Goal: Task Accomplishment & Management: Manage account settings

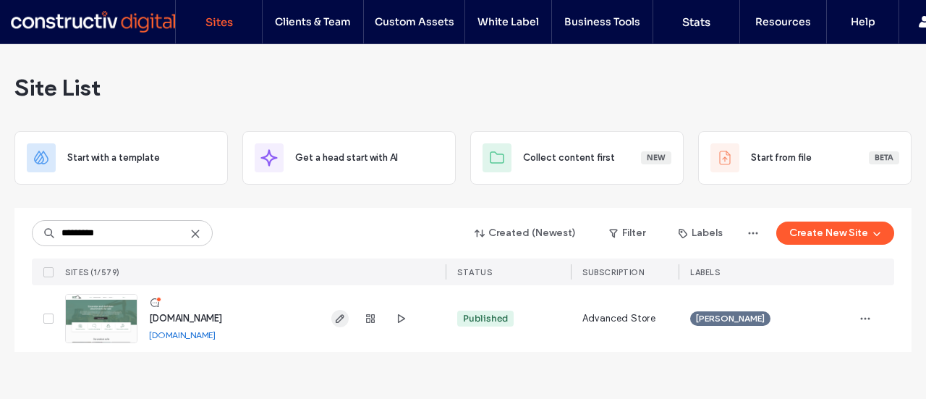
type input "*********"
click at [334, 313] on icon "button" at bounding box center [340, 319] width 12 height 12
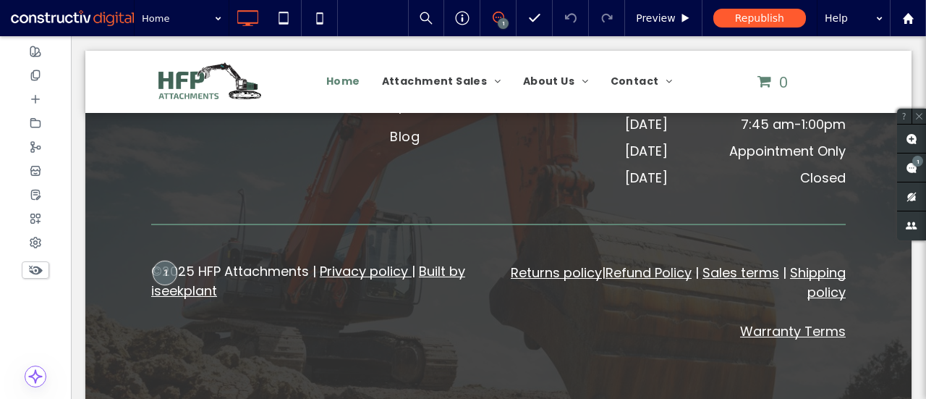
scroll to position [1968, 0]
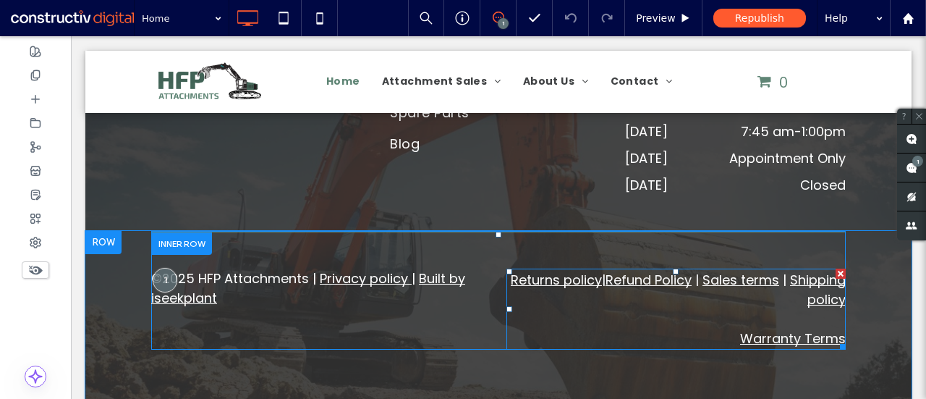
click at [571, 289] on link "Returns policy" at bounding box center [556, 280] width 91 height 18
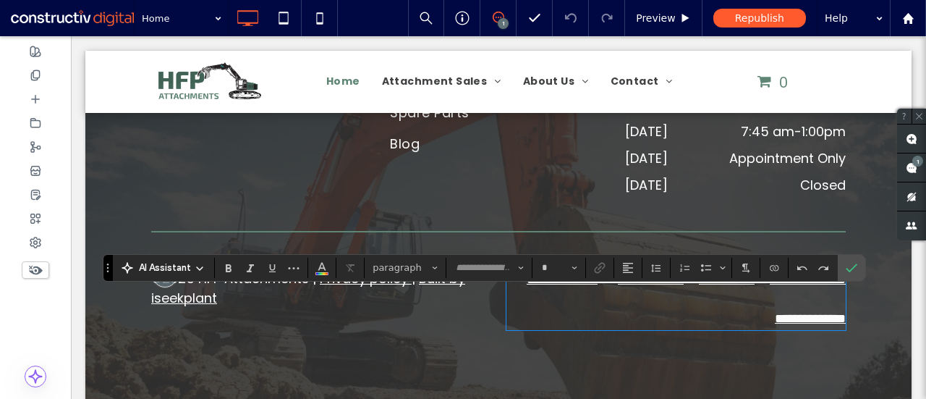
type input "*******"
type input "**"
drag, startPoint x: 553, startPoint y: 305, endPoint x: 644, endPoint y: 306, distance: 91.2
click at [644, 289] on p "**********" at bounding box center [676, 280] width 339 height 20
click at [600, 271] on icon "Link" at bounding box center [600, 268] width 12 height 12
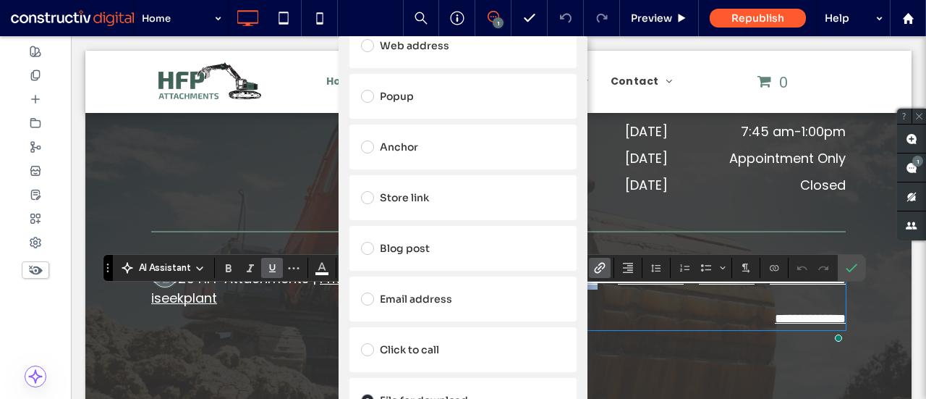
scroll to position [267, 0]
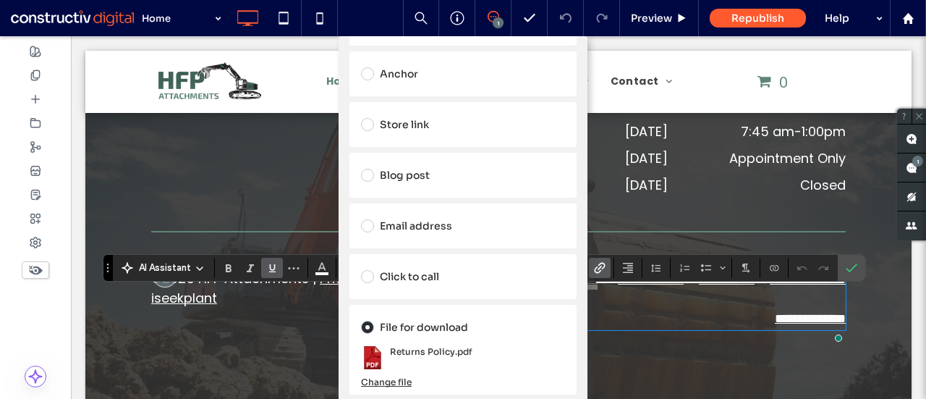
click at [388, 378] on div "Change file" at bounding box center [386, 381] width 51 height 11
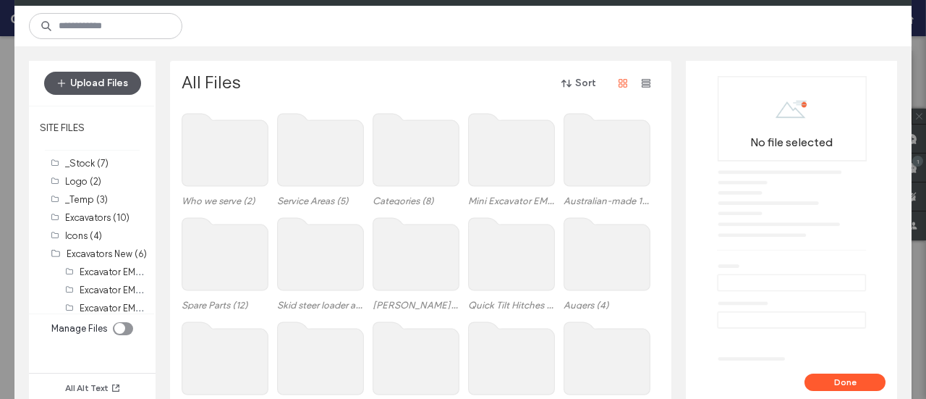
click at [124, 80] on button "Upload Files" at bounding box center [92, 83] width 97 height 23
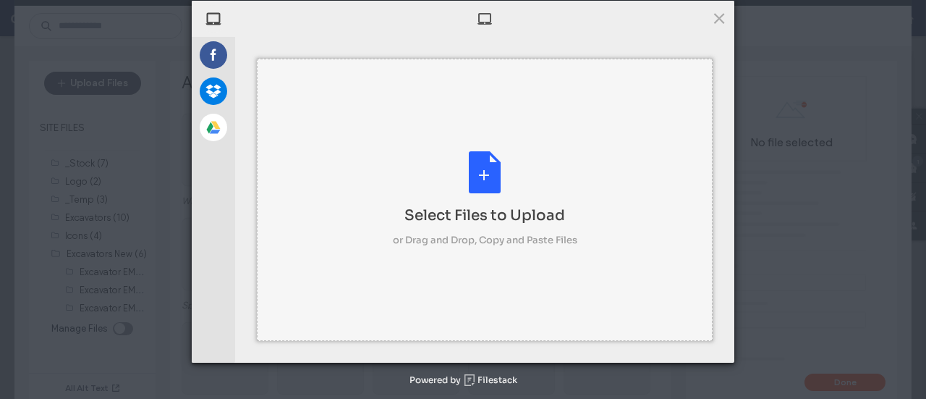
click at [405, 135] on div "Select Files to Upload or Drag and Drop, Copy and Paste Files" at bounding box center [485, 200] width 456 height 282
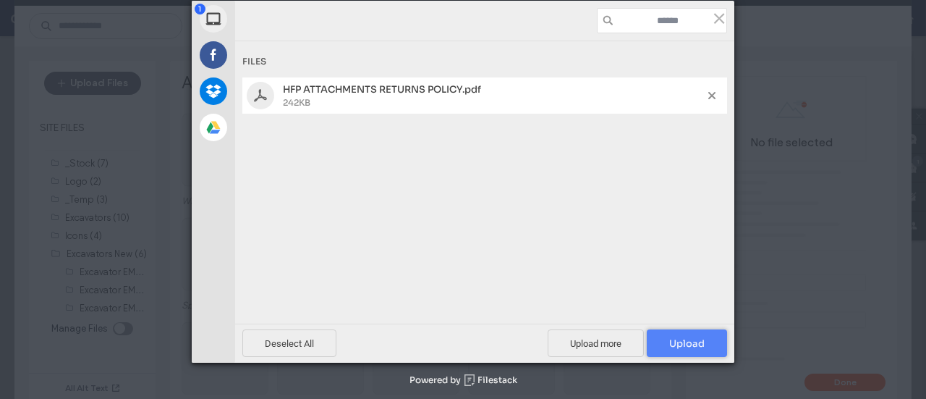
click at [676, 345] on span "Upload 1" at bounding box center [686, 343] width 35 height 12
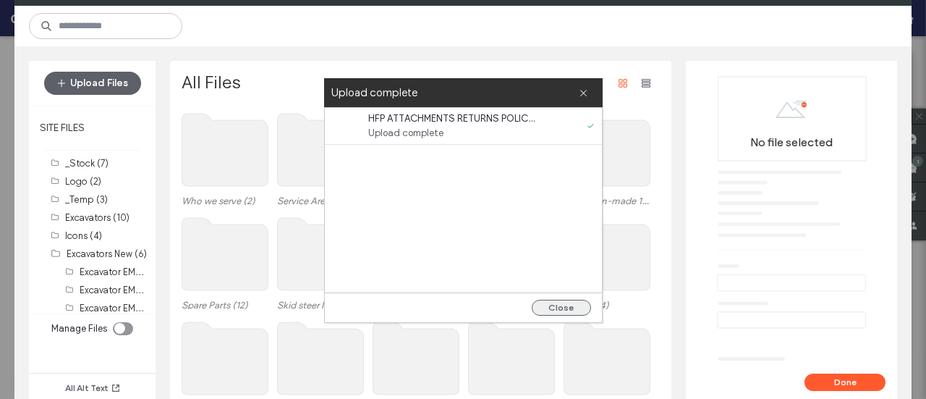
click at [547, 310] on button "Close" at bounding box center [561, 308] width 59 height 16
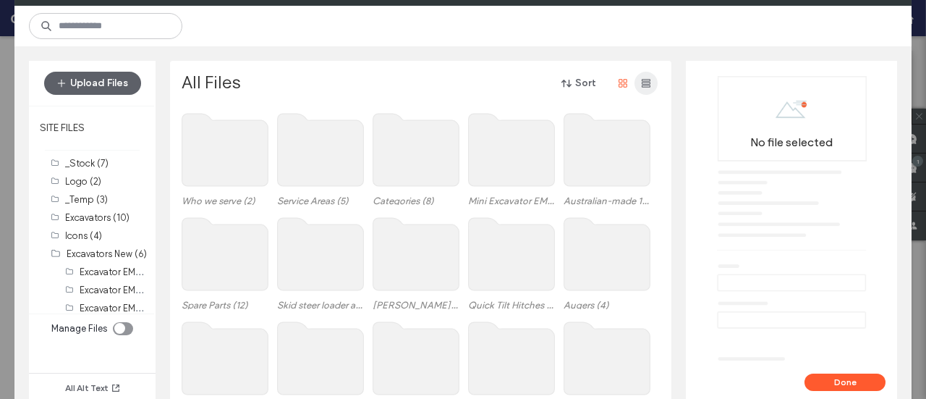
click at [647, 88] on icon "button" at bounding box center [646, 83] width 12 height 12
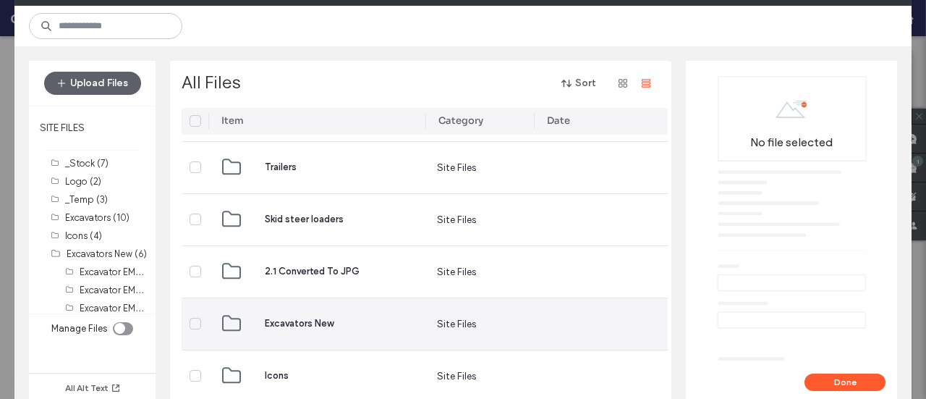
scroll to position [989, 0]
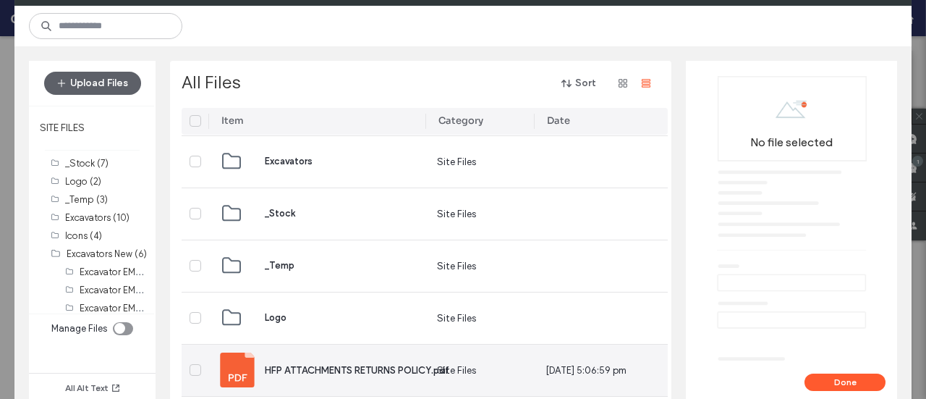
click at [352, 371] on span "HFP ATTACHMENTS RETURNS POLICY.pdf" at bounding box center [357, 370] width 185 height 11
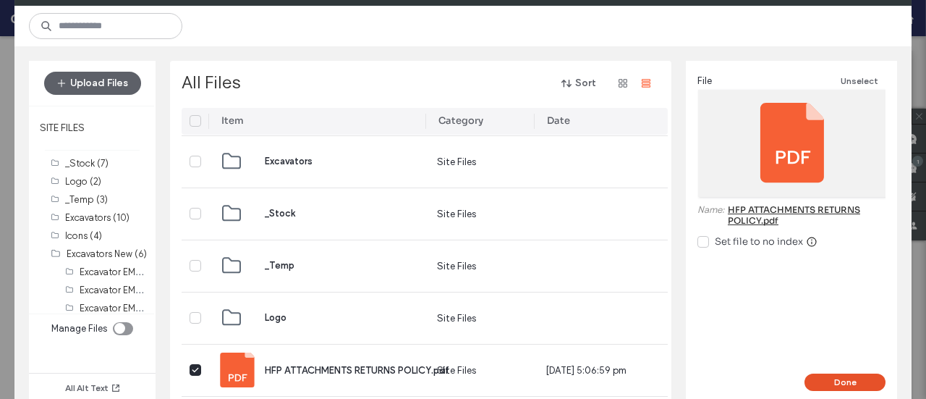
click at [855, 380] on button "Done" at bounding box center [845, 381] width 81 height 17
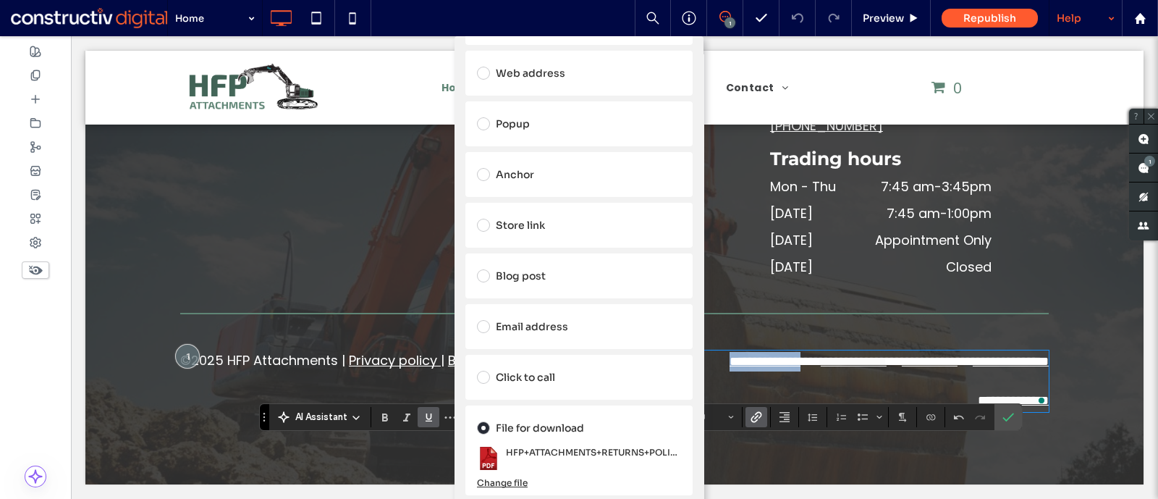
scroll to position [0, 0]
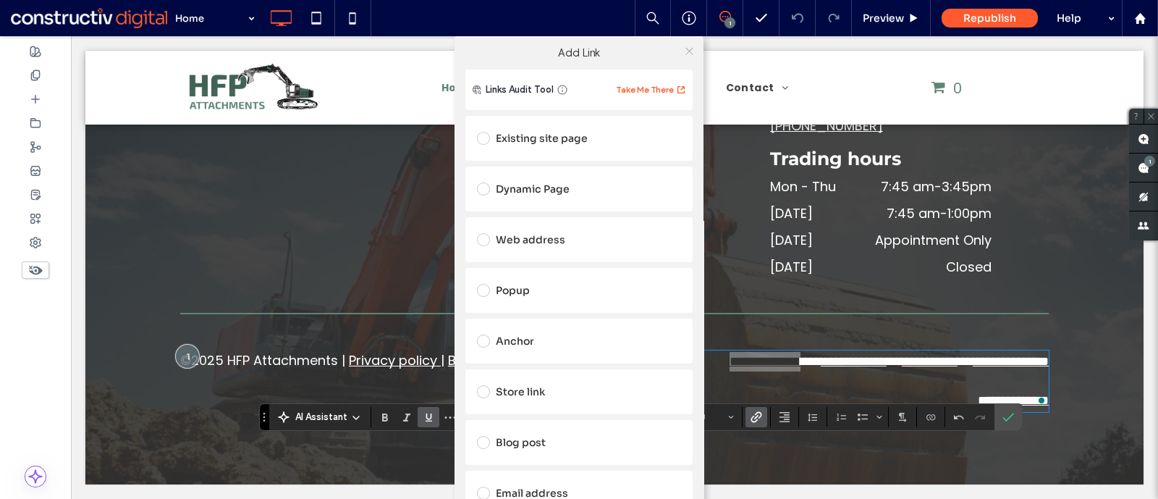
drag, startPoint x: 876, startPoint y: 4, endPoint x: 680, endPoint y: 50, distance: 200.8
click at [684, 50] on icon at bounding box center [689, 51] width 11 height 11
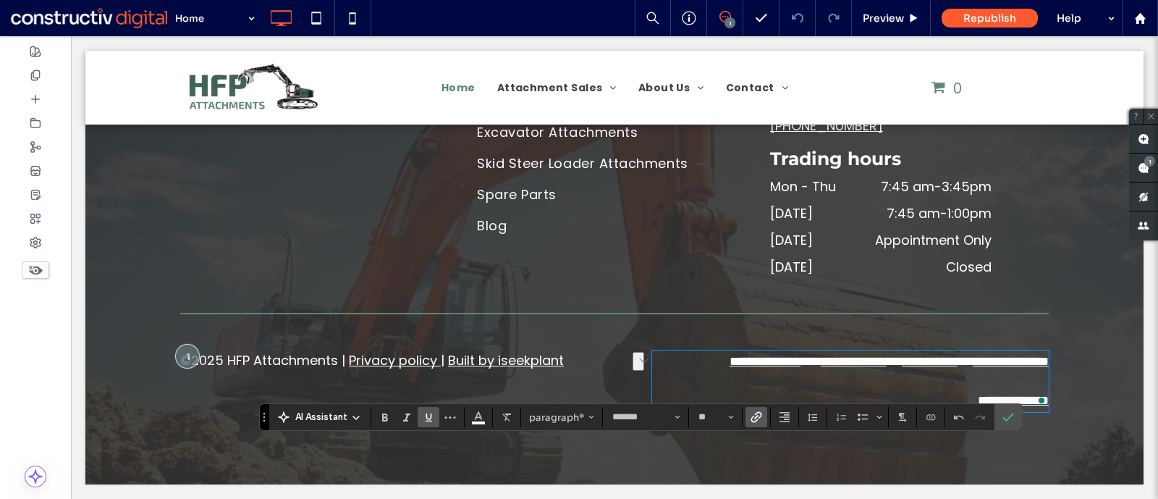
click at [821, 360] on link "**********" at bounding box center [854, 361] width 66 height 13
drag, startPoint x: 760, startPoint y: 360, endPoint x: 826, endPoint y: 360, distance: 66.6
click at [826, 360] on link "**********" at bounding box center [854, 361] width 66 height 13
click at [758, 398] on icon "Link" at bounding box center [756, 417] width 12 height 12
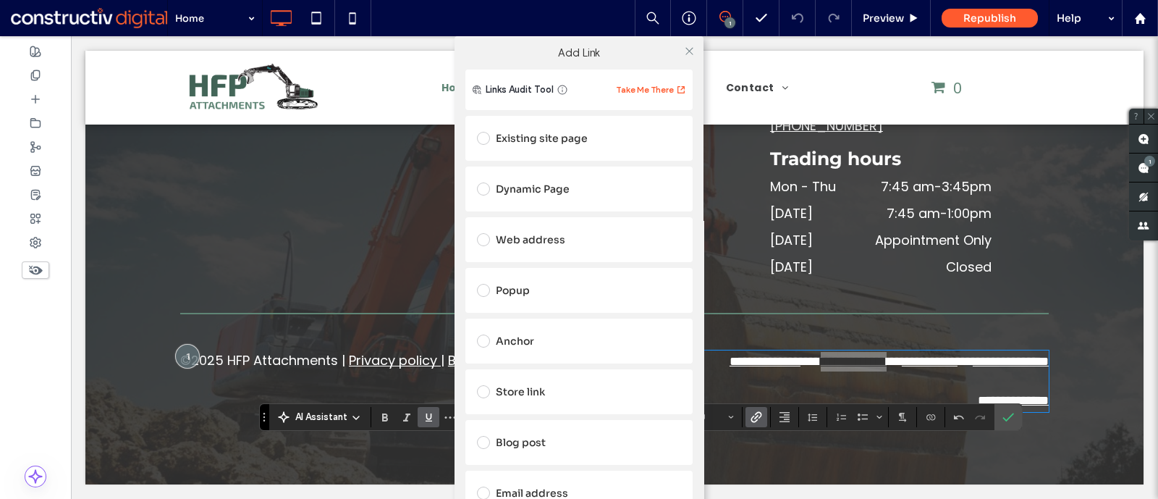
scroll to position [166, 0]
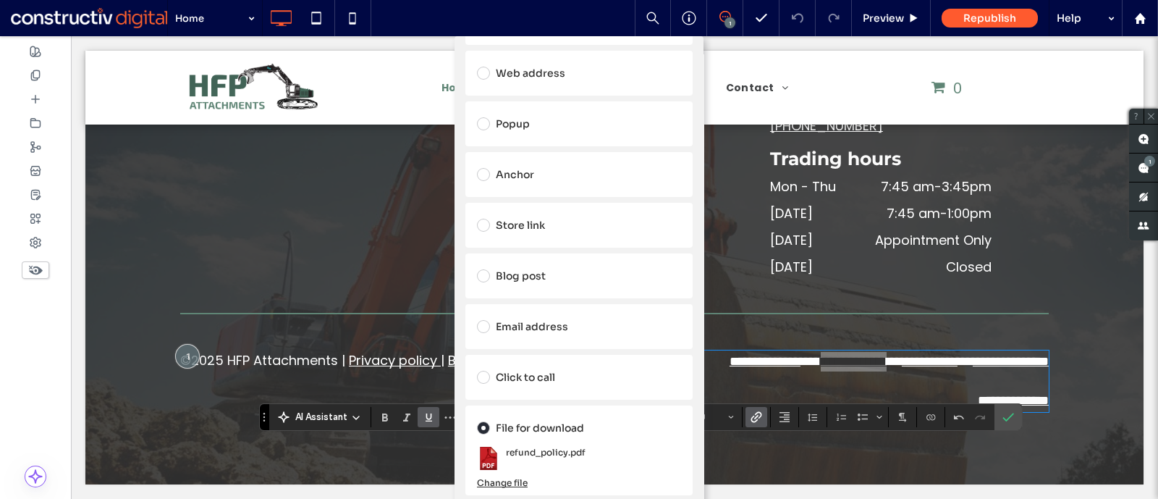
click at [510, 398] on div "Change file" at bounding box center [502, 482] width 51 height 11
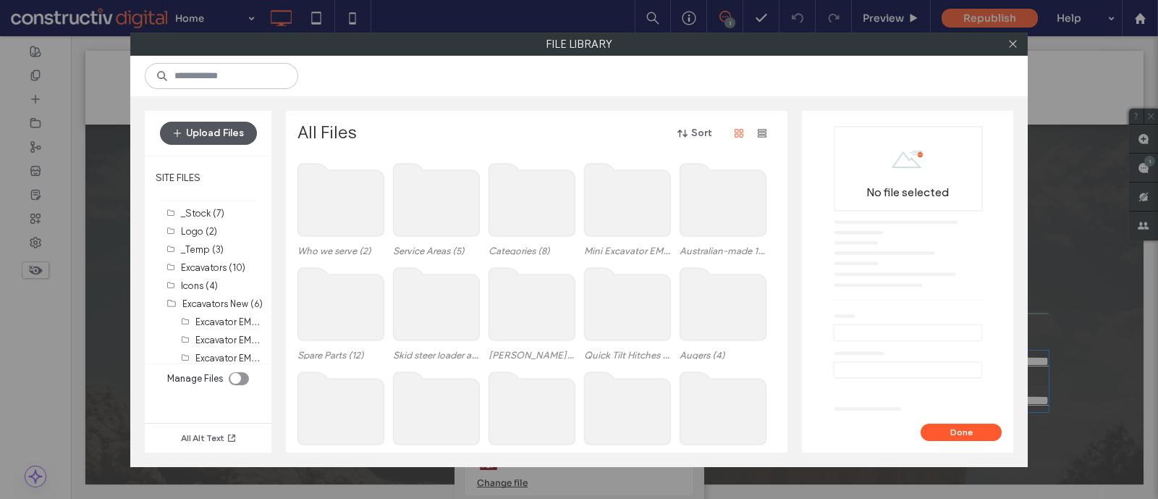
click at [232, 137] on button "Upload Files" at bounding box center [208, 133] width 97 height 23
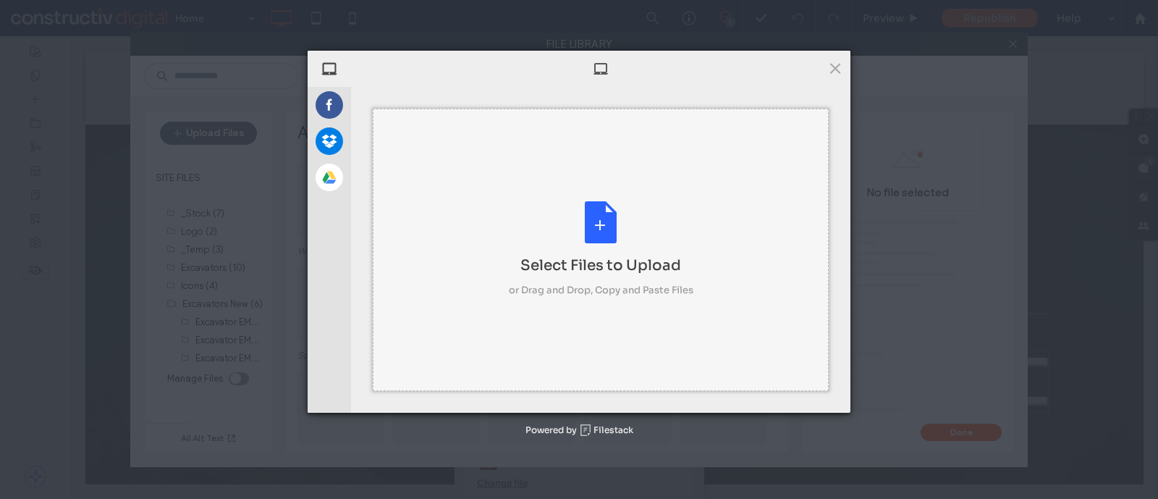
click at [549, 200] on div "Select Files to Upload or Drag and Drop, Copy and Paste Files" at bounding box center [601, 250] width 456 height 282
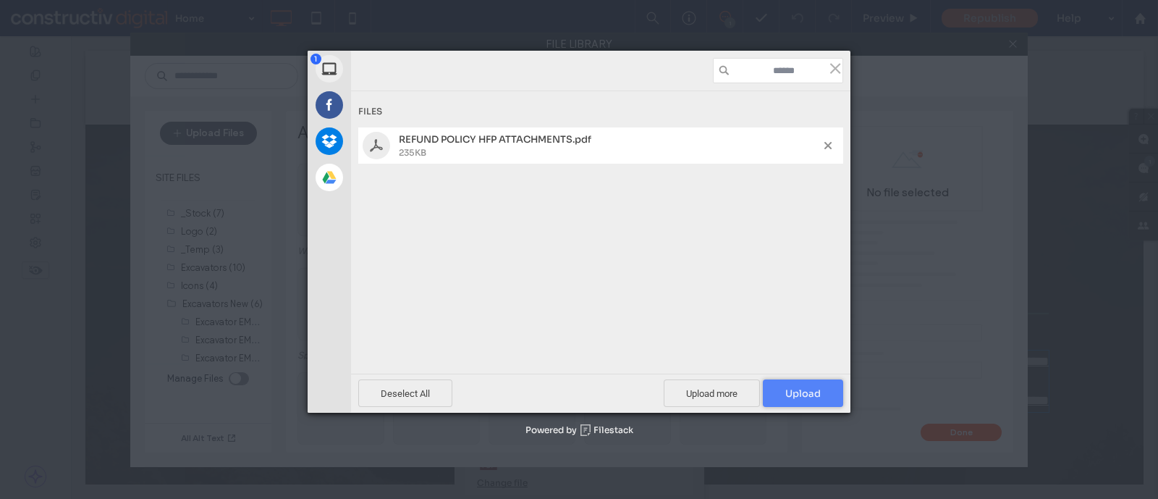
click at [798, 391] on span "Upload 1" at bounding box center [802, 393] width 35 height 12
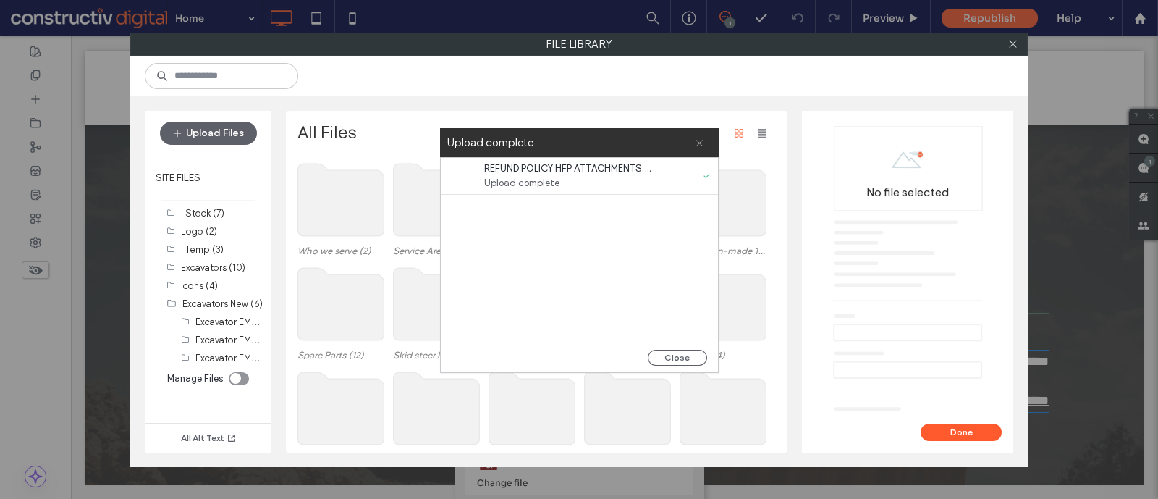
click at [698, 144] on use at bounding box center [699, 143] width 7 height 7
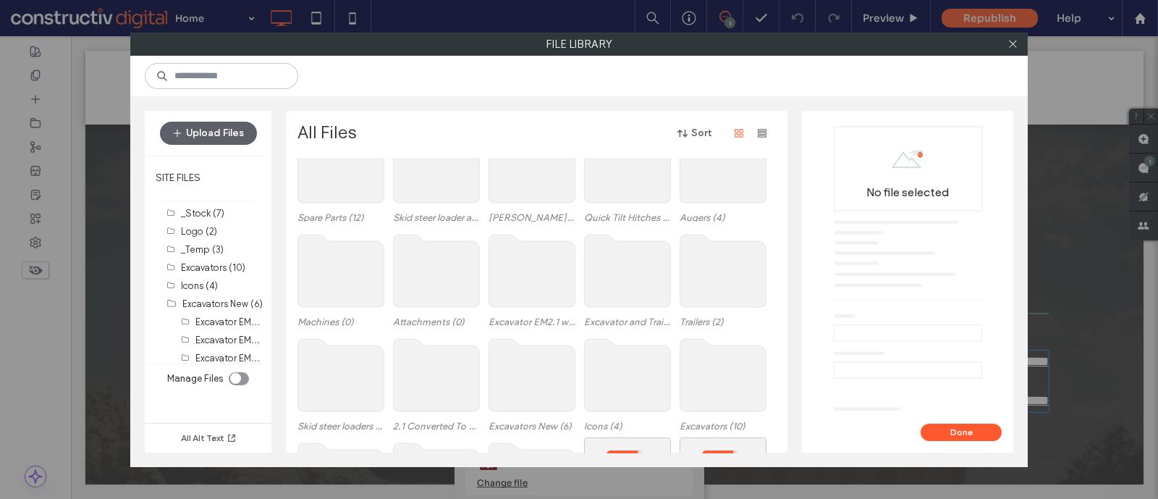
scroll to position [434, 0]
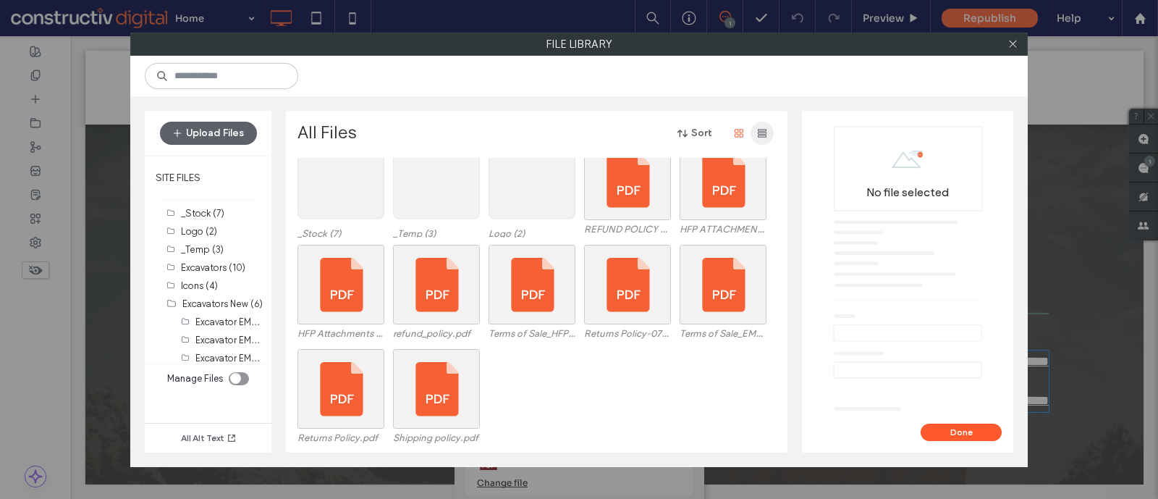
click at [763, 128] on icon "button" at bounding box center [762, 133] width 12 height 12
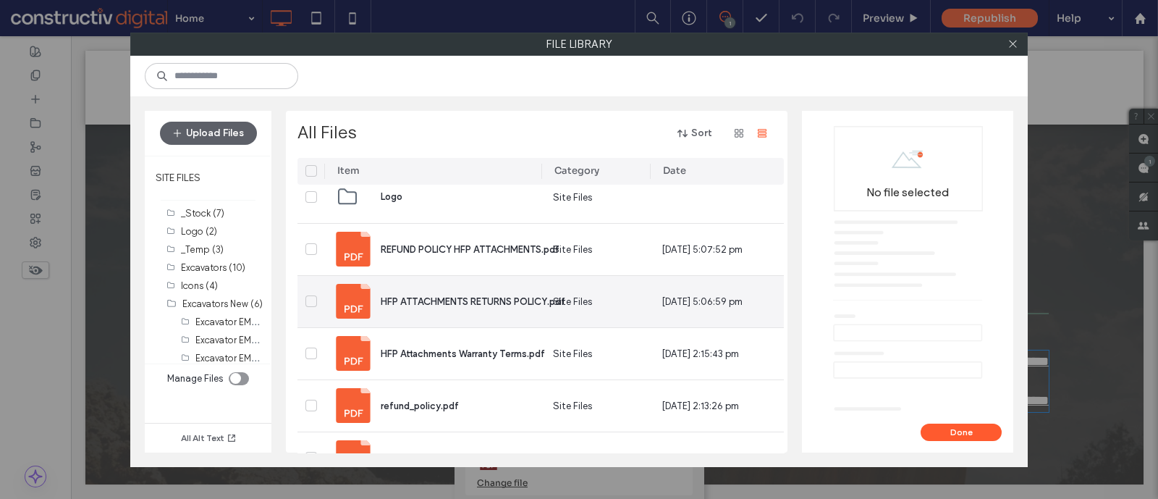
scroll to position [1138, 0]
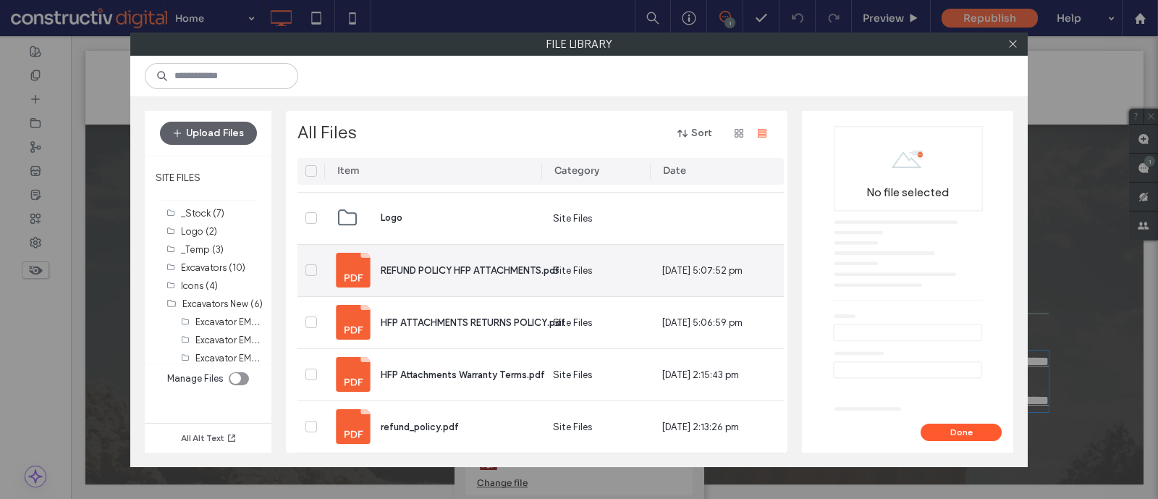
click at [478, 271] on span "REFUND POLICY HFP ATTACHMENTS.pdf" at bounding box center [470, 270] width 179 height 11
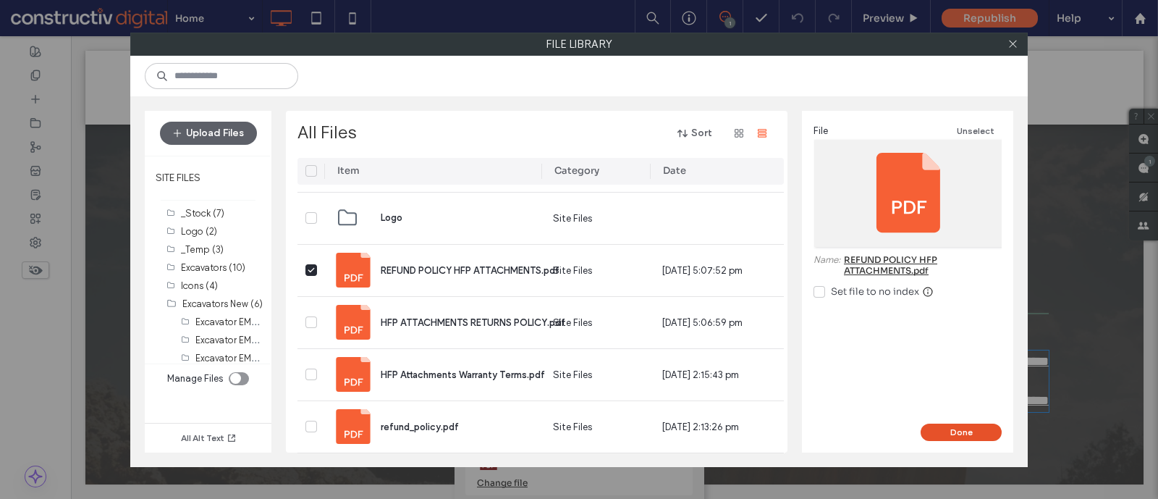
click at [926, 398] on button "Done" at bounding box center [960, 431] width 81 height 17
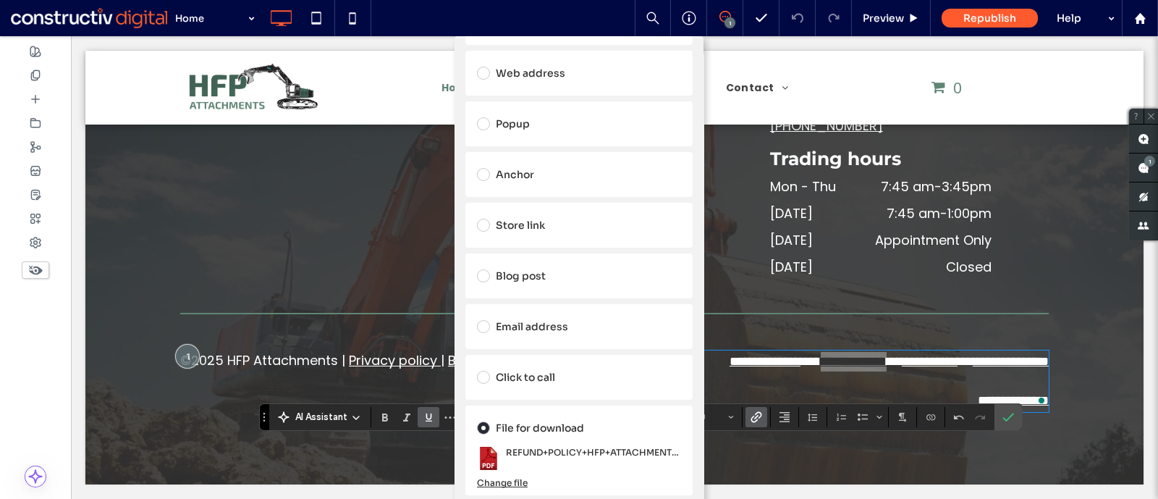
click at [857, 360] on div "Add Link Links Audit Tool Take Me There Existing site page Dynamic Page Web add…" at bounding box center [579, 285] width 1158 height 499
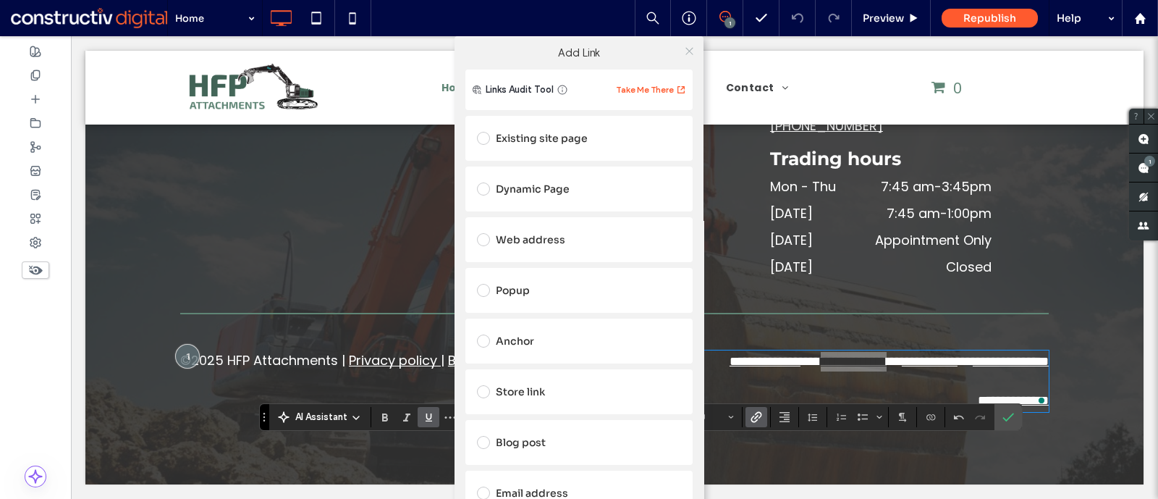
click at [684, 54] on icon at bounding box center [689, 51] width 11 height 11
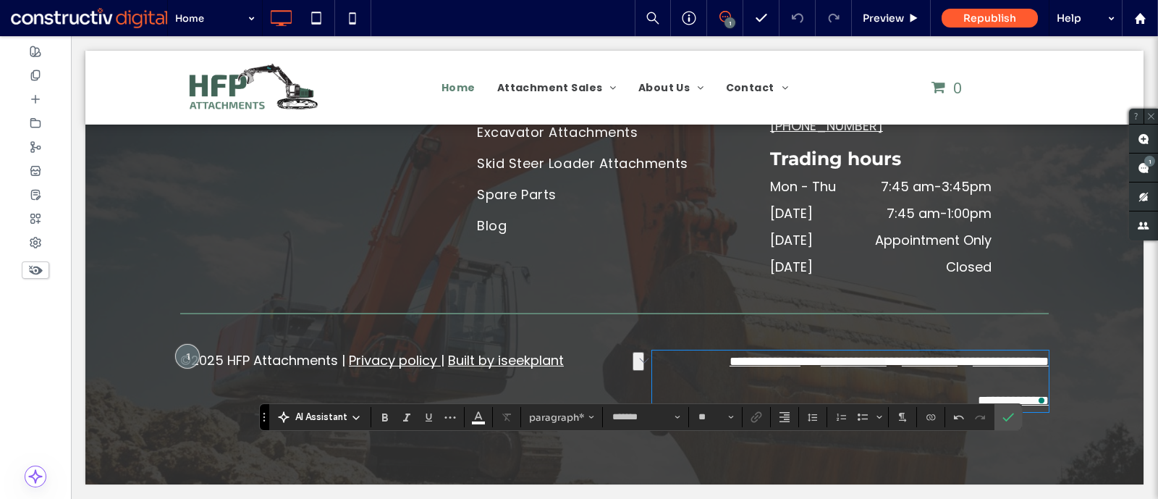
click at [902, 357] on link "**********" at bounding box center [930, 361] width 56 height 13
drag, startPoint x: 856, startPoint y: 357, endPoint x: 915, endPoint y: 363, distance: 58.9
click at [915, 363] on link "**********" at bounding box center [930, 361] width 56 height 13
click at [759, 398] on icon "Link" at bounding box center [756, 417] width 12 height 12
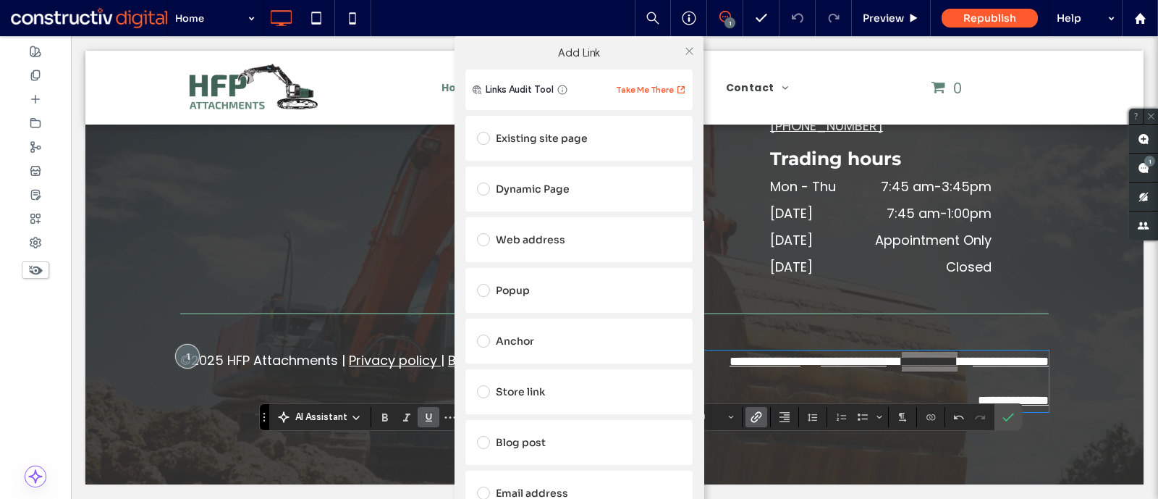
scroll to position [166, 0]
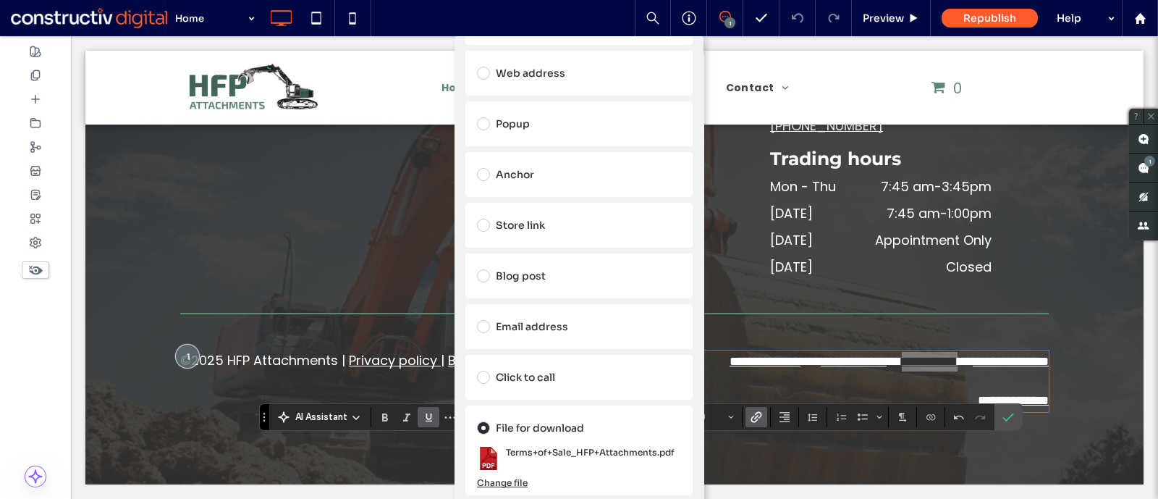
click at [520, 398] on div "Change file" at bounding box center [502, 482] width 51 height 11
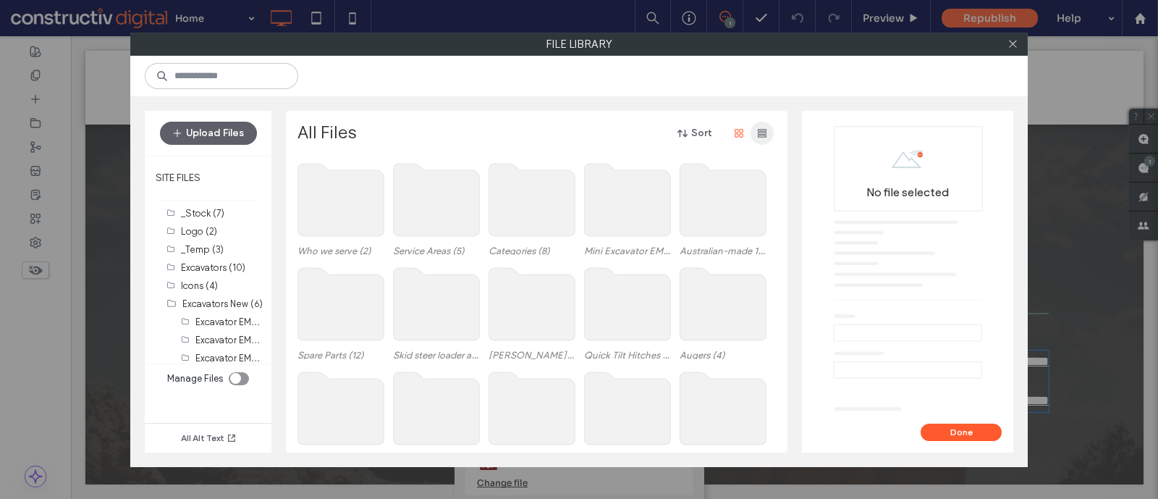
click at [755, 127] on span "button" at bounding box center [761, 133] width 23 height 23
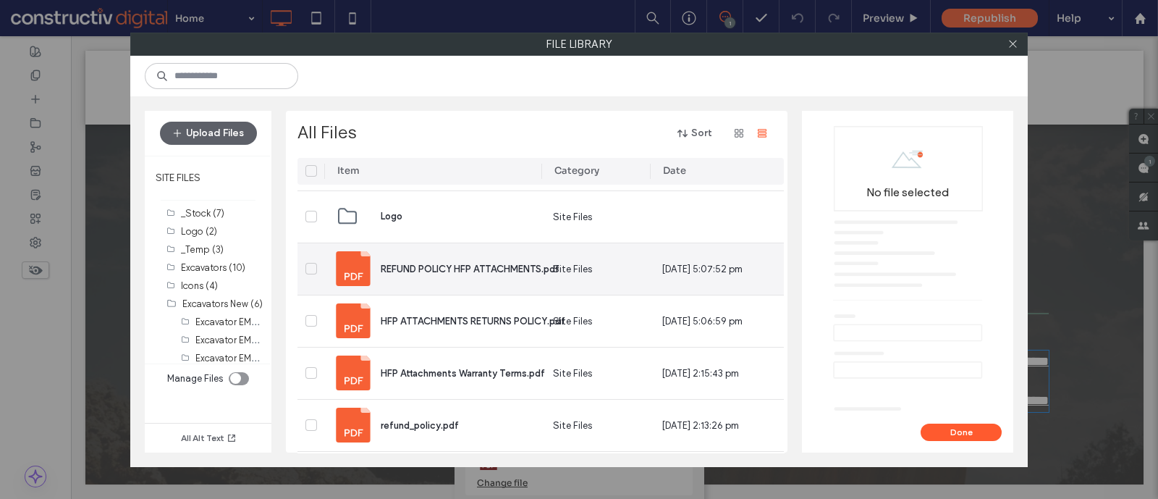
scroll to position [1141, 0]
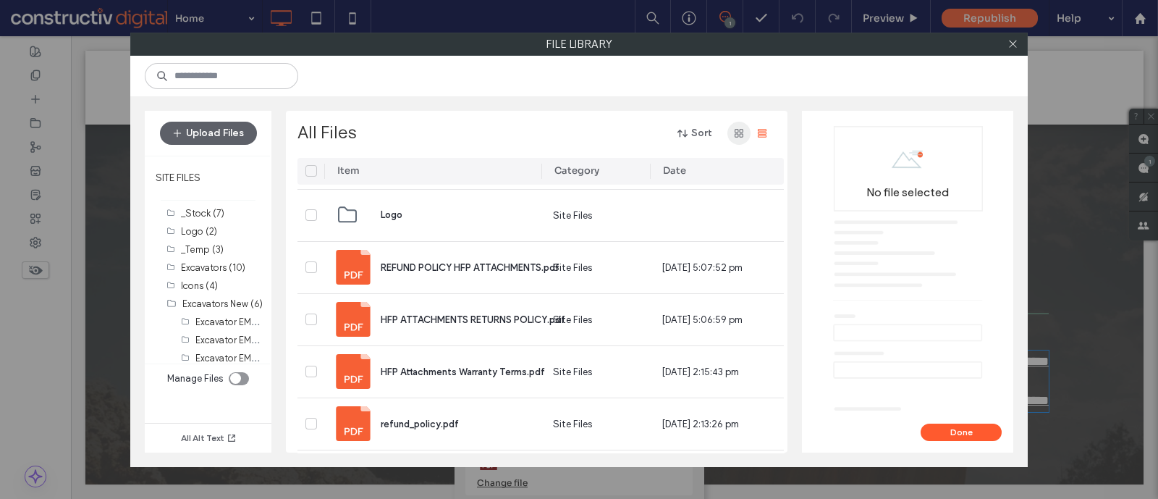
click at [735, 124] on span "button" at bounding box center [738, 133] width 23 height 23
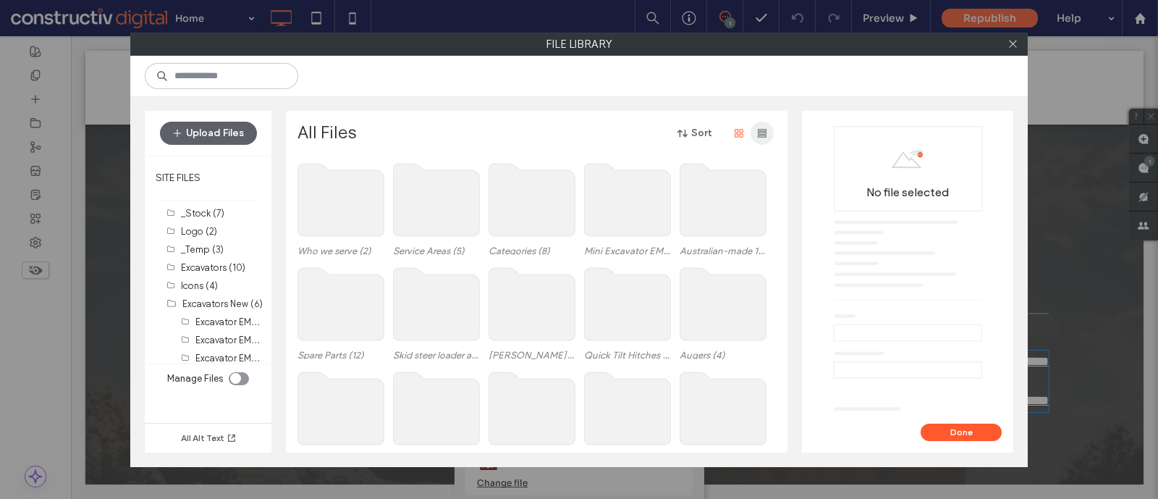
click at [756, 130] on icon "button" at bounding box center [762, 133] width 12 height 12
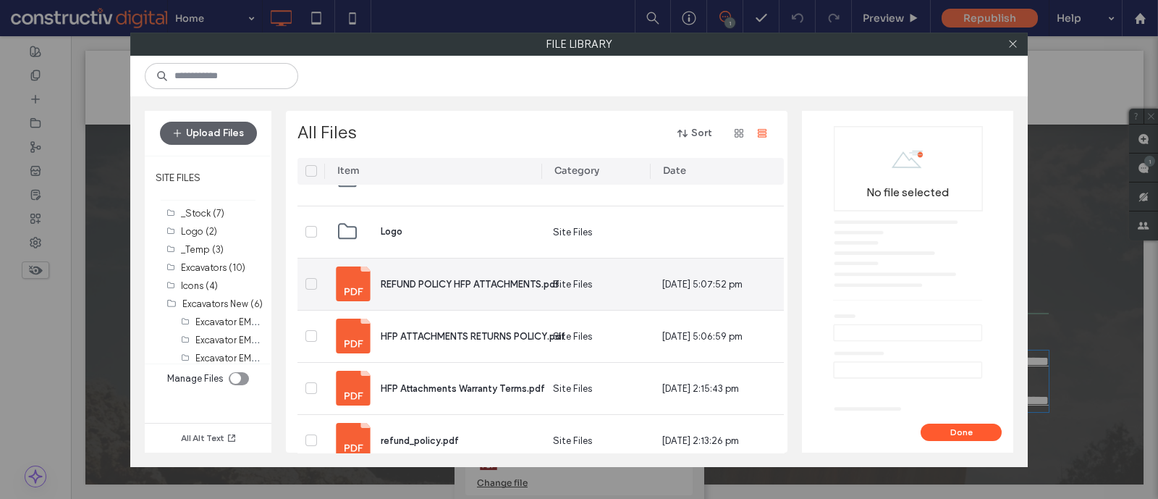
scroll to position [1132, 0]
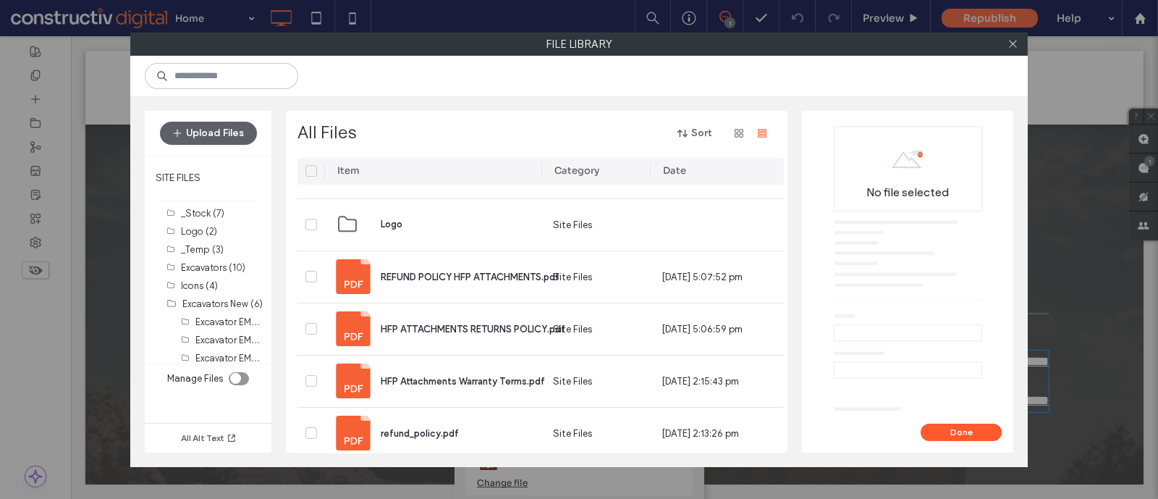
click at [673, 177] on div "Date" at bounding box center [674, 171] width 23 height 14
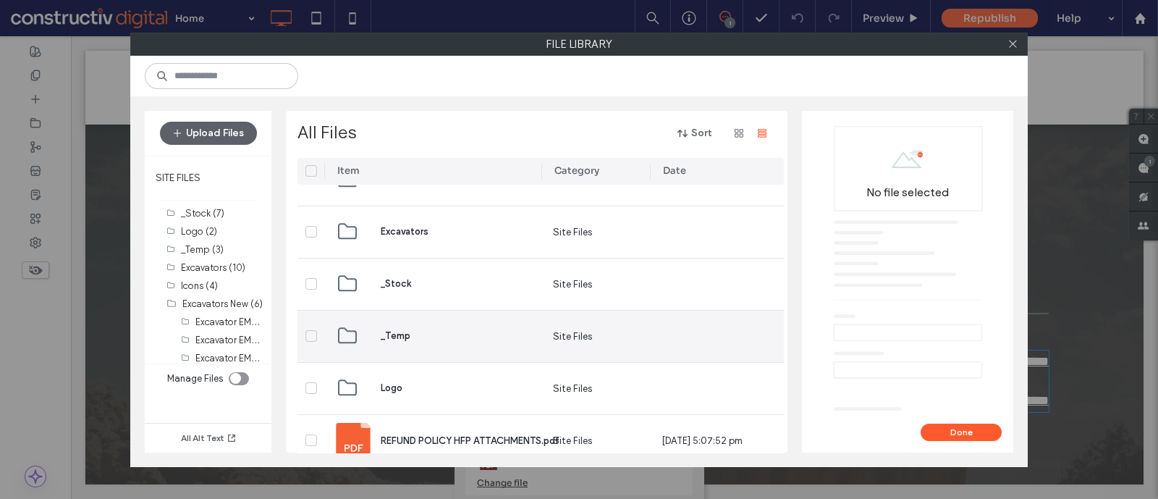
scroll to position [931, 0]
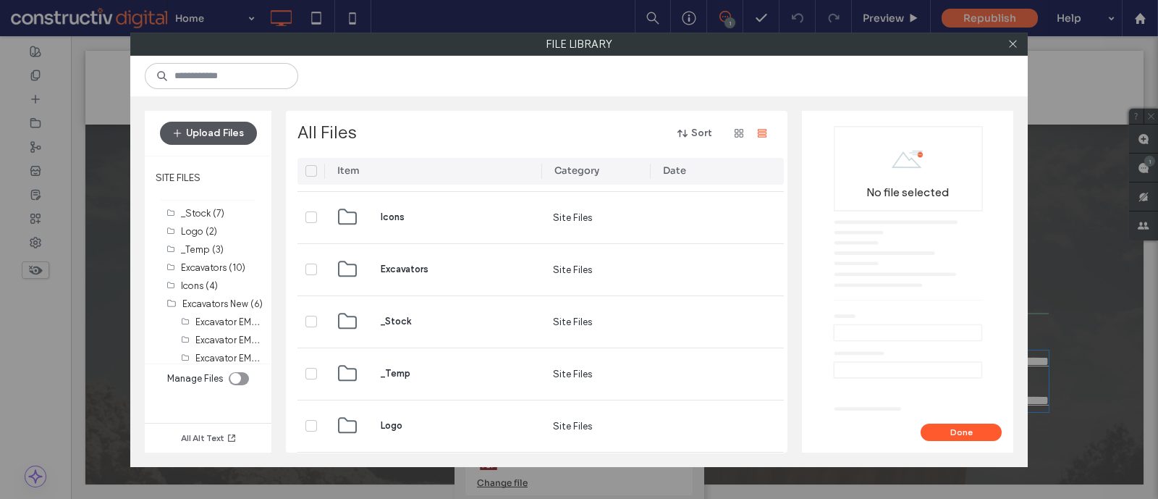
click at [240, 132] on button "Upload Files" at bounding box center [208, 133] width 97 height 23
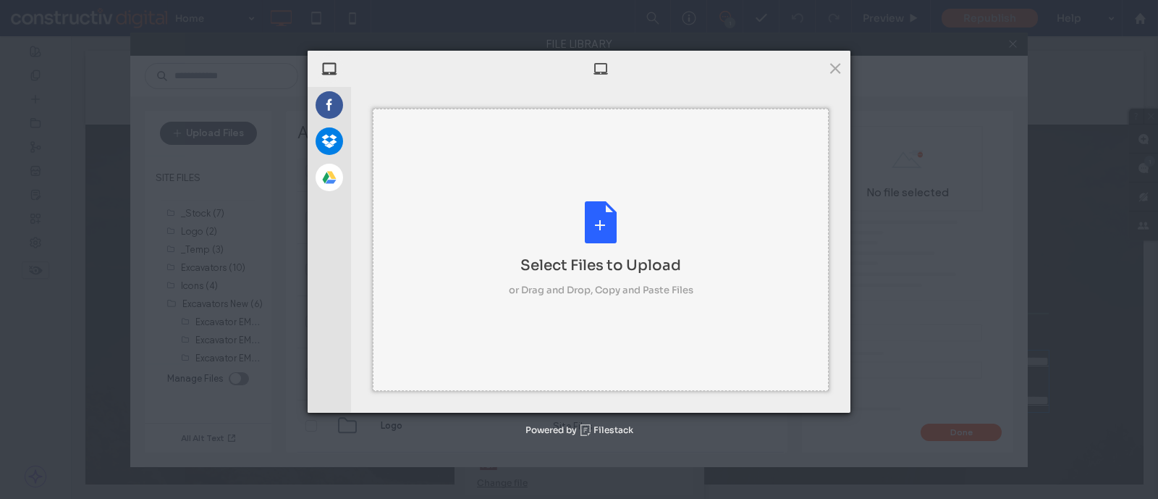
click at [495, 211] on div "Select Files to Upload or Drag and Drop, Copy and Paste Files" at bounding box center [601, 250] width 456 height 282
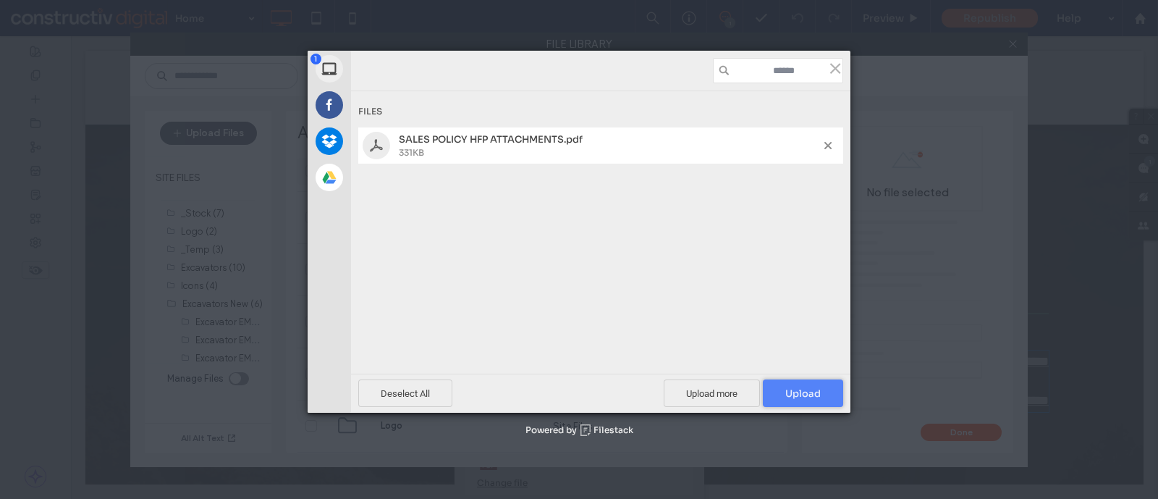
click at [796, 381] on span "Upload 1" at bounding box center [803, 392] width 80 height 27
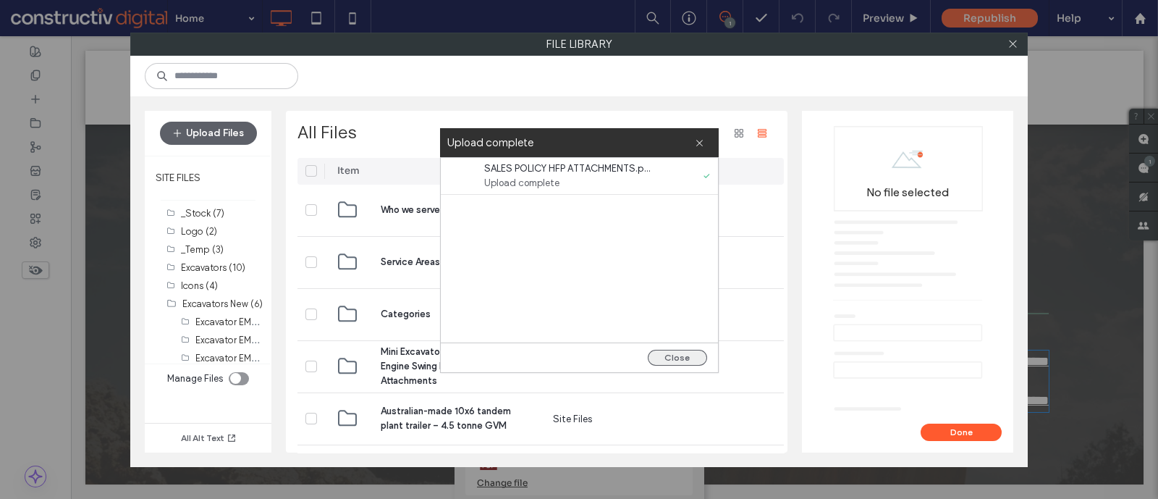
click at [695, 356] on button "Close" at bounding box center [677, 358] width 59 height 16
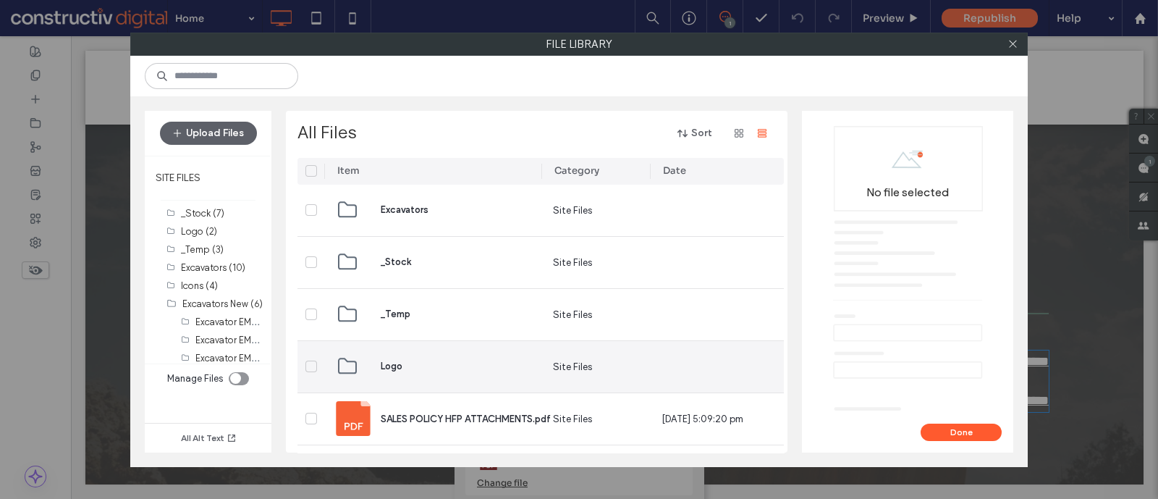
scroll to position [991, 0]
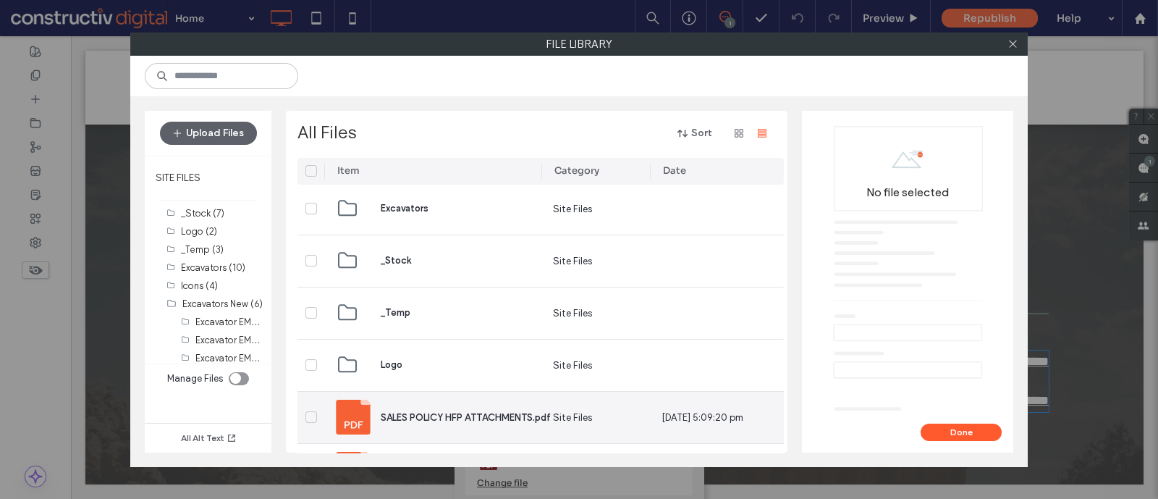
click at [467, 398] on span "SALES POLICY HFP ATTACHMENTS.pdf" at bounding box center [466, 417] width 170 height 11
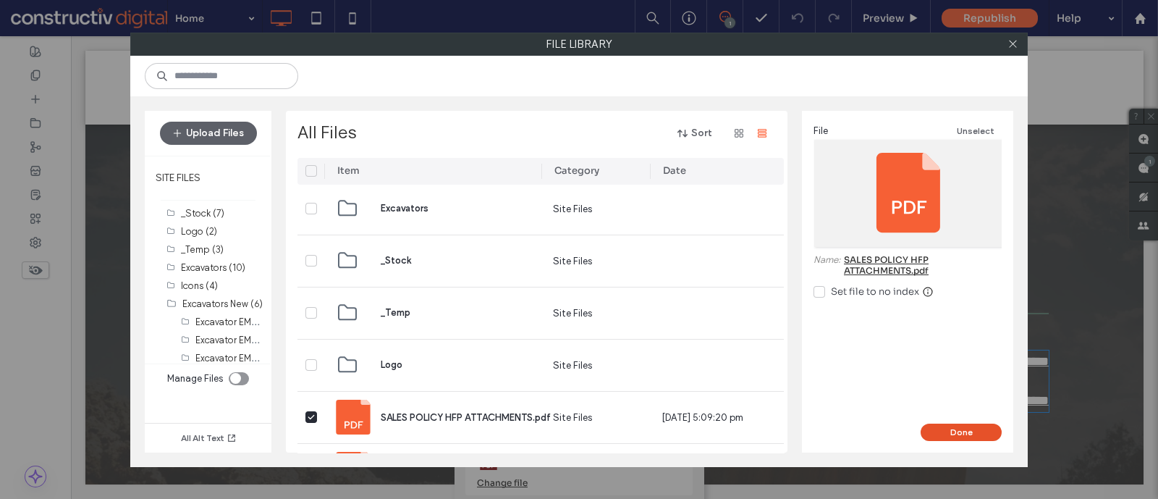
click at [926, 398] on button "Done" at bounding box center [960, 431] width 81 height 17
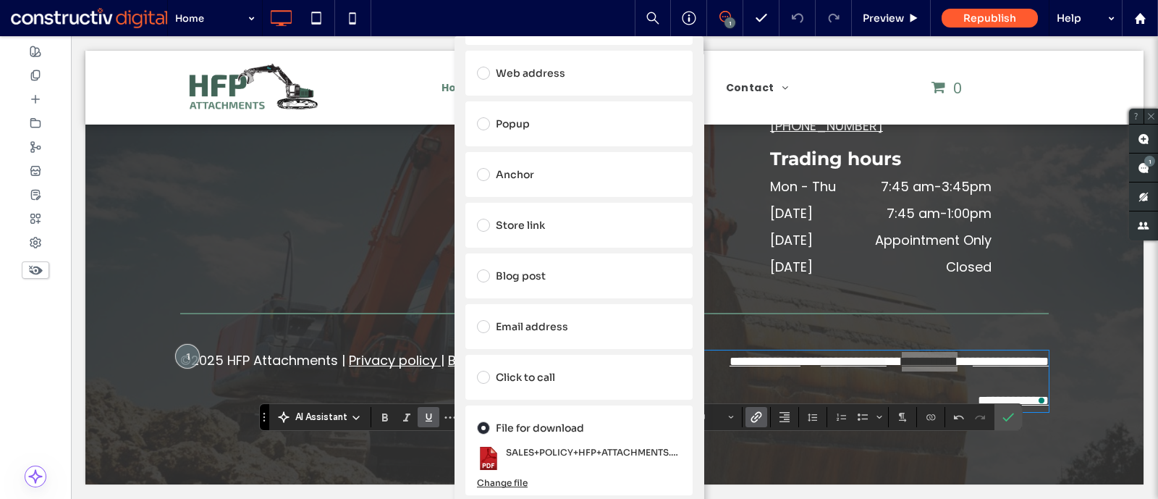
drag, startPoint x: 937, startPoint y: 427, endPoint x: 435, endPoint y: 331, distance: 511.4
click at [435, 331] on div "Add Link Links Audit Tool Take Me There Existing site page Dynamic Page Web add…" at bounding box center [579, 285] width 1158 height 499
click at [926, 359] on div "Add Link Links Audit Tool Take Me There Existing site page Dynamic Page Web add…" at bounding box center [579, 285] width 1158 height 499
click at [926, 361] on div "Add Link Links Audit Tool Take Me There Existing site page Dynamic Page Web add…" at bounding box center [579, 285] width 1158 height 499
click at [926, 357] on div "Add Link Links Audit Tool Take Me There Existing site page Dynamic Page Web add…" at bounding box center [579, 285] width 1158 height 499
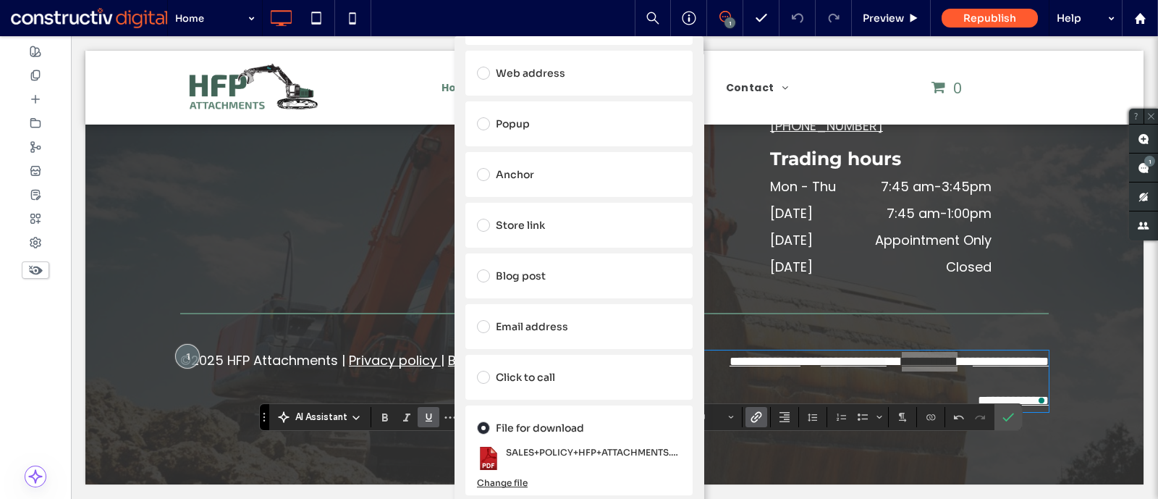
scroll to position [0, 0]
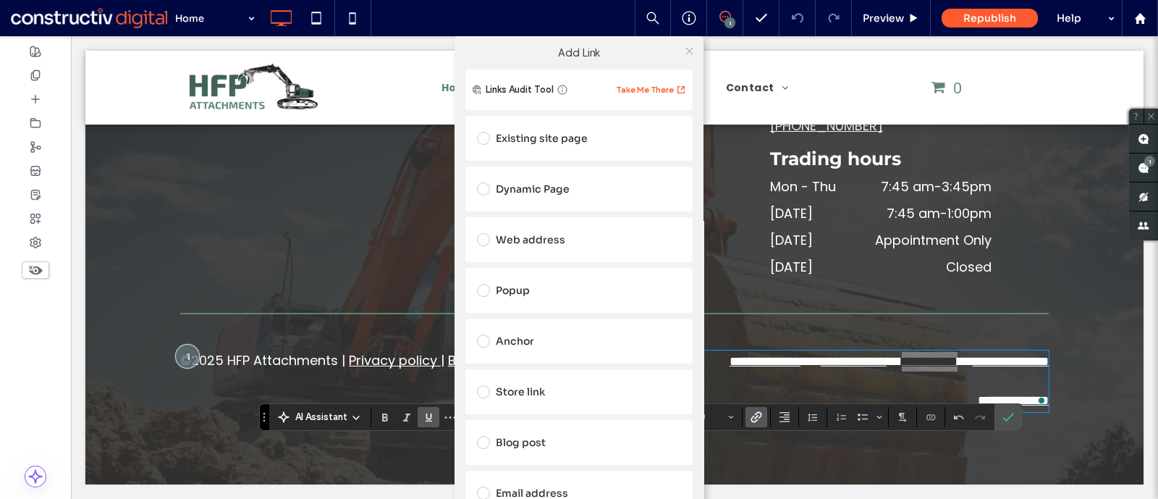
click at [687, 54] on icon at bounding box center [689, 51] width 11 height 11
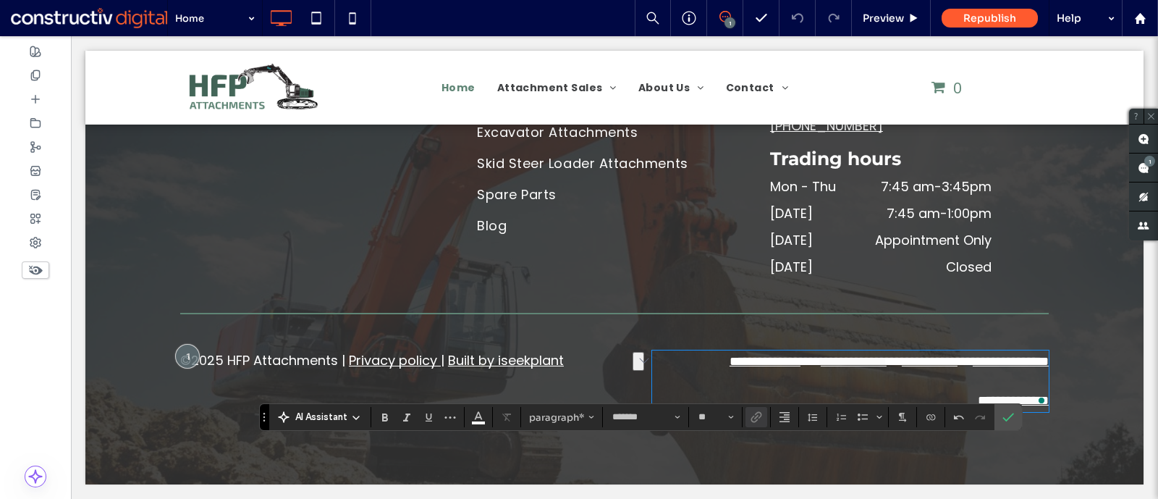
click at [729, 360] on link "**********" at bounding box center [764, 361] width 71 height 13
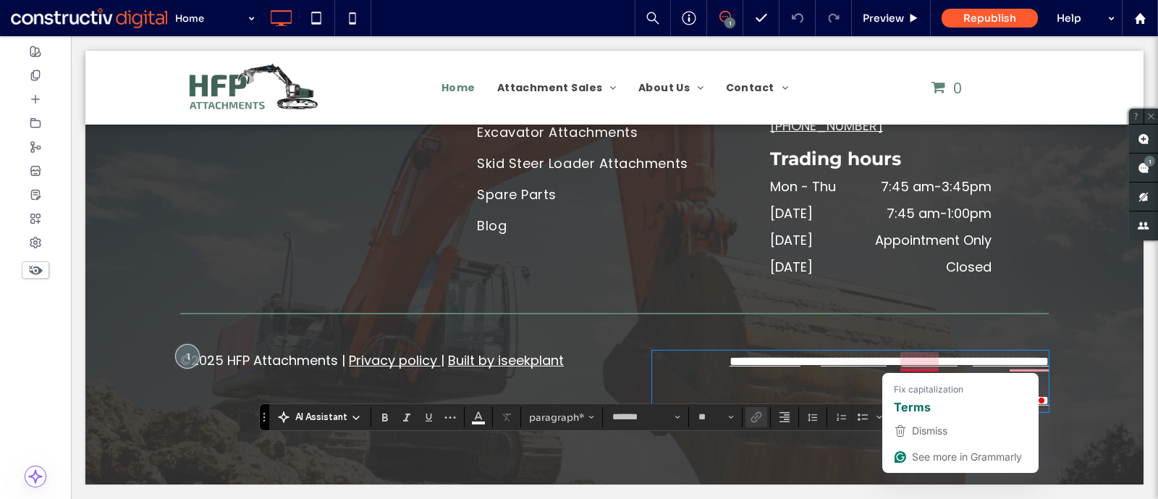
click at [902, 360] on link "**********" at bounding box center [930, 361] width 56 height 13
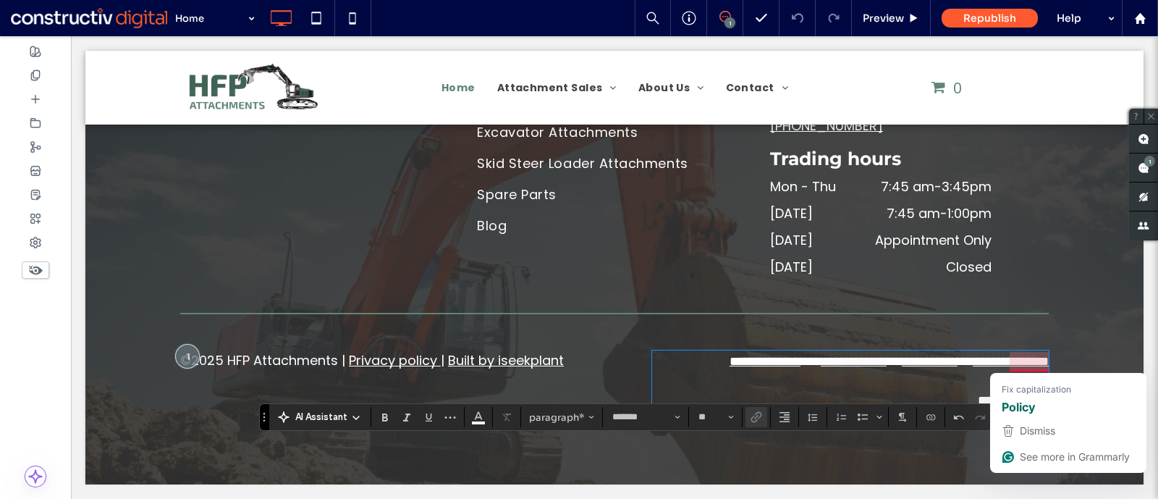
click at [926, 356] on link "**********" at bounding box center [1011, 361] width 76 height 13
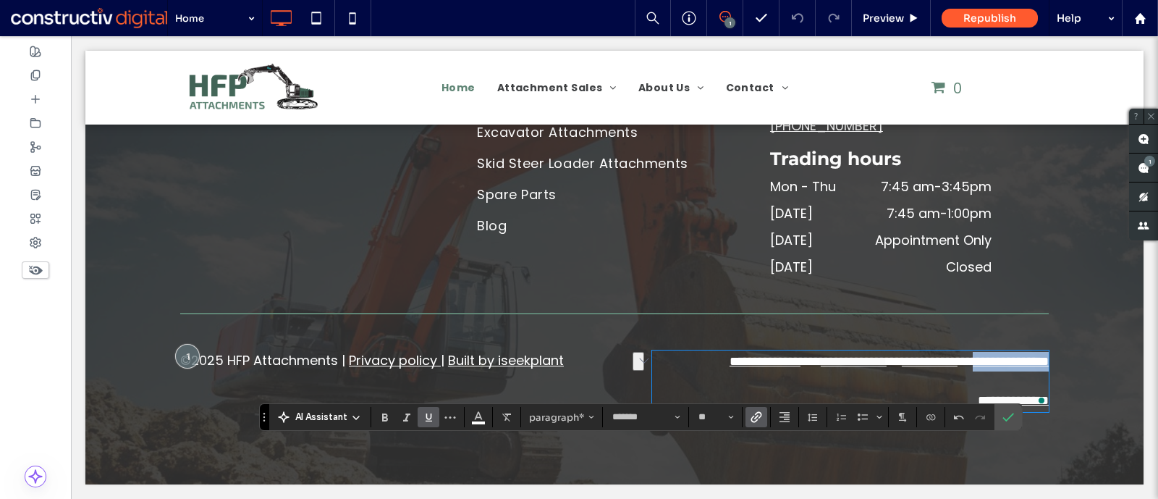
drag, startPoint x: 944, startPoint y: 361, endPoint x: 1041, endPoint y: 363, distance: 97.0
click at [926, 363] on div "**********" at bounding box center [614, 381] width 868 height 62
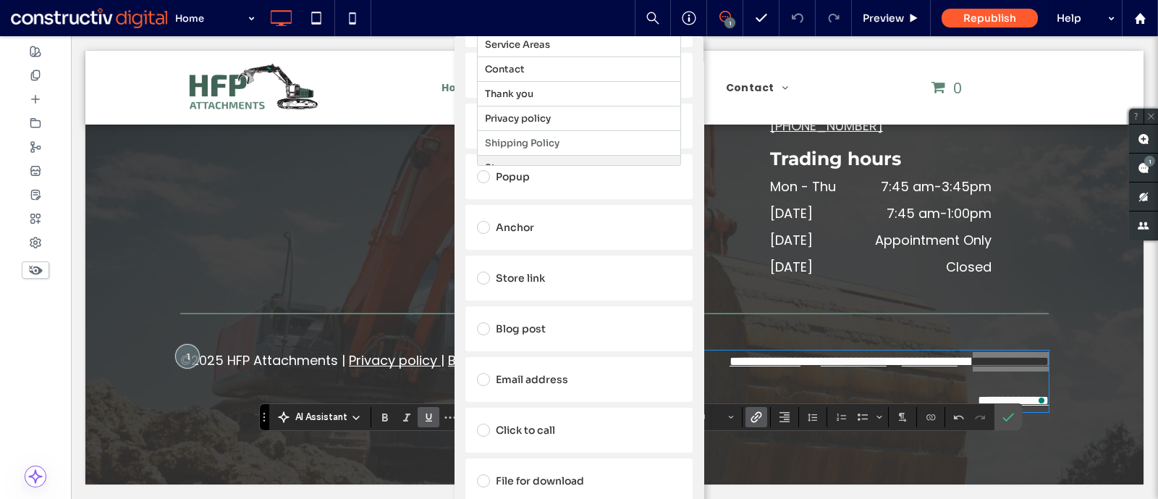
scroll to position [166, 0]
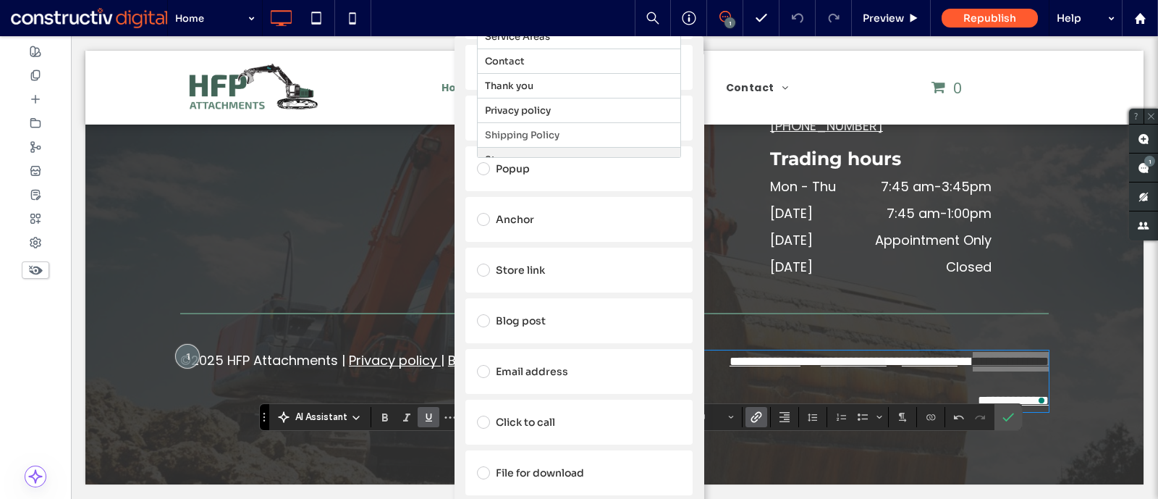
click at [532, 468] on div "File for download" at bounding box center [579, 472] width 204 height 23
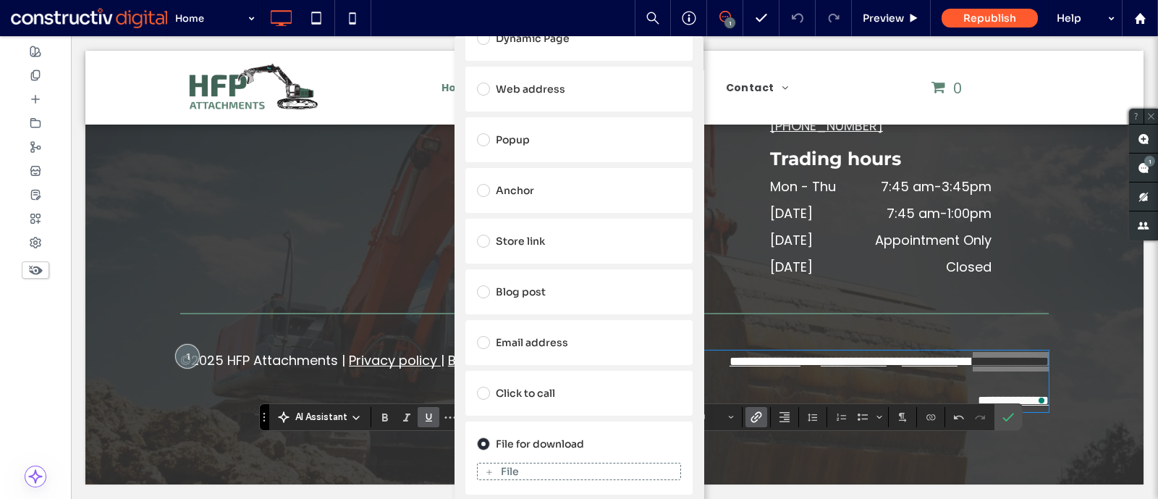
scroll to position [150, 0]
click at [532, 468] on div "File" at bounding box center [579, 471] width 203 height 13
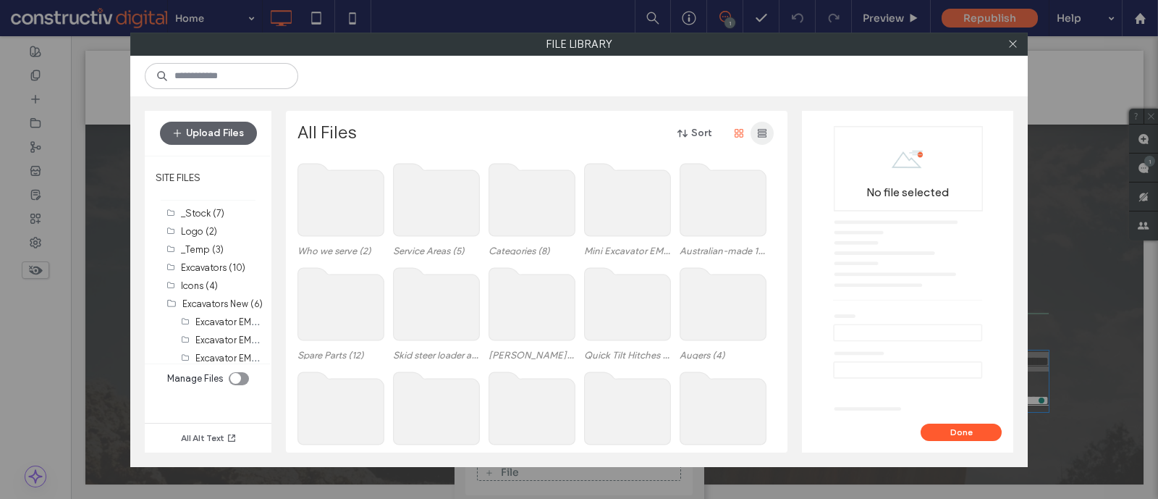
click at [760, 123] on span "button" at bounding box center [761, 133] width 23 height 23
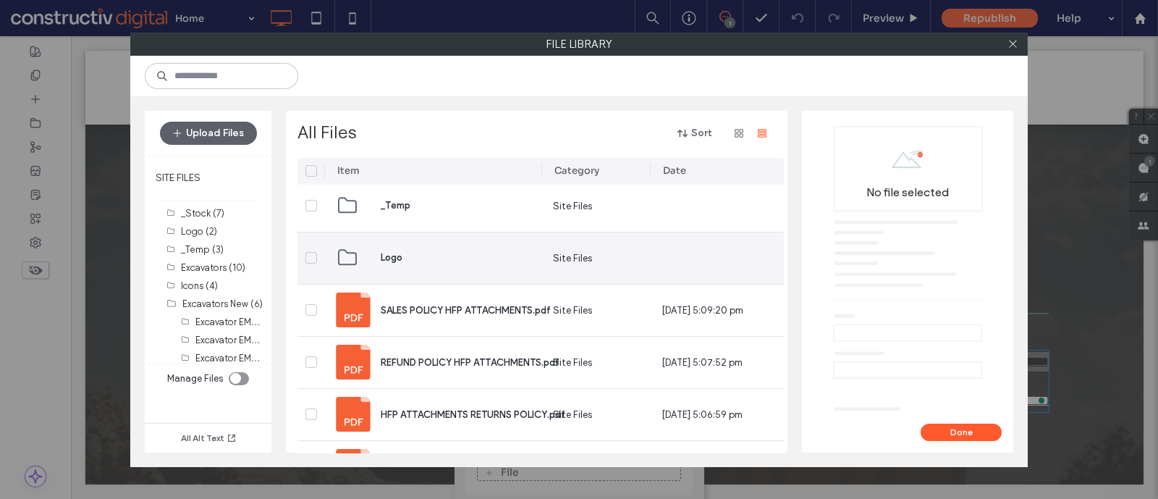
scroll to position [1100, 0]
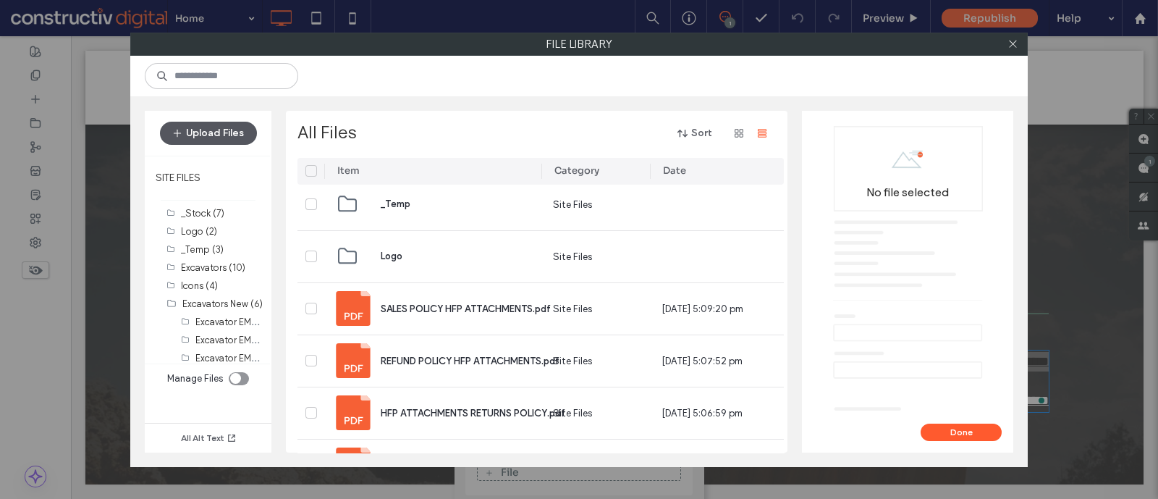
click at [203, 137] on button "Upload Files" at bounding box center [208, 133] width 97 height 23
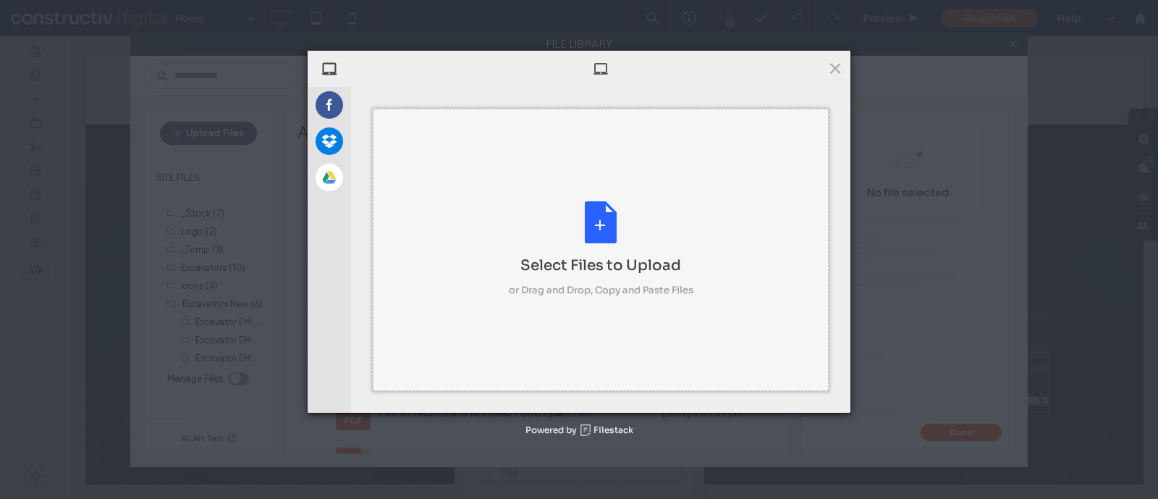
click at [562, 215] on div "Select Files to Upload or Drag and Drop, Copy and Paste Files" at bounding box center [601, 249] width 185 height 96
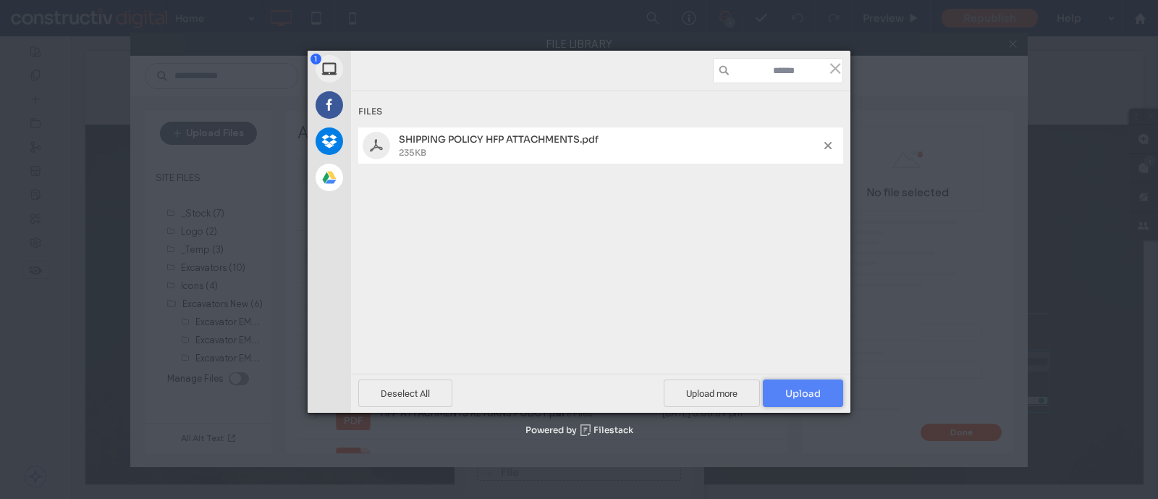
click at [782, 381] on span "Upload 1" at bounding box center [803, 392] width 80 height 27
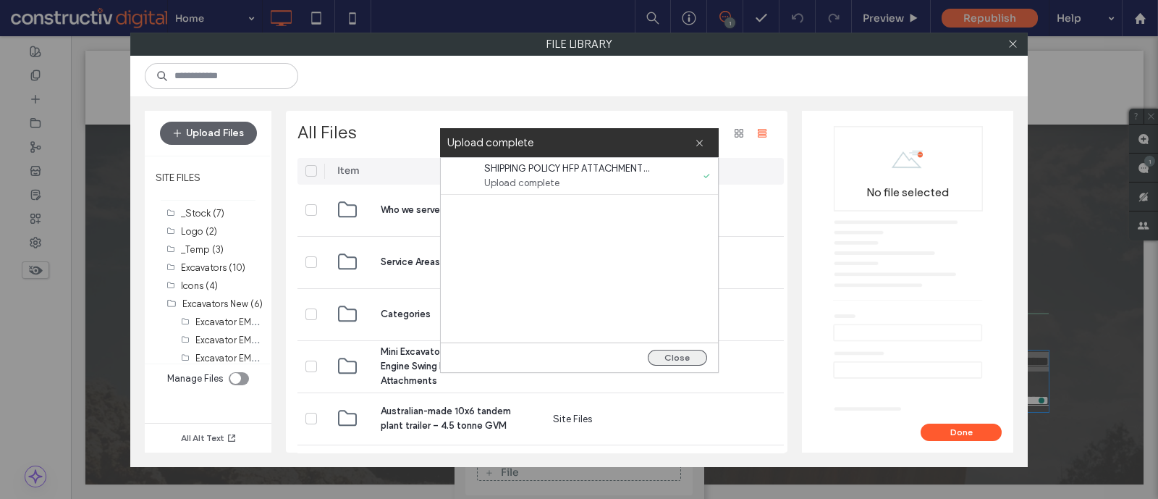
click at [681, 360] on button "Close" at bounding box center [677, 358] width 59 height 16
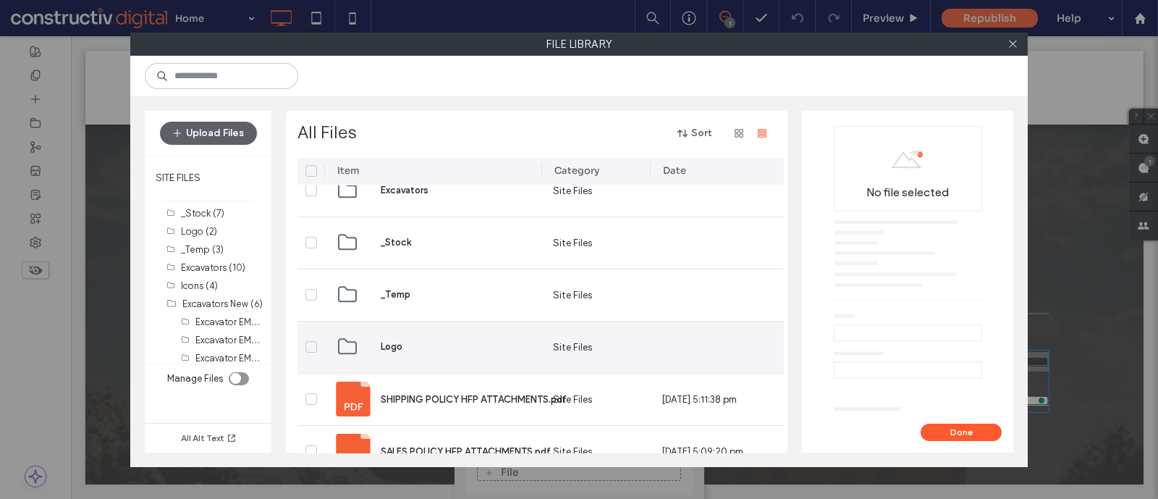
scroll to position [1010, 0]
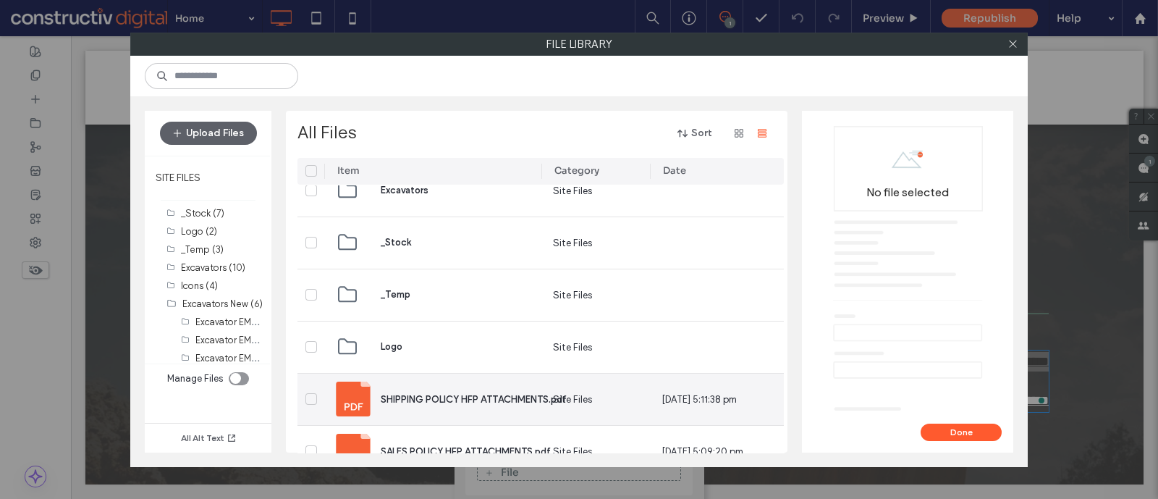
click at [471, 381] on div "SHIPPING POLICY HFP ATTACHMENTS.pdf" at bounding box center [457, 398] width 242 height 35
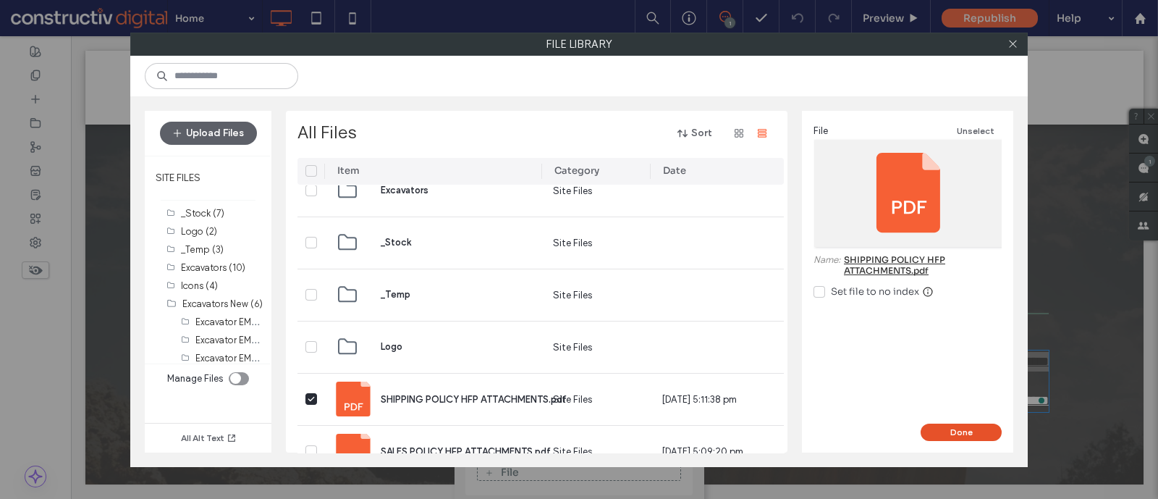
click at [951, 426] on button "Done" at bounding box center [960, 431] width 81 height 17
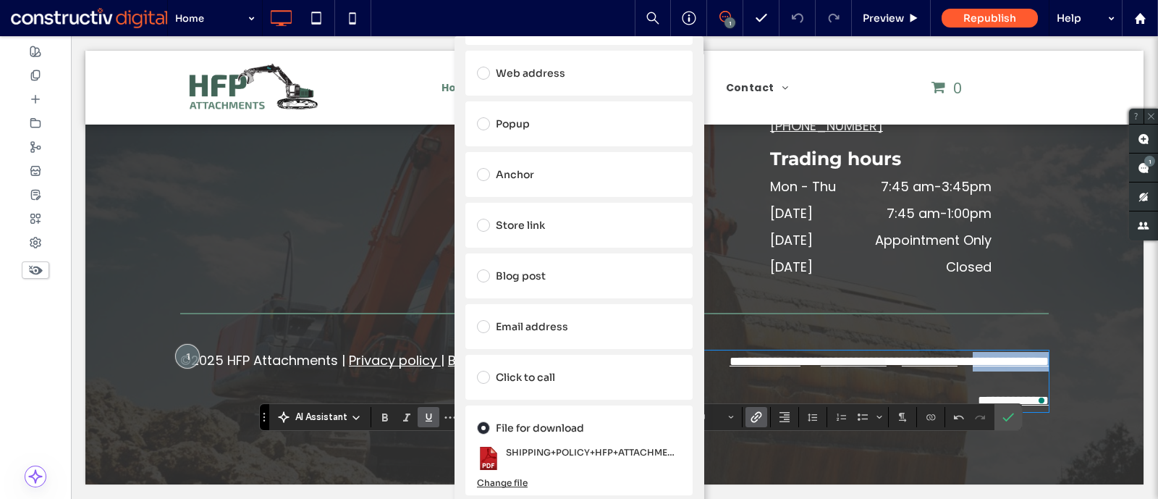
scroll to position [0, 0]
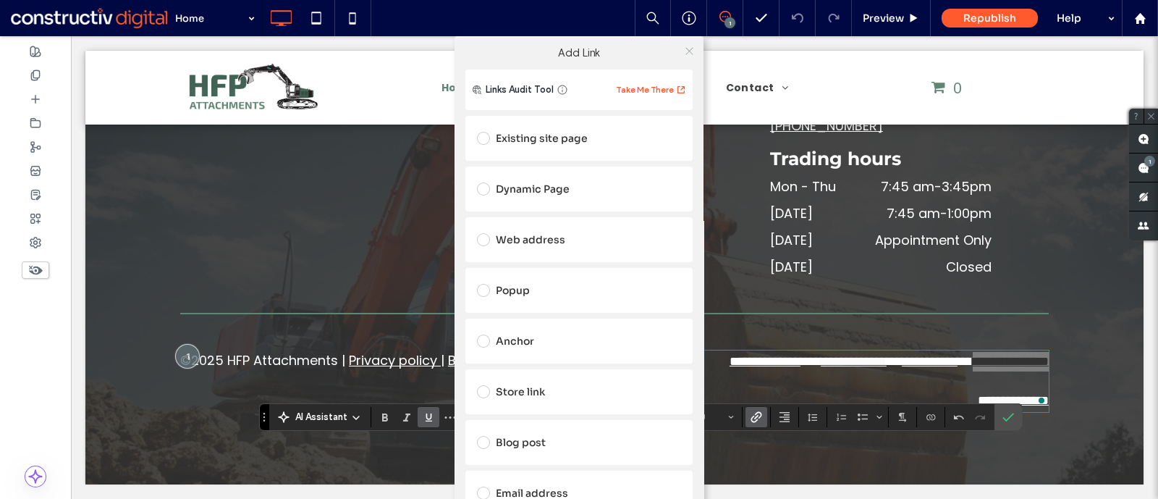
click at [686, 46] on icon at bounding box center [689, 51] width 11 height 11
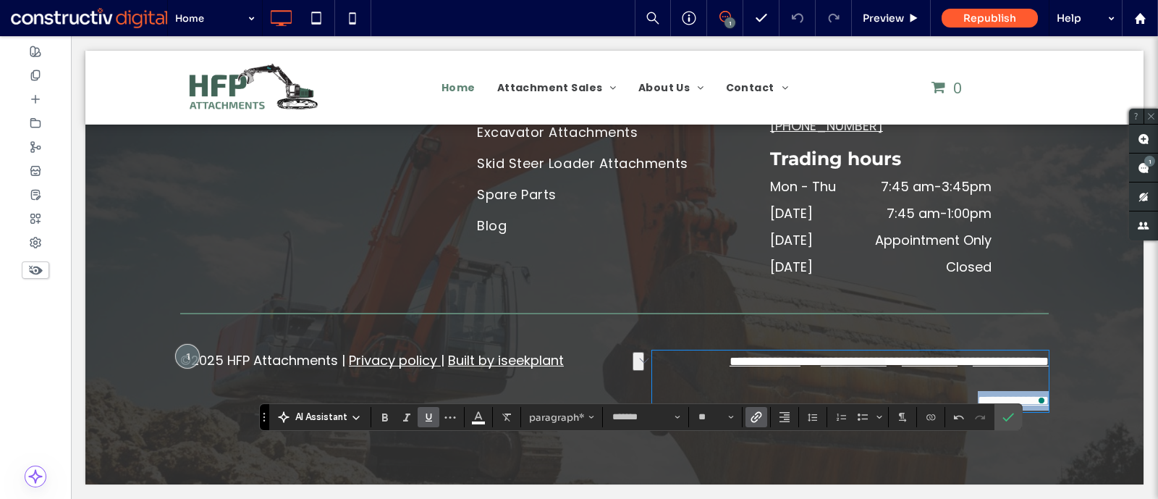
drag, startPoint x: 936, startPoint y: 397, endPoint x: 1044, endPoint y: 396, distance: 108.6
click at [1044, 396] on div "**********" at bounding box center [614, 399] width 1058 height 172
click at [750, 418] on icon "Link" at bounding box center [756, 417] width 12 height 12
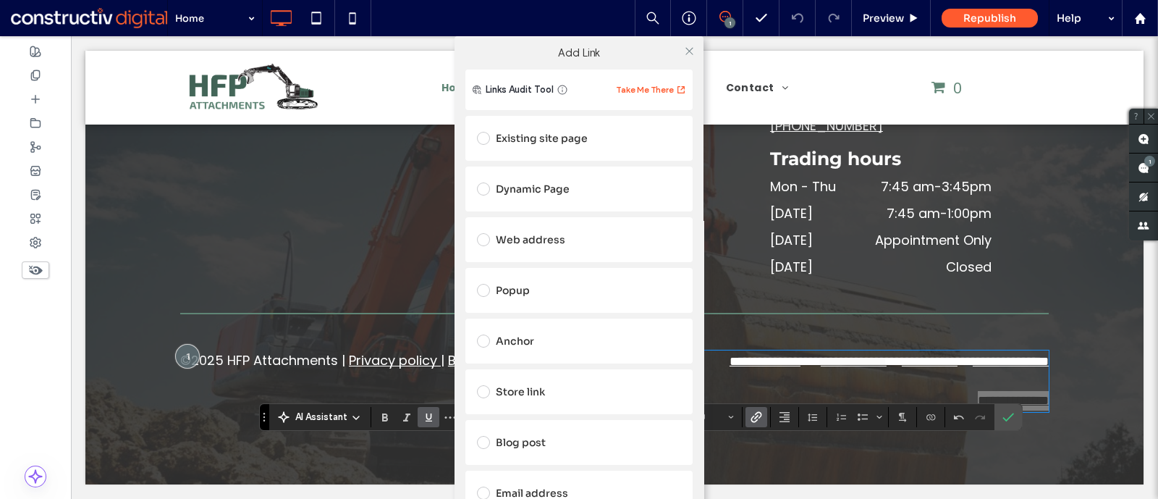
scroll to position [166, 0]
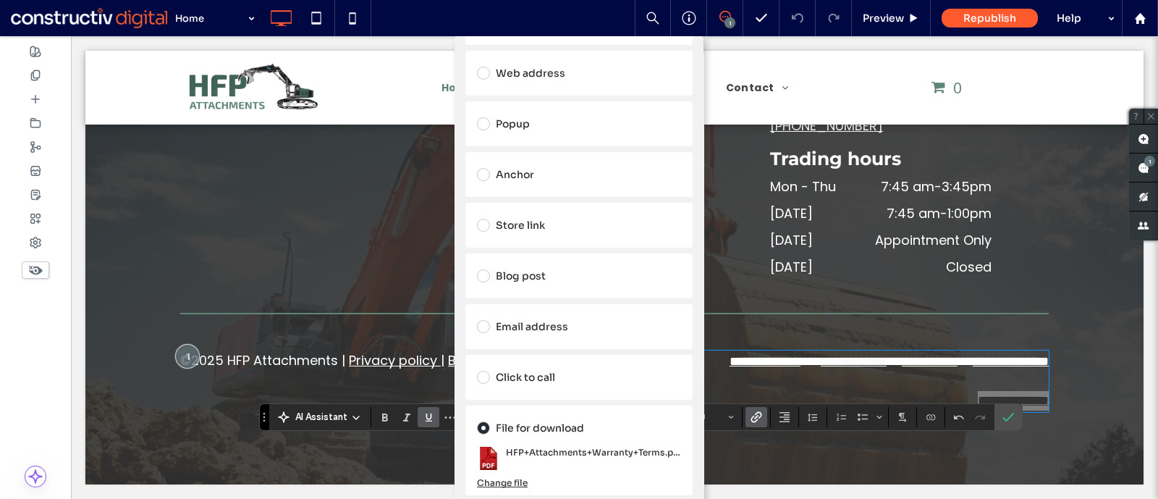
click at [502, 483] on div "Change file" at bounding box center [502, 482] width 51 height 11
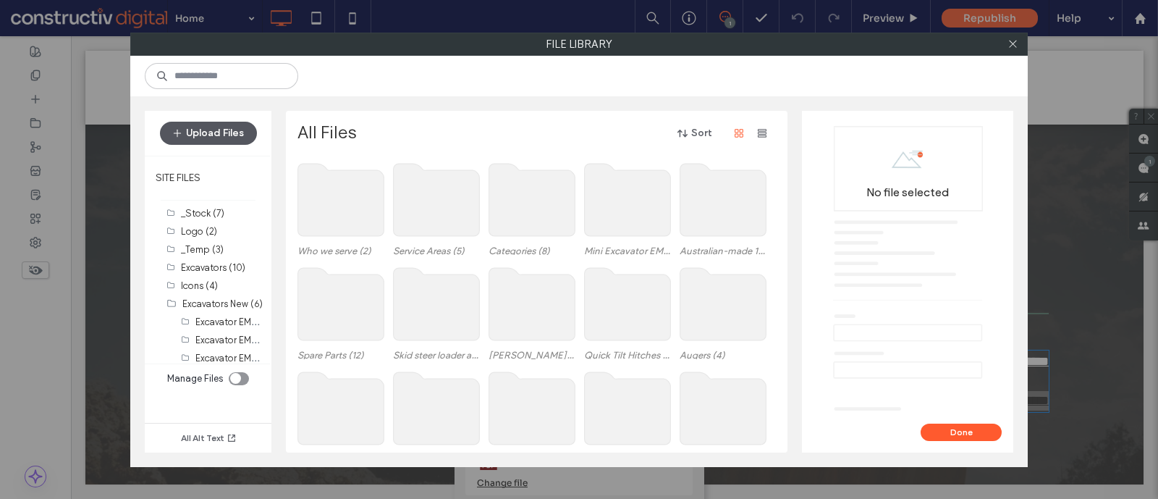
click at [227, 130] on button "Upload Files" at bounding box center [208, 133] width 97 height 23
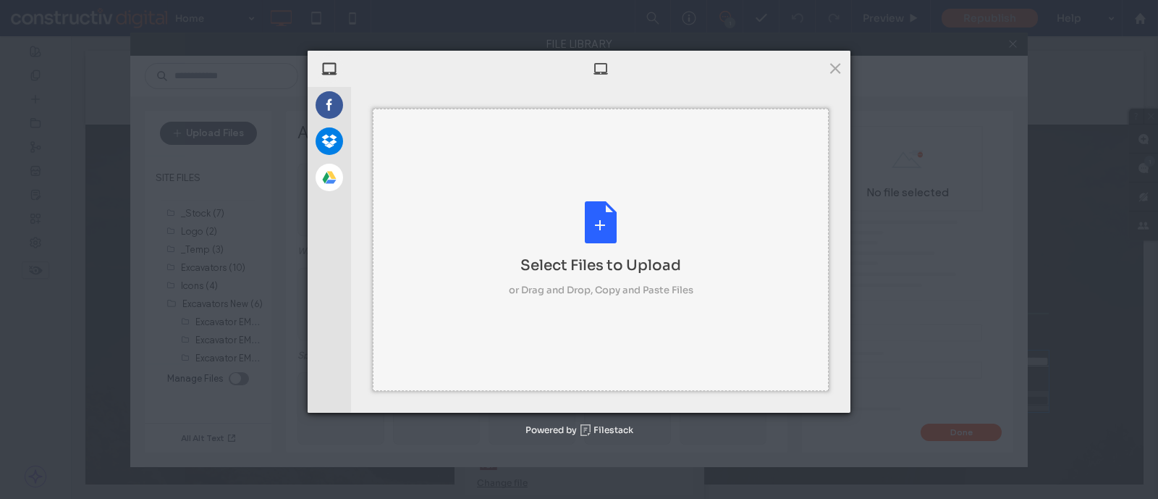
click at [533, 221] on div "Select Files to Upload or Drag and Drop, Copy and Paste Files" at bounding box center [601, 249] width 185 height 96
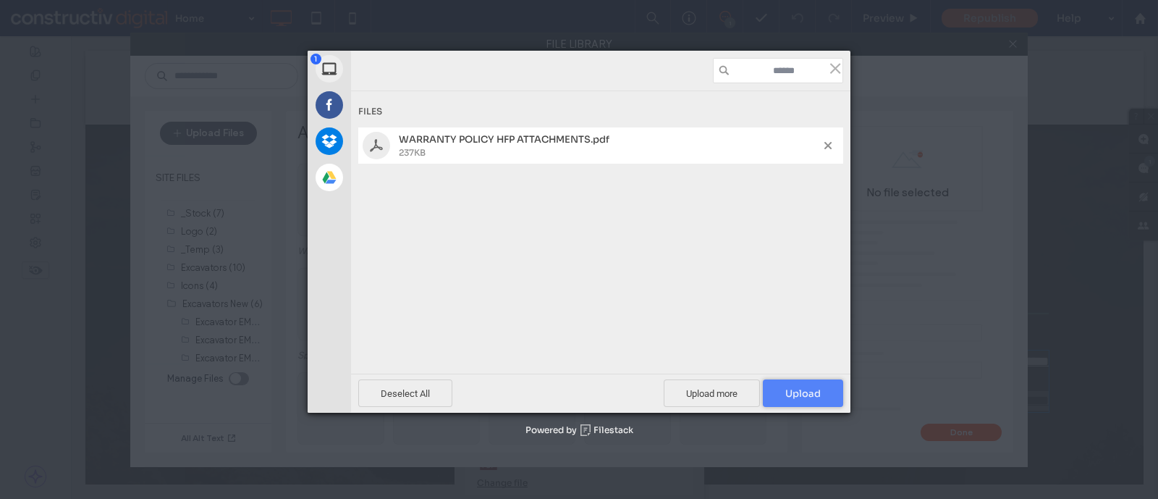
click at [813, 387] on span "Upload 1" at bounding box center [802, 393] width 35 height 12
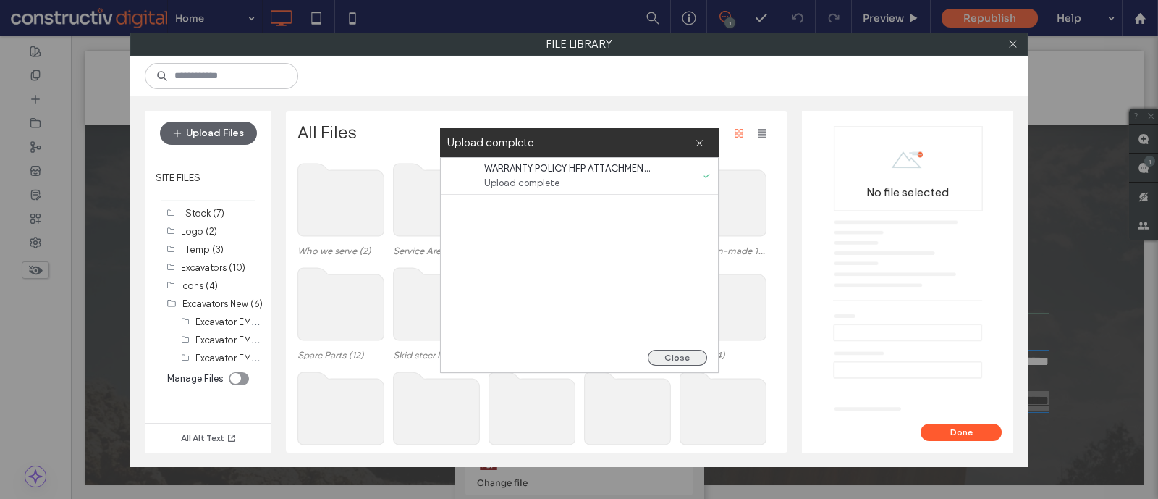
click at [682, 356] on button "Close" at bounding box center [677, 358] width 59 height 16
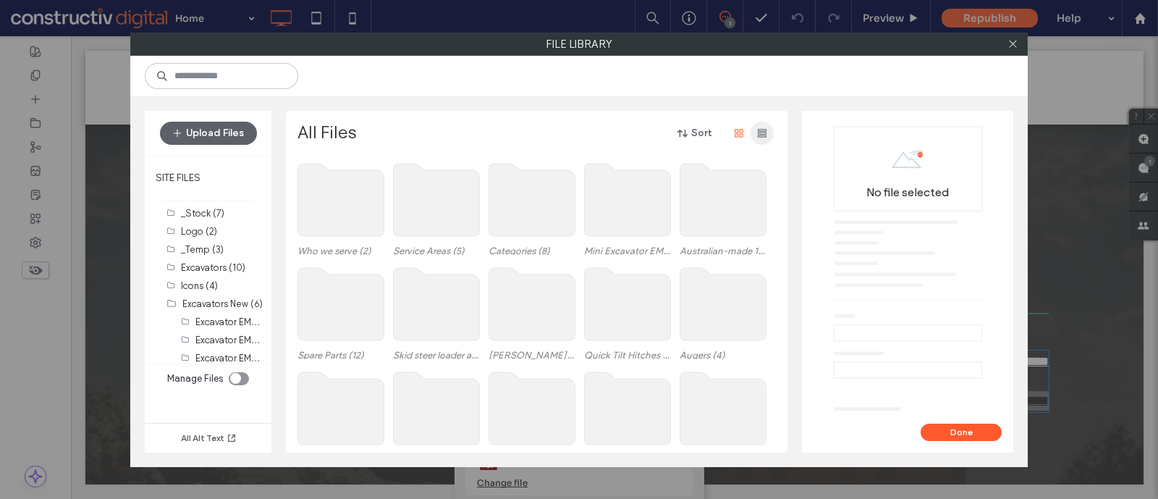
click at [761, 131] on icon "button" at bounding box center [762, 133] width 12 height 12
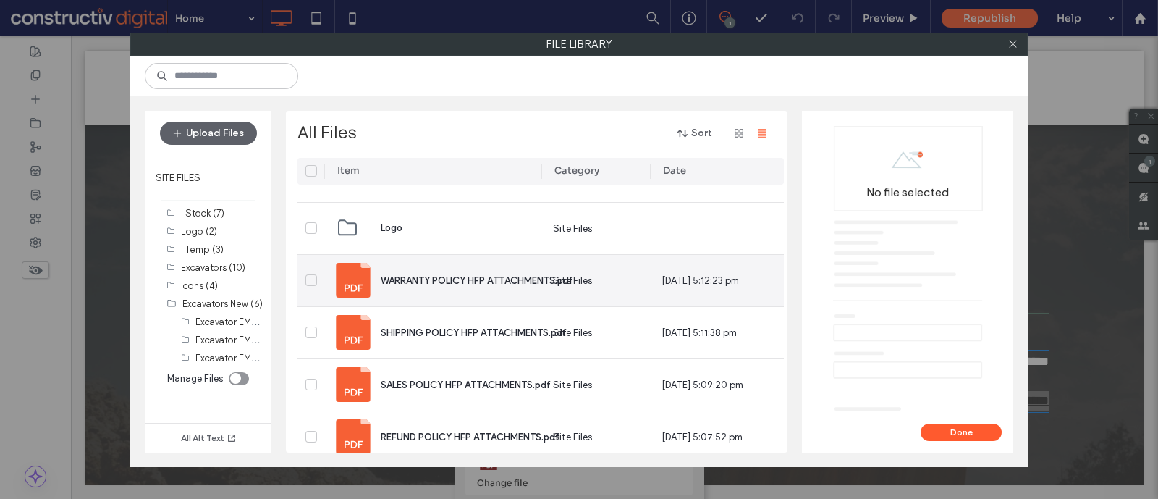
scroll to position [1133, 0]
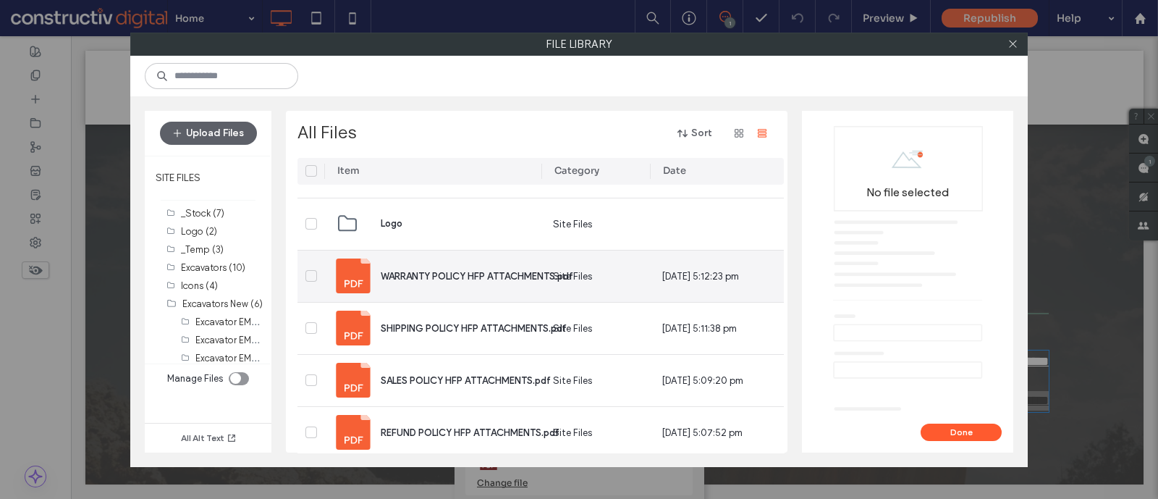
click at [493, 268] on div "WARRANTY POLICY HFP ATTACHMENTS.pdf" at bounding box center [477, 276] width 192 height 16
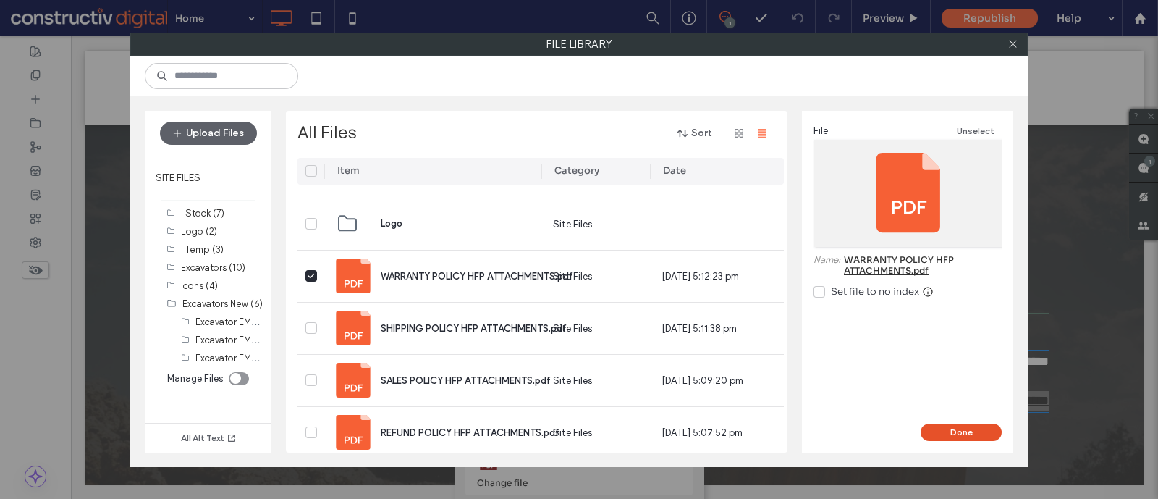
click at [945, 425] on button "Done" at bounding box center [960, 431] width 81 height 17
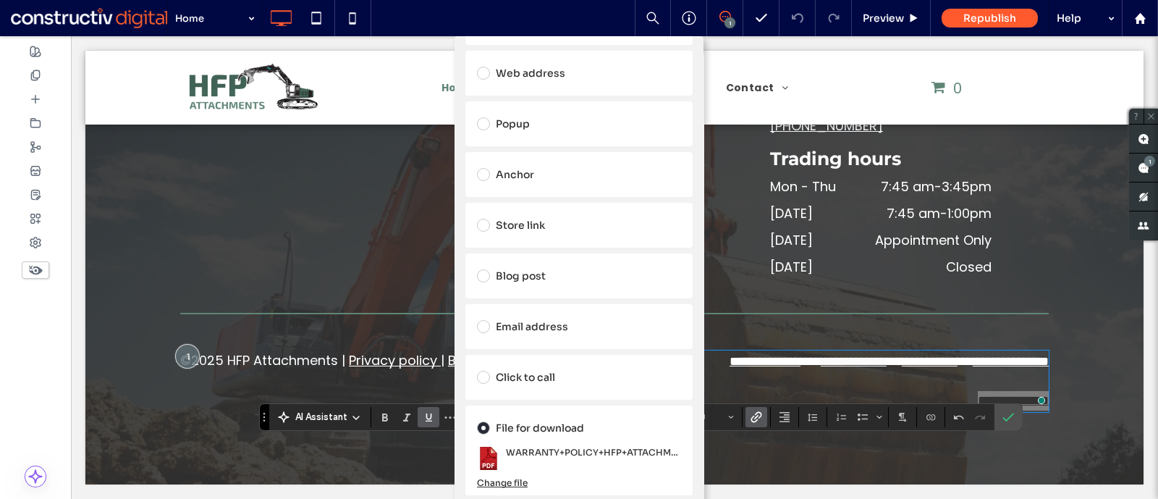
click at [1007, 418] on div "Add Link Links Audit Tool Take Me There Existing site page Dynamic Page Web add…" at bounding box center [579, 285] width 1158 height 499
click at [1007, 416] on div "Add Link Links Audit Tool Take Me There Existing site page Dynamic Page Web add…" at bounding box center [579, 285] width 1158 height 499
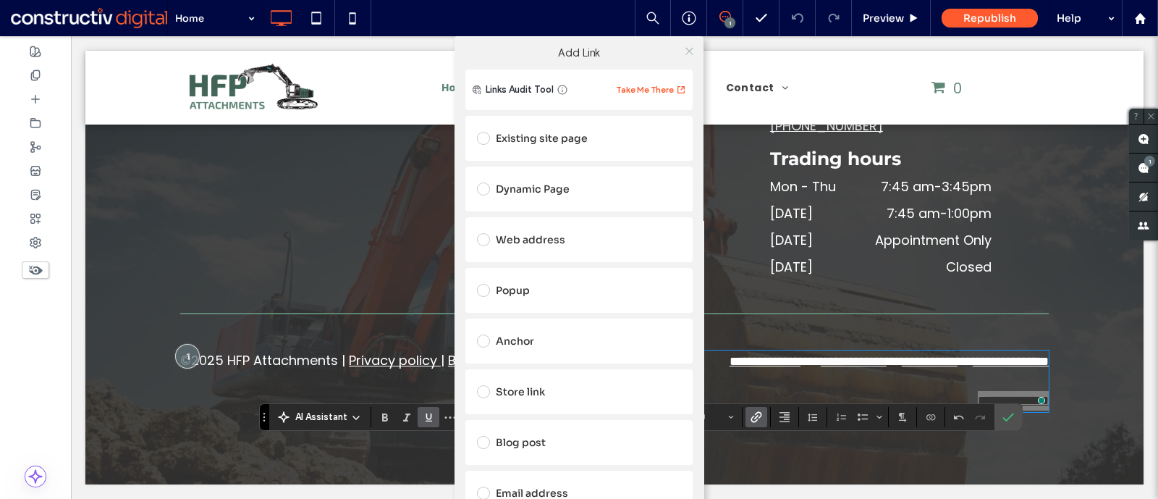
click at [684, 56] on icon at bounding box center [689, 51] width 11 height 11
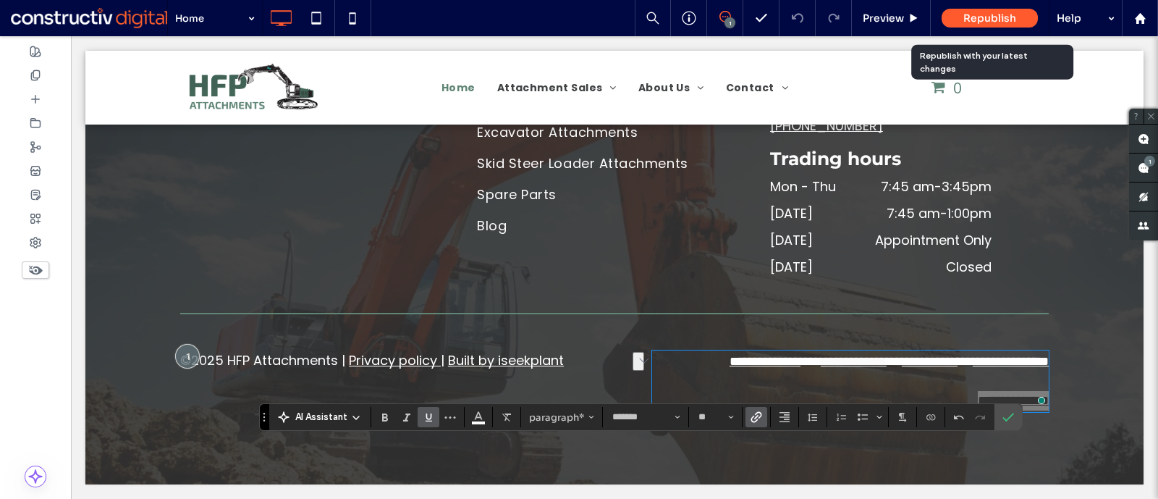
click at [982, 20] on span "Republish" at bounding box center [989, 18] width 53 height 13
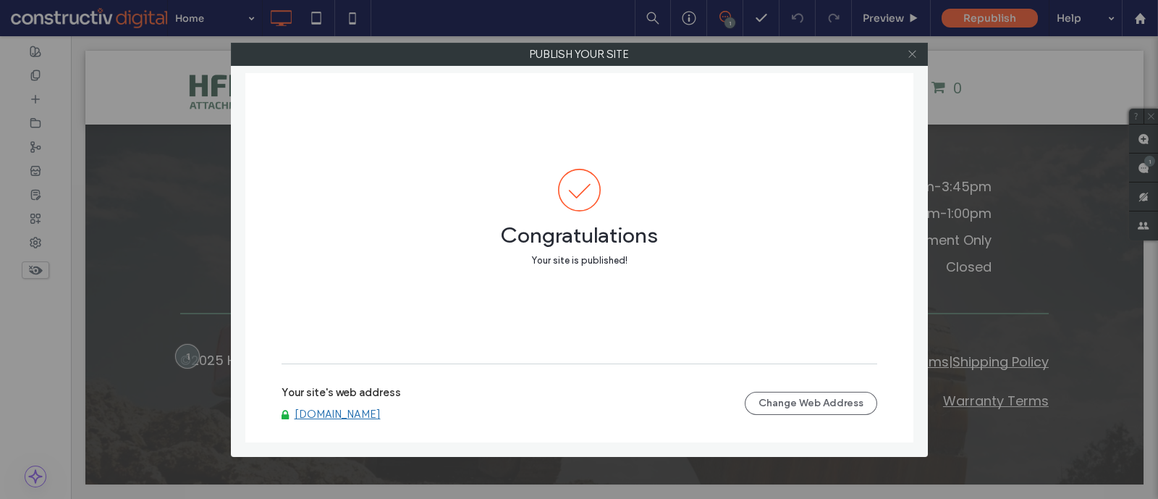
click at [914, 53] on icon at bounding box center [912, 53] width 11 height 11
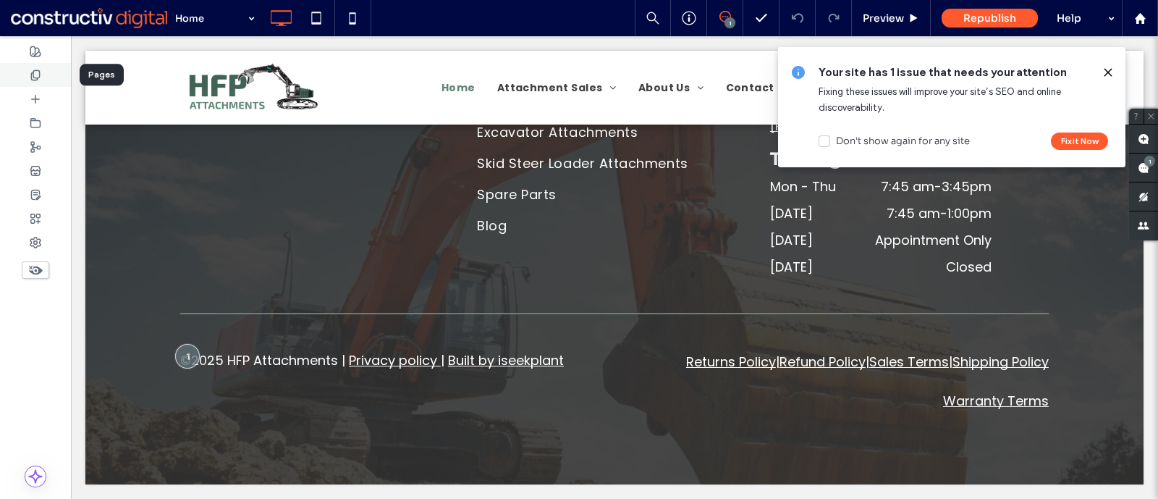
click at [43, 78] on div at bounding box center [35, 75] width 71 height 24
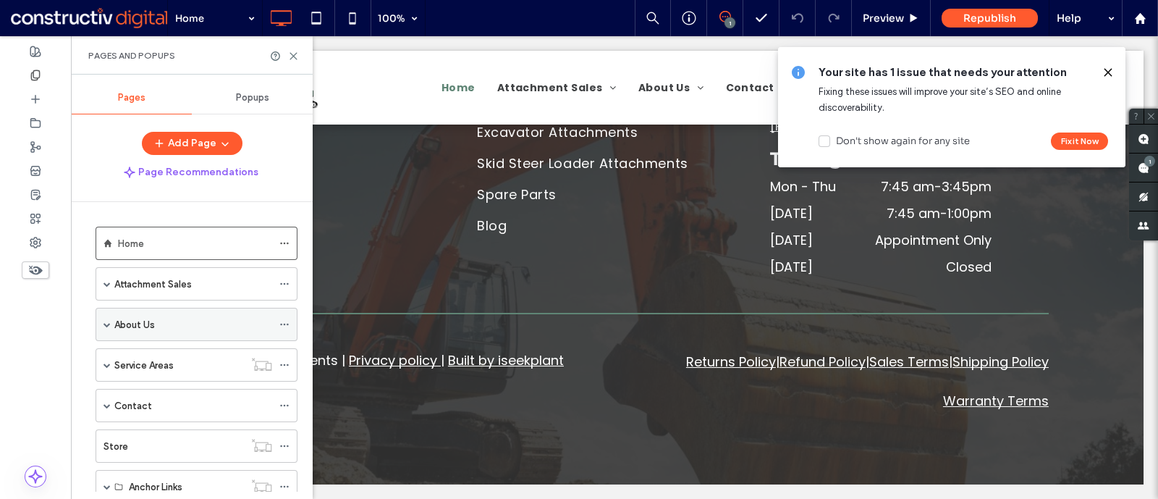
scroll to position [45, 0]
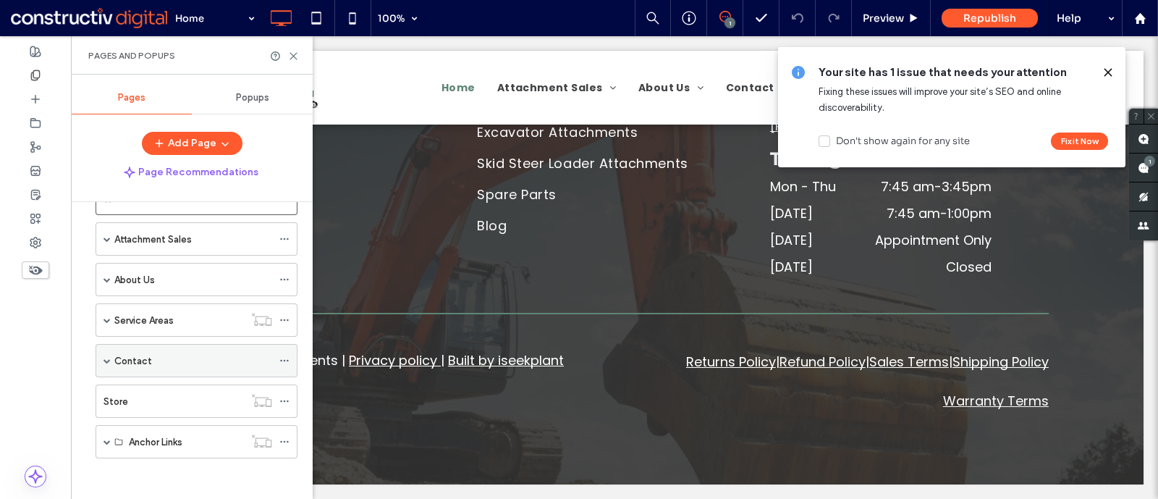
click at [109, 357] on span at bounding box center [106, 360] width 7 height 7
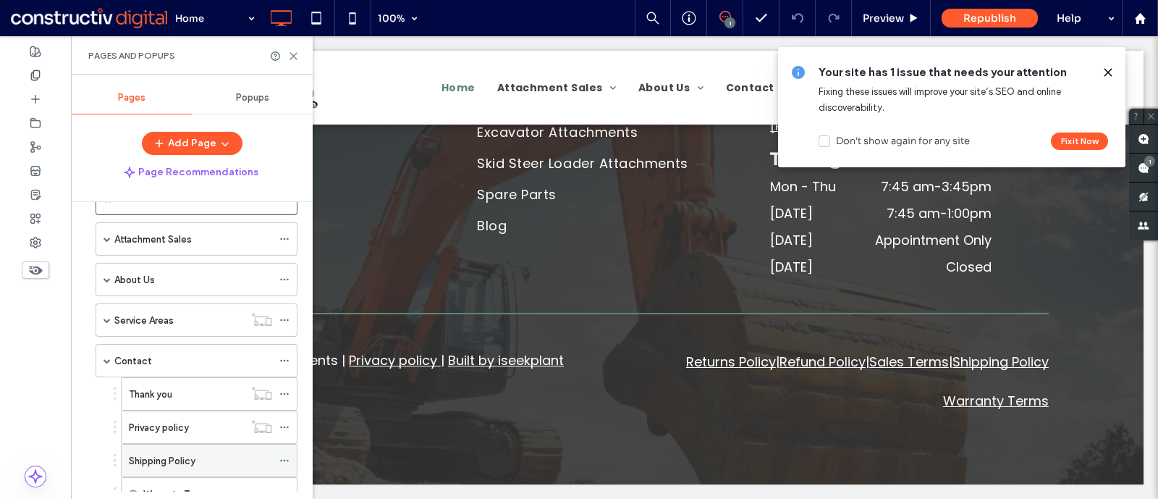
click at [175, 454] on label "Shipping Policy" at bounding box center [162, 460] width 67 height 25
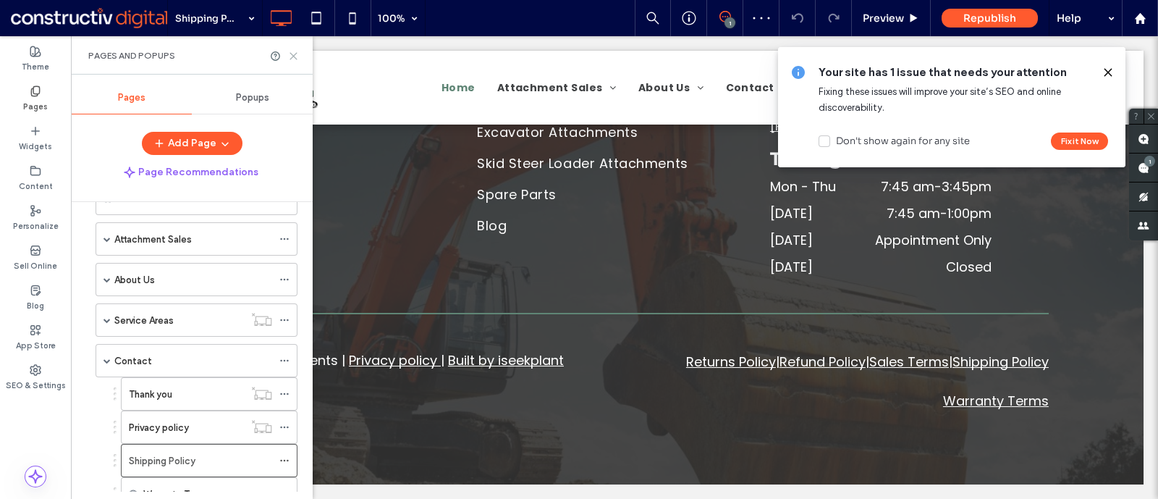
click at [291, 56] on icon at bounding box center [293, 56] width 11 height 11
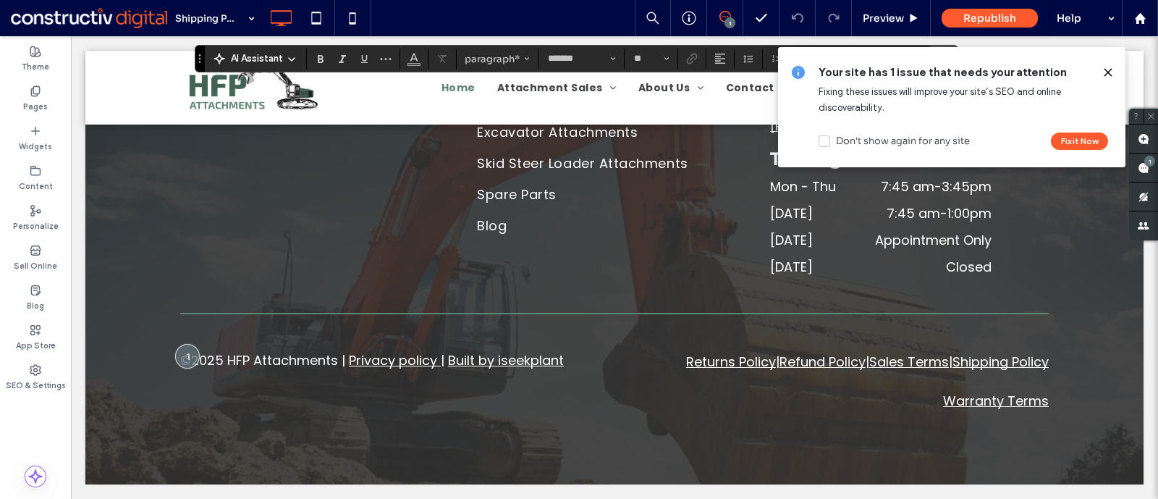
click at [1102, 72] on icon at bounding box center [1108, 73] width 12 height 12
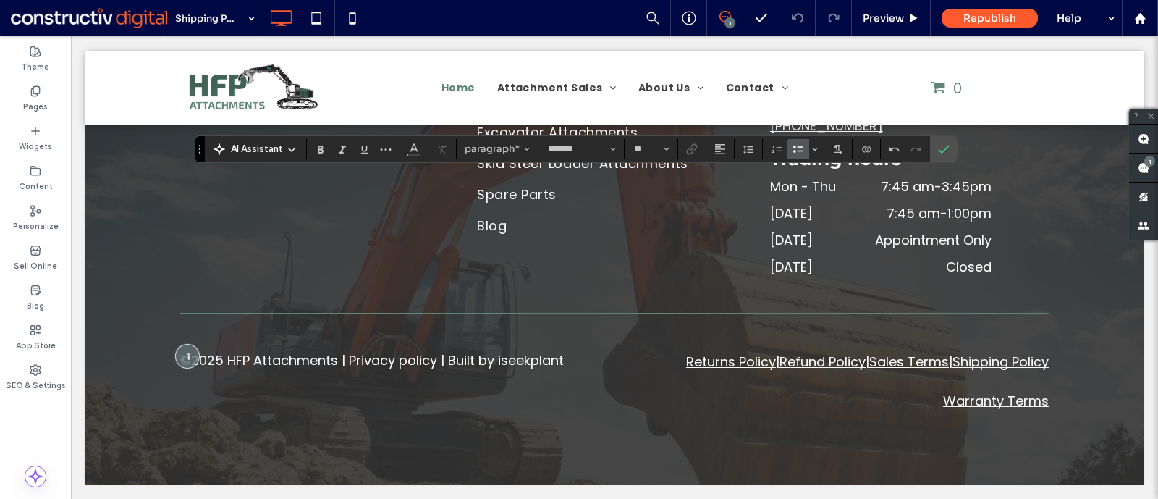
click at [790, 150] on label "Bulleted List" at bounding box center [798, 149] width 22 height 20
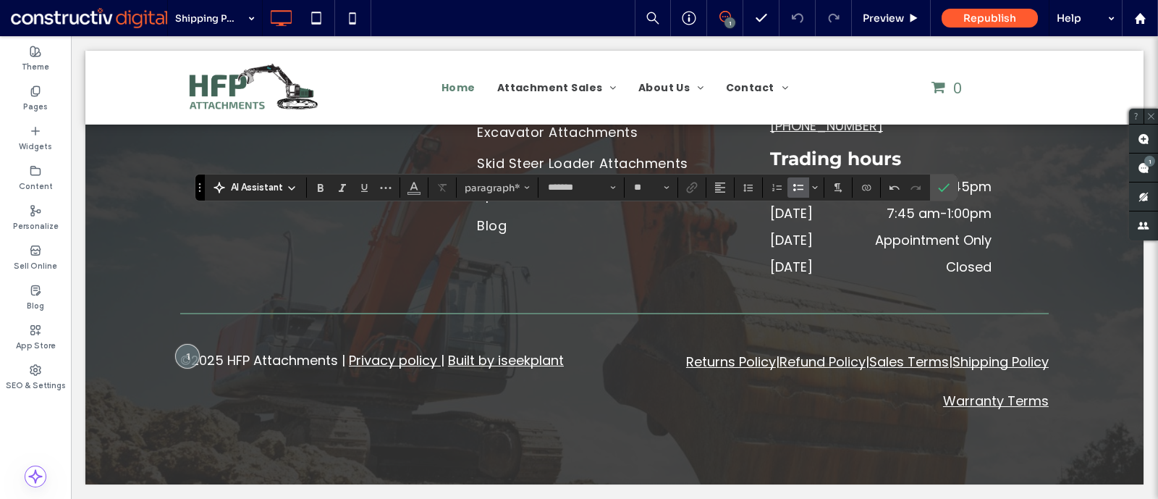
click at [802, 186] on icon "Bulleted List" at bounding box center [798, 188] width 12 height 12
click at [795, 186] on icon "Bulleted List" at bounding box center [798, 188] width 12 height 12
click at [800, 189] on use "Bulleted List" at bounding box center [798, 187] width 10 height 7
click at [787, 187] on label "Bulleted List" at bounding box center [798, 187] width 22 height 20
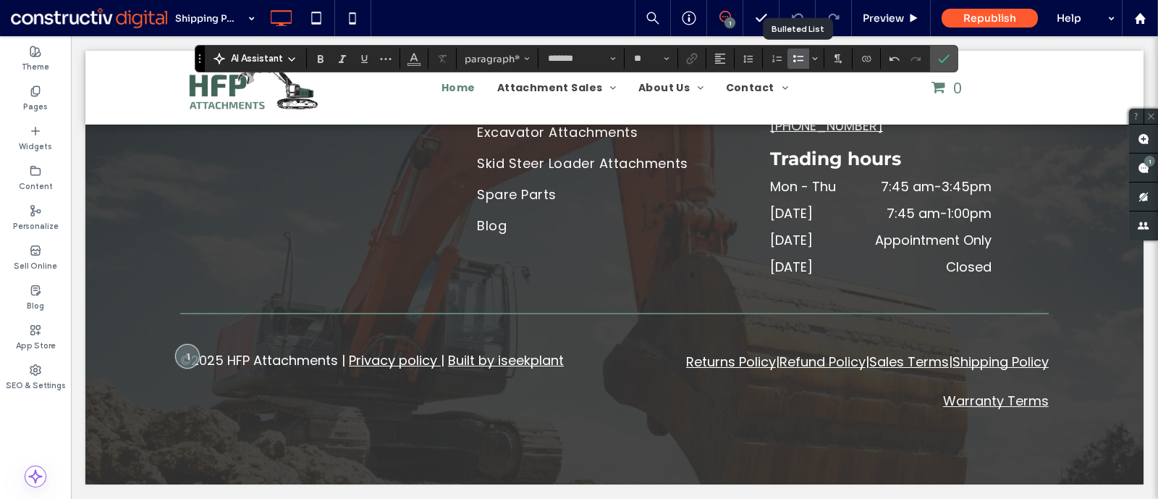
click at [804, 60] on label "Bulleted List" at bounding box center [798, 58] width 22 height 20
click at [795, 56] on icon "Bulleted List" at bounding box center [798, 59] width 12 height 12
click at [792, 59] on icon "Bulleted List" at bounding box center [798, 59] width 12 height 12
click at [793, 59] on icon "Bulleted List" at bounding box center [798, 59] width 12 height 12
click at [793, 62] on use "Bulleted List" at bounding box center [798, 58] width 10 height 7
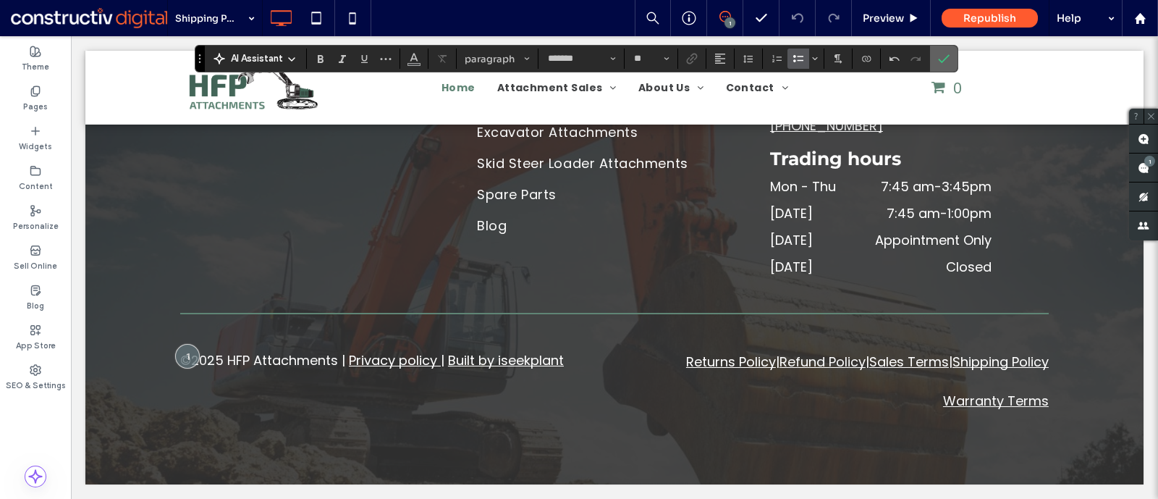
click at [941, 61] on use "Confirm" at bounding box center [945, 58] width 12 height 9
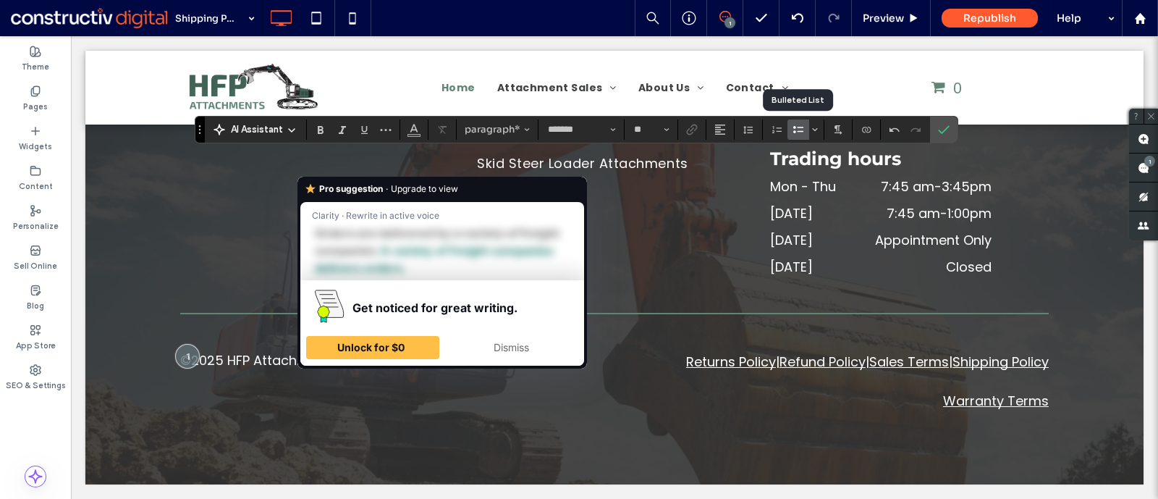
click at [792, 126] on icon "Bulleted List" at bounding box center [798, 130] width 12 height 12
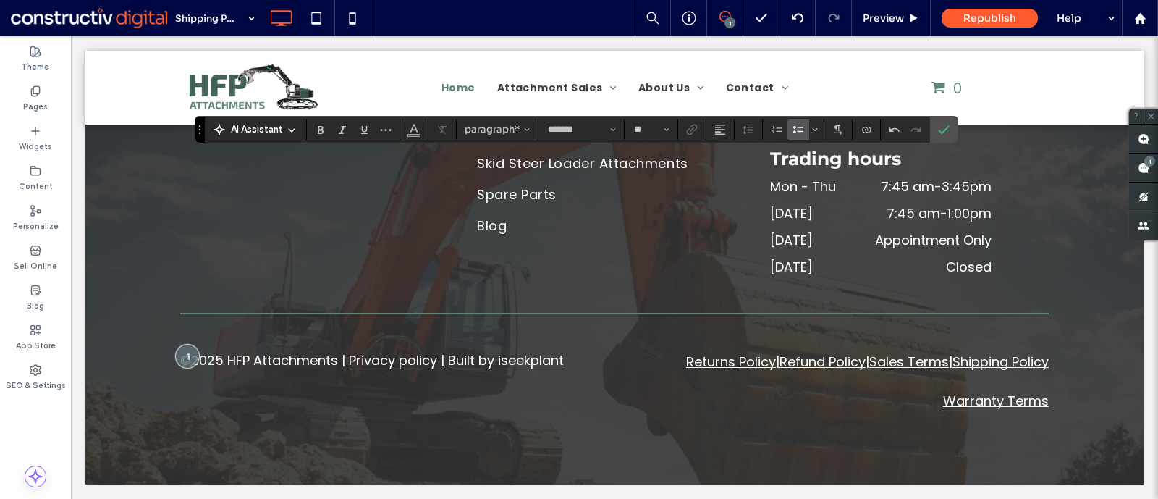
click at [792, 124] on icon "Bulleted List" at bounding box center [798, 130] width 12 height 12
click at [792, 133] on icon "Bulleted List" at bounding box center [798, 130] width 12 height 12
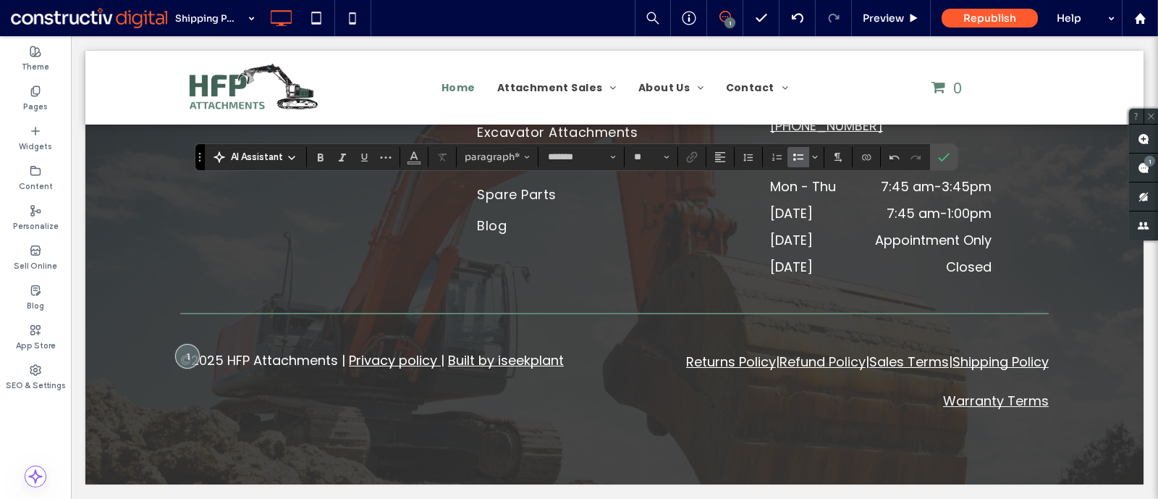
click at [792, 157] on icon "Bulleted List" at bounding box center [798, 157] width 12 height 12
click at [794, 161] on icon "Bulleted List" at bounding box center [798, 157] width 12 height 12
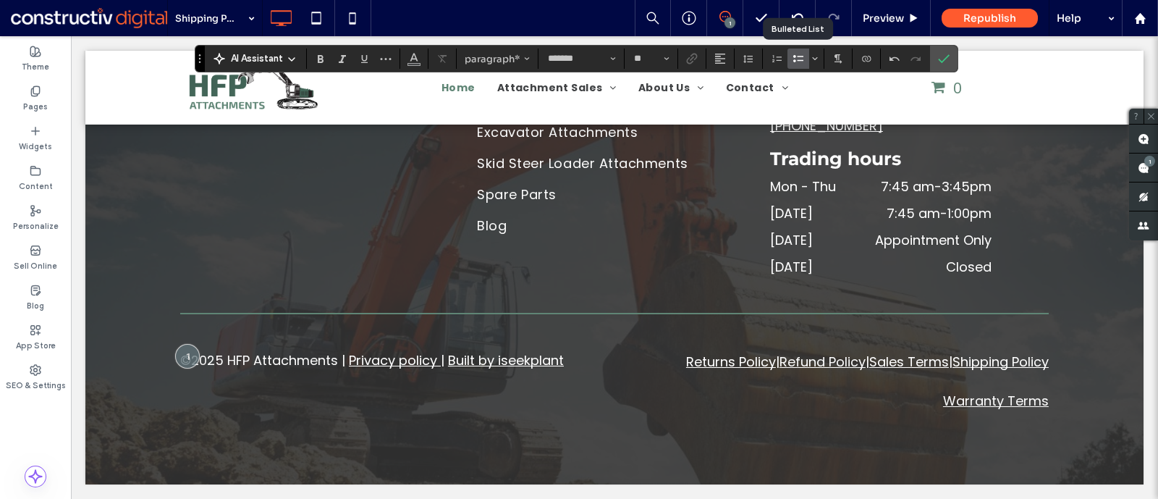
click at [792, 63] on icon "Bulleted List" at bounding box center [798, 59] width 12 height 12
click at [944, 62] on icon "Confirm" at bounding box center [944, 59] width 12 height 12
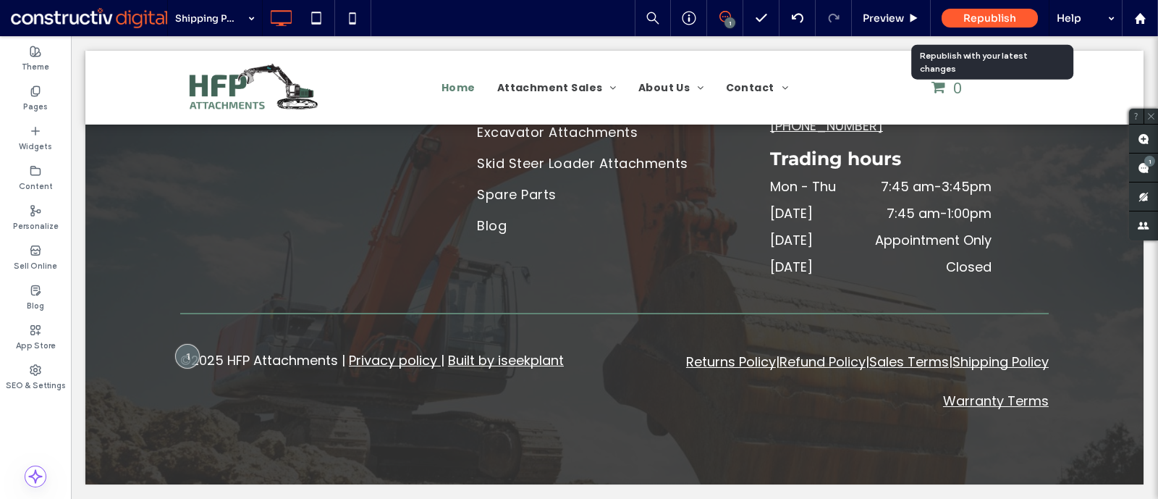
click at [1002, 19] on span "Republish" at bounding box center [989, 18] width 53 height 13
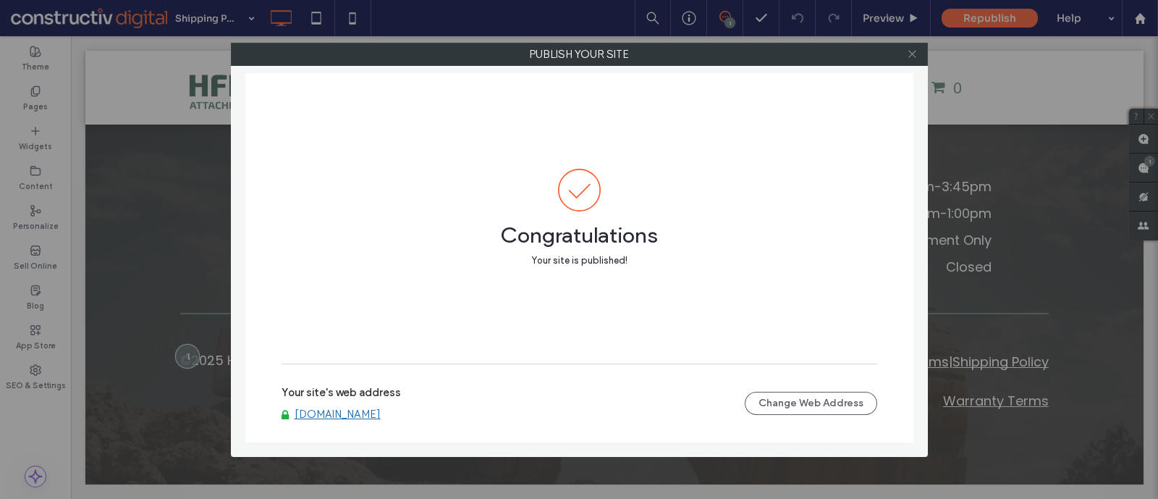
click at [915, 50] on icon at bounding box center [912, 53] width 11 height 11
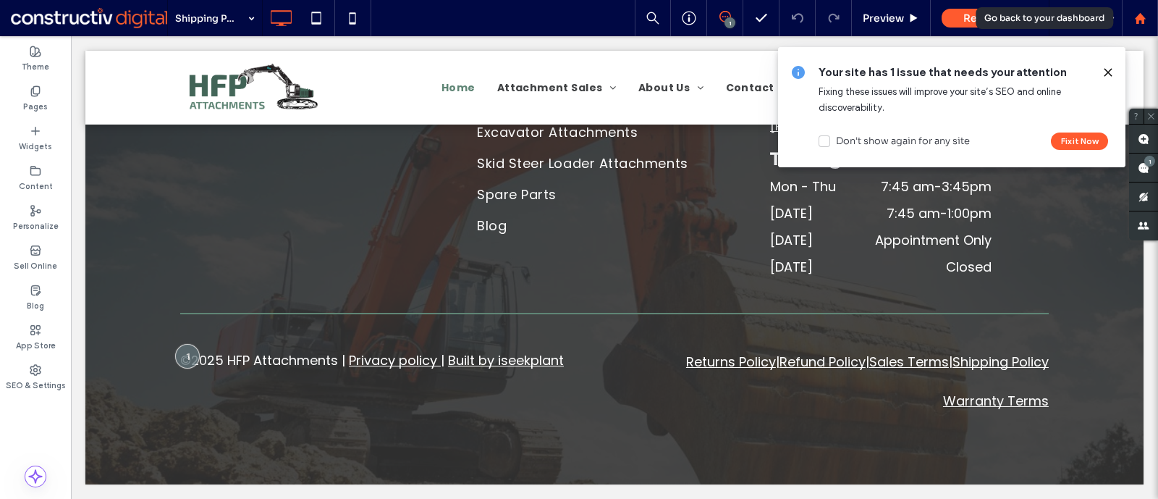
click at [1136, 14] on icon at bounding box center [1140, 18] width 12 height 12
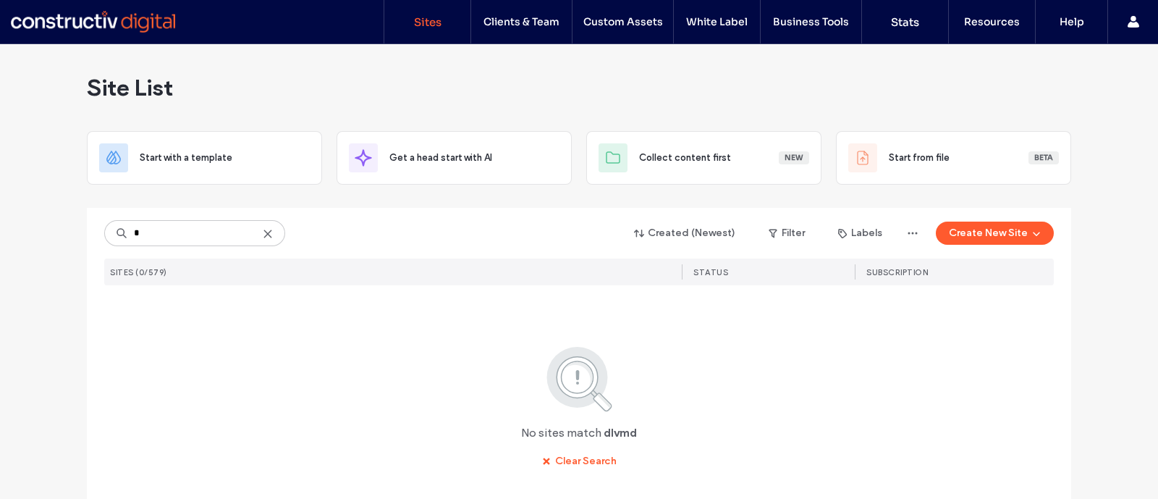
type input "*"
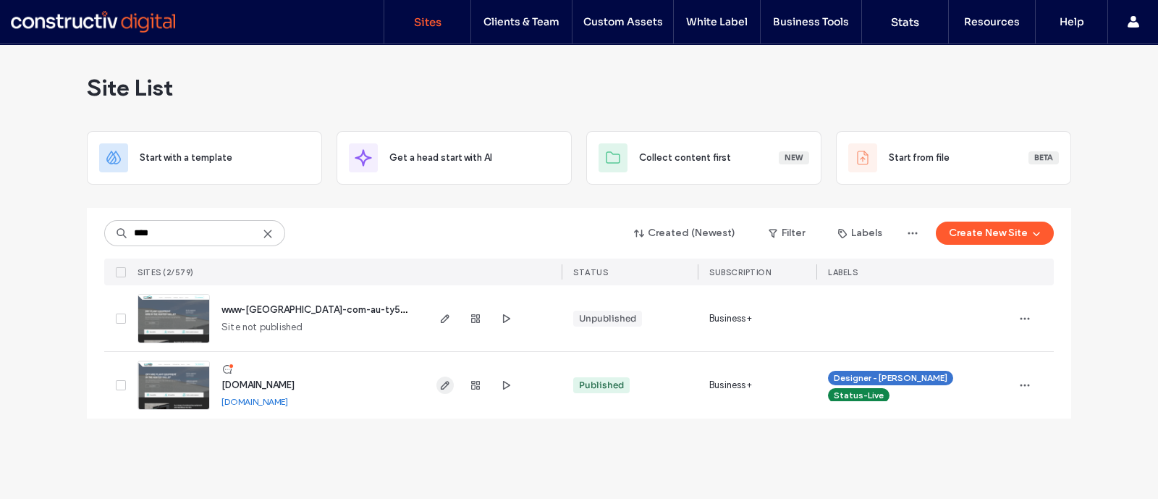
type input "****"
click at [439, 389] on icon "button" at bounding box center [445, 385] width 12 height 12
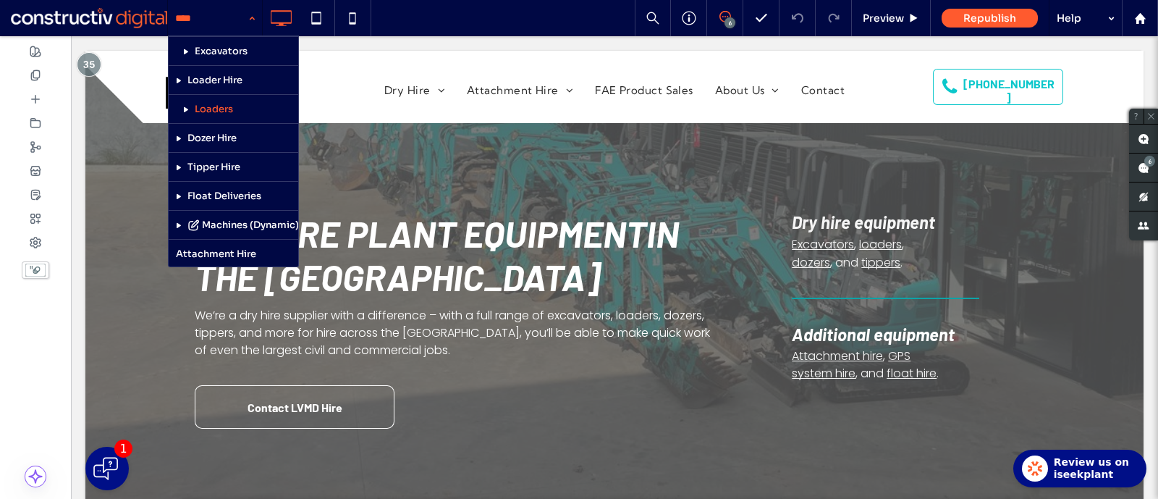
scroll to position [86, 0]
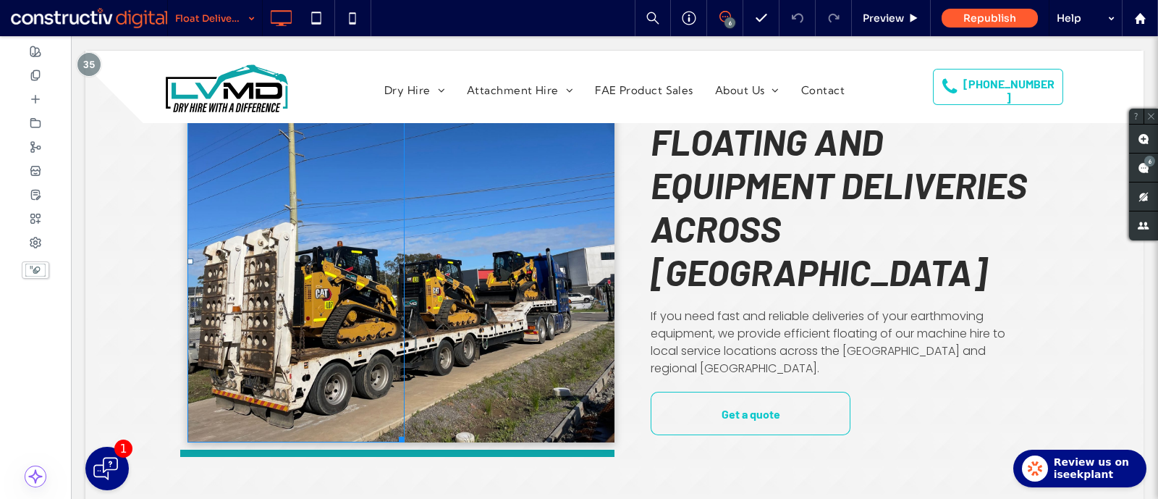
scroll to position [130, 0]
click at [463, 360] on div "Click To Paste" at bounding box center [400, 261] width 427 height 362
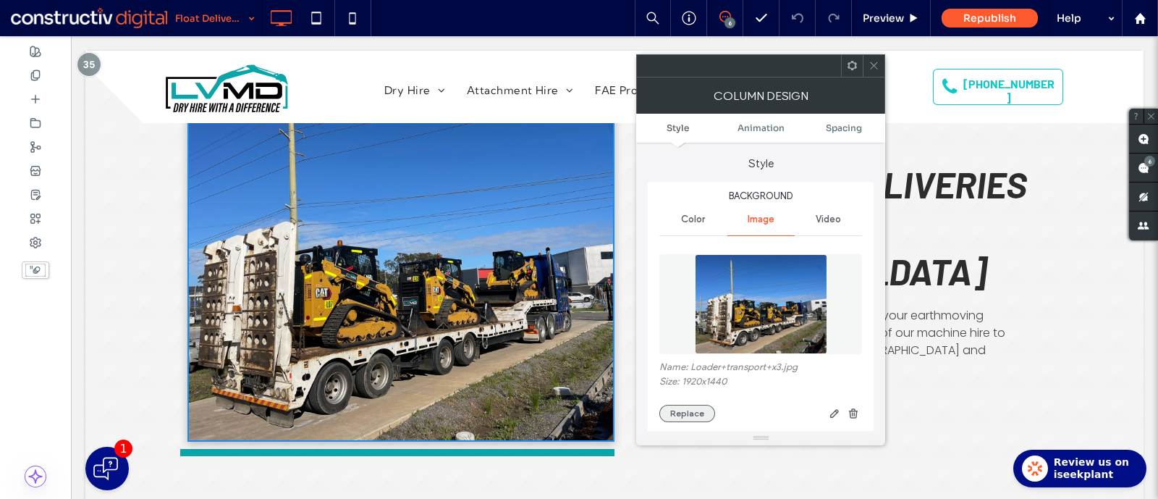
click at [669, 405] on button "Replace" at bounding box center [687, 413] width 56 height 17
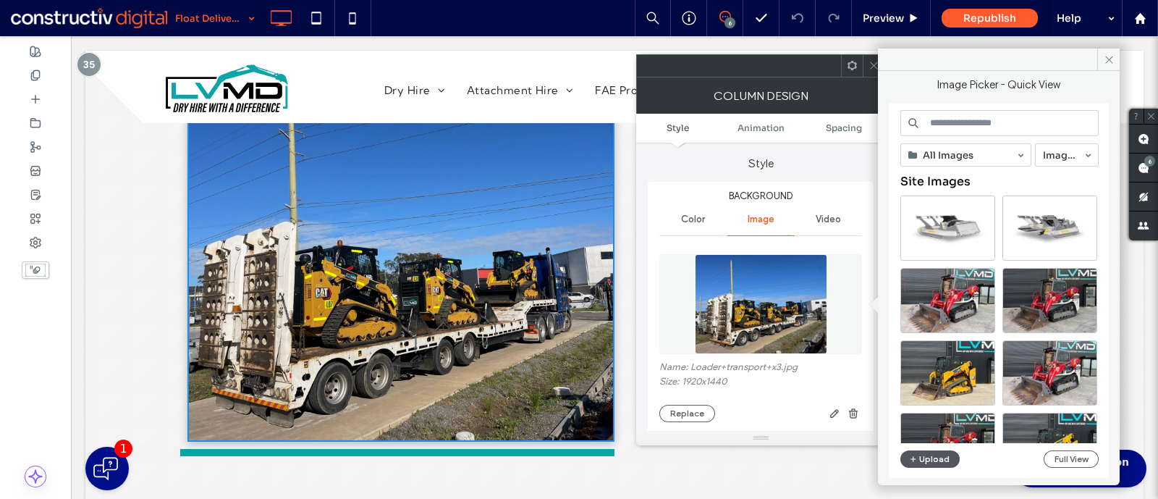
click at [924, 457] on button "Upload" at bounding box center [929, 458] width 59 height 17
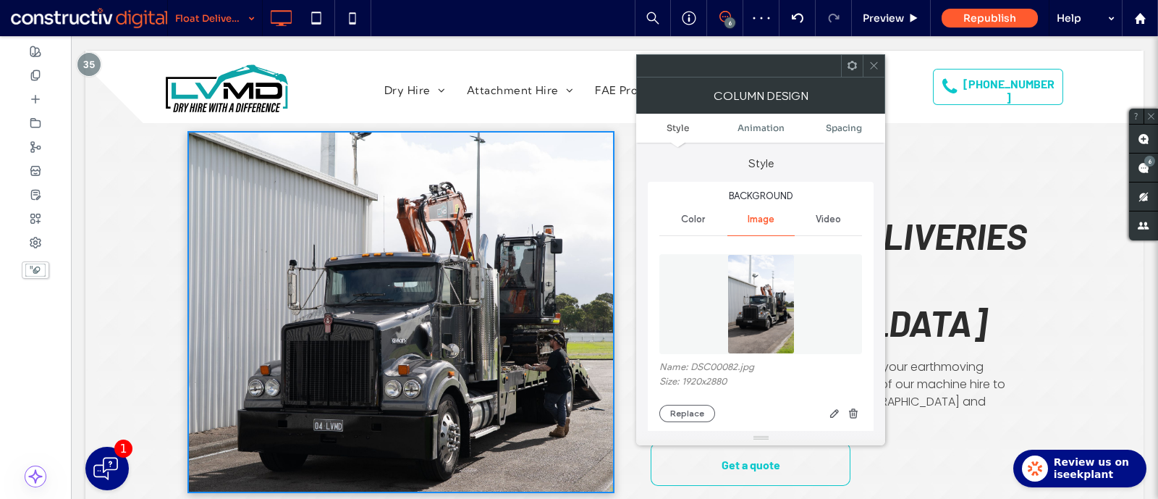
scroll to position [77, 0]
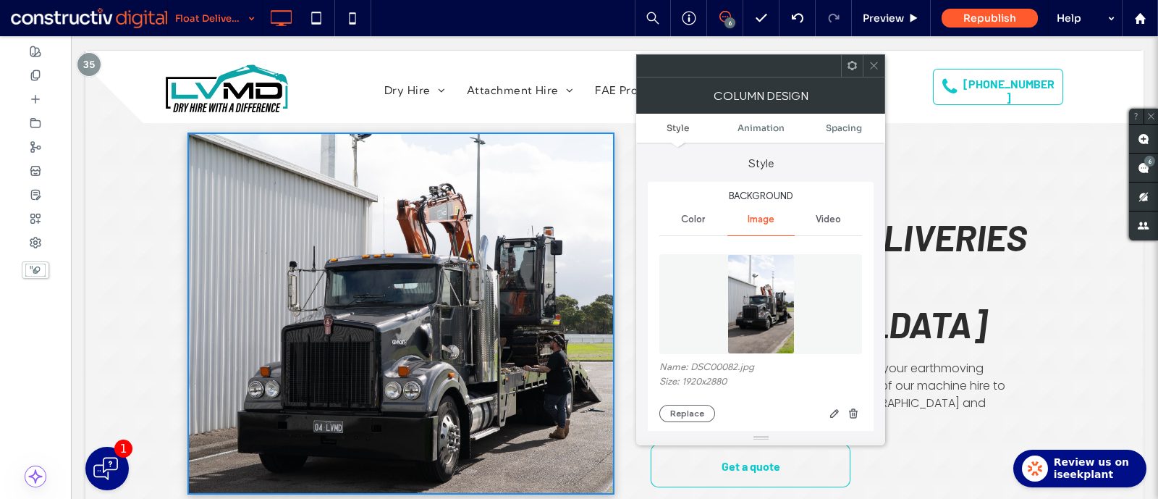
click at [874, 63] on icon at bounding box center [873, 65] width 11 height 11
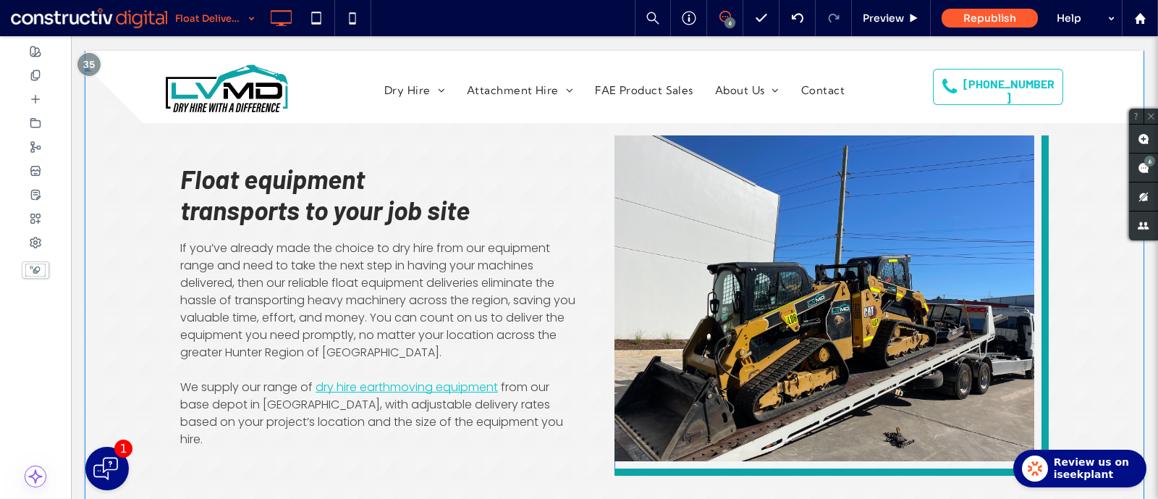
scroll to position [866, 0]
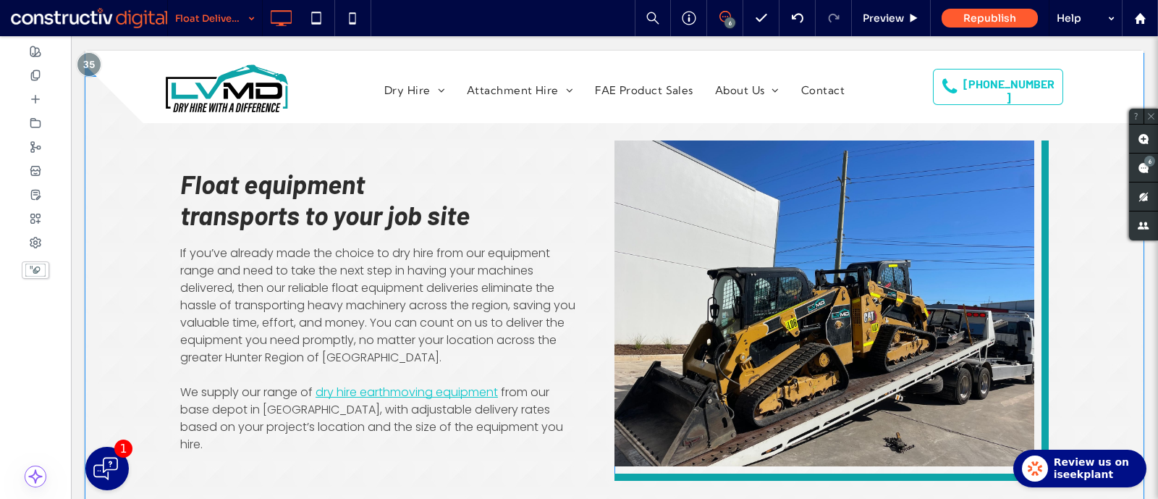
click at [792, 326] on div "Click To Paste" at bounding box center [831, 310] width 434 height 340
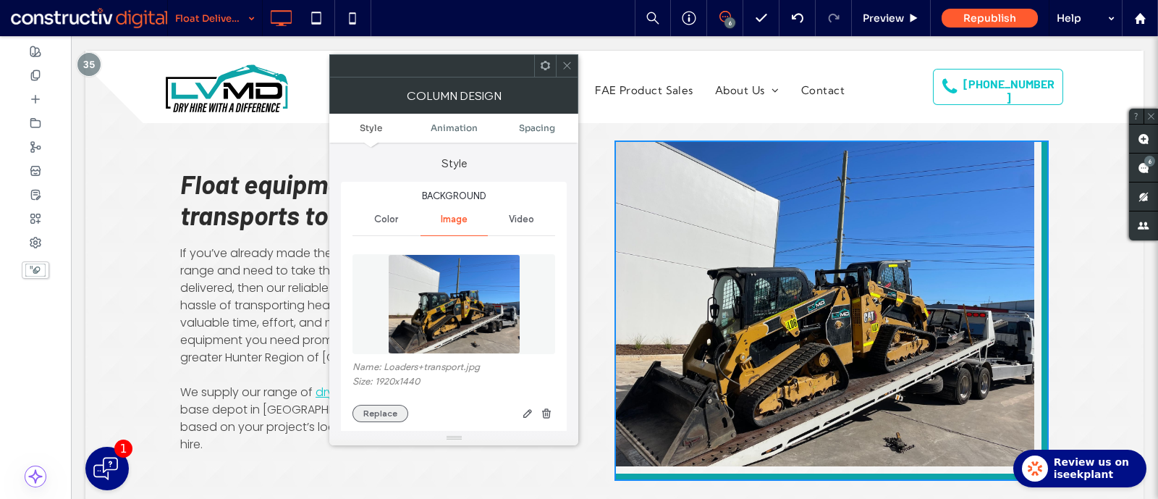
click at [376, 407] on button "Replace" at bounding box center [380, 413] width 56 height 17
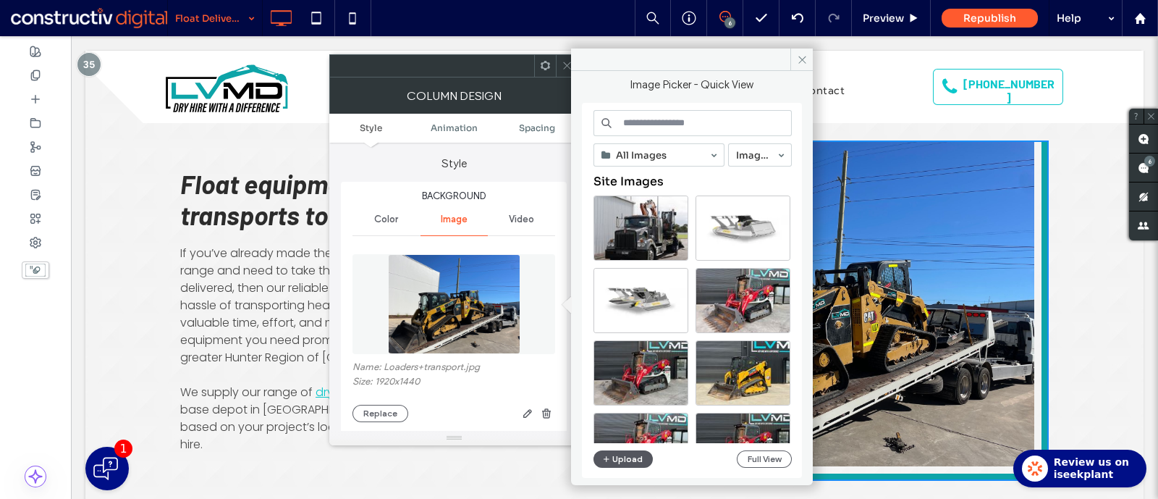
click at [619, 455] on button "Upload" at bounding box center [622, 458] width 59 height 17
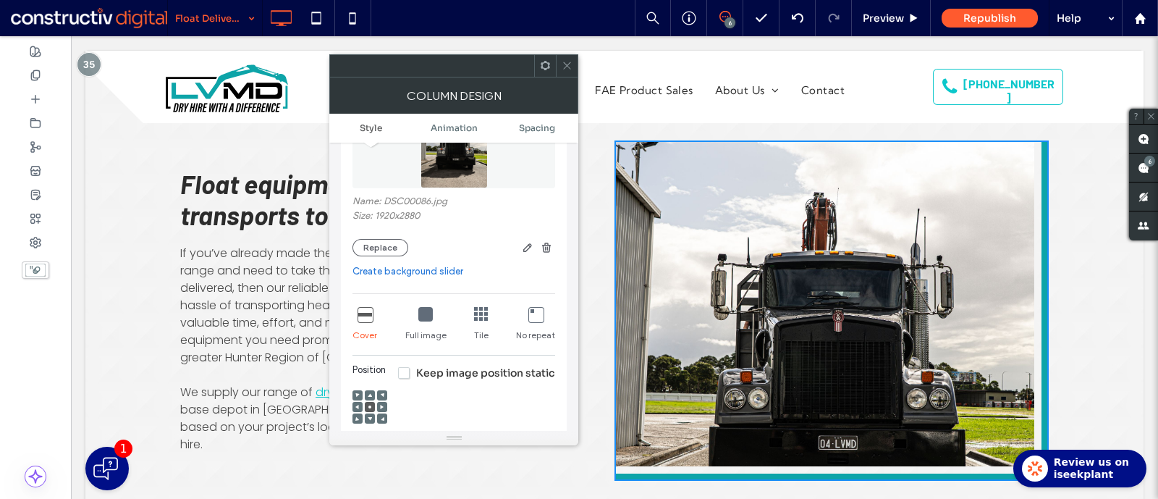
scroll to position [204, 0]
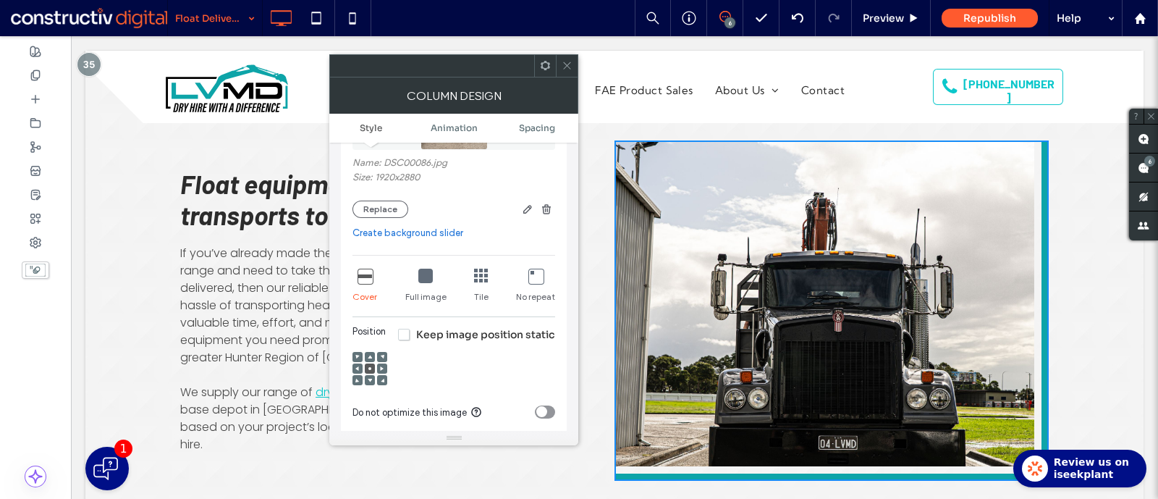
click at [369, 378] on use at bounding box center [370, 380] width 4 height 4
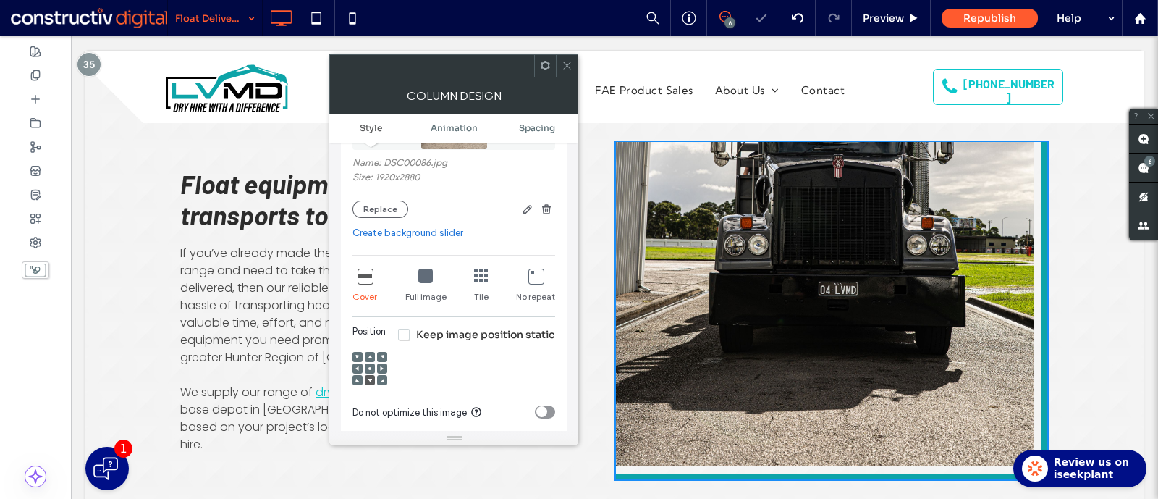
click at [370, 366] on icon at bounding box center [370, 368] width 4 height 4
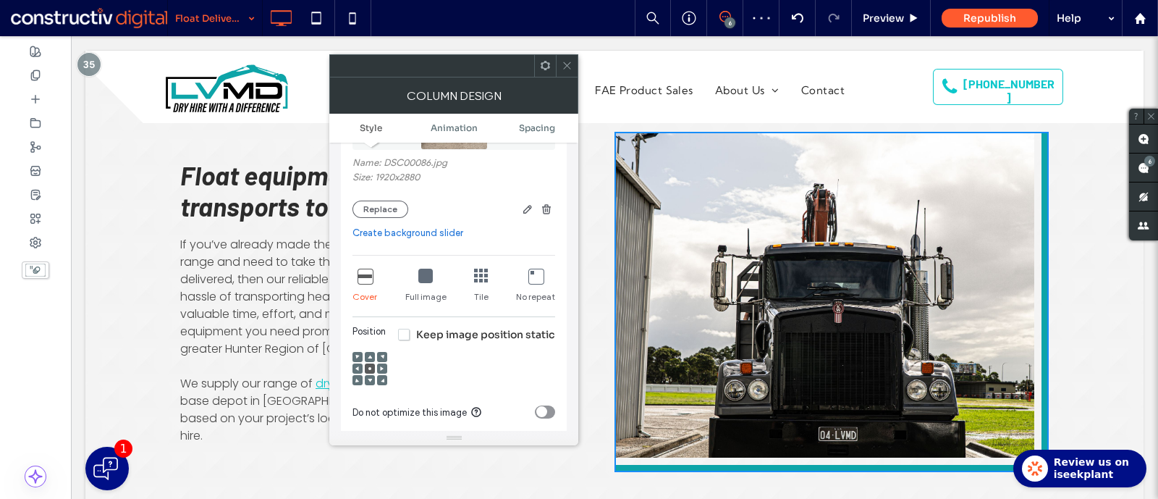
scroll to position [861, 0]
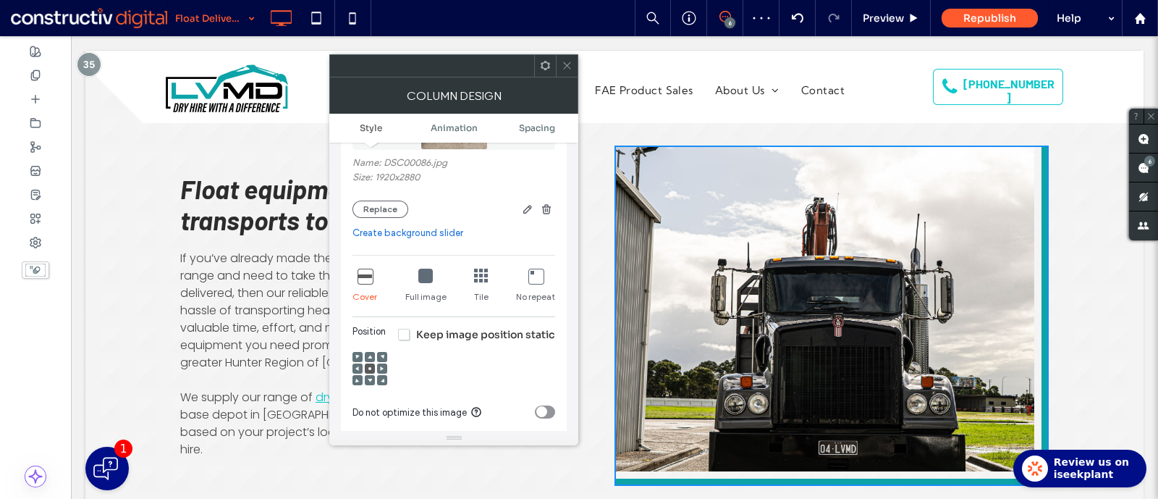
click at [371, 375] on span at bounding box center [370, 380] width 4 height 10
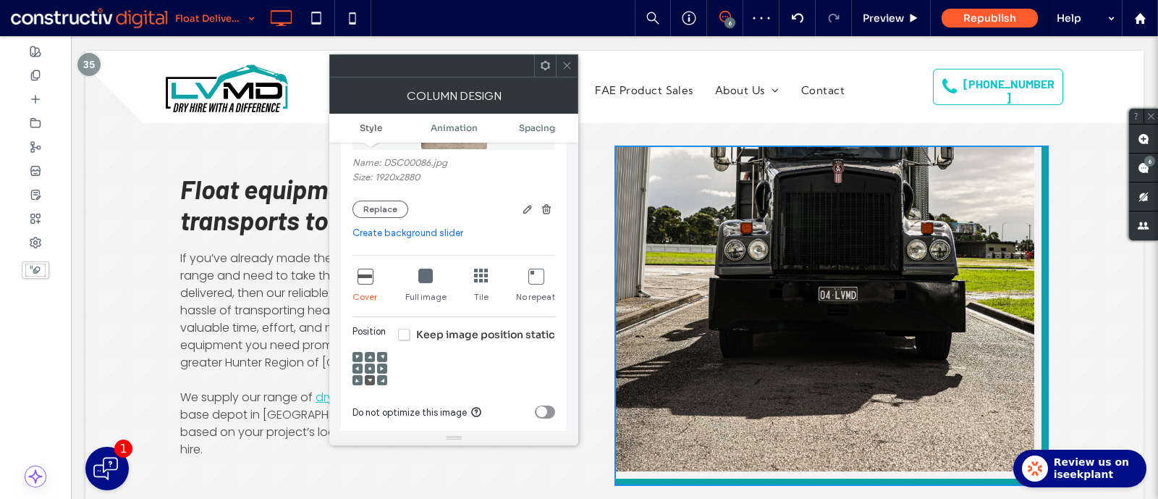
click at [424, 288] on div "Full image" at bounding box center [425, 286] width 41 height 46
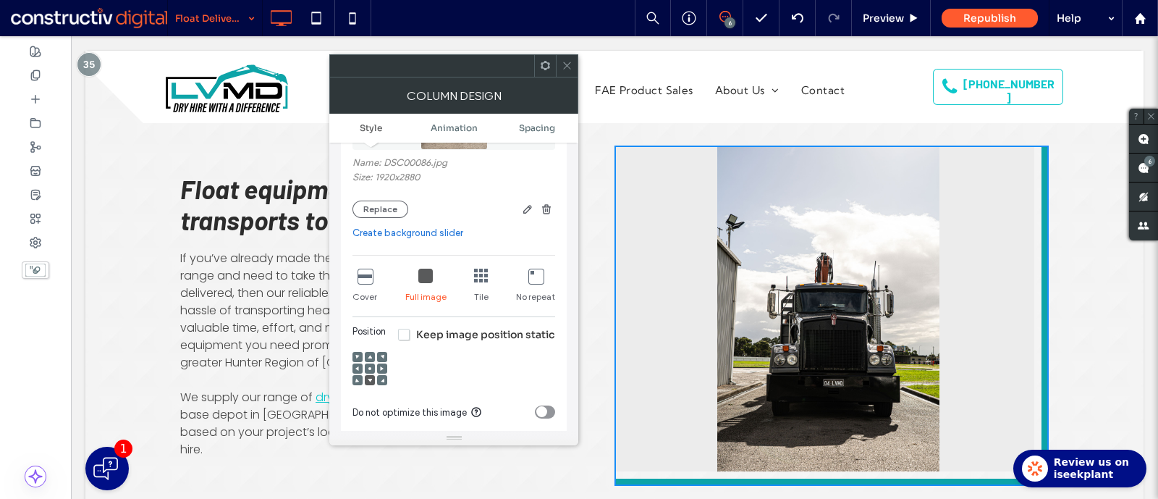
click at [369, 364] on span at bounding box center [370, 368] width 4 height 10
click at [359, 271] on icon at bounding box center [364, 275] width 14 height 14
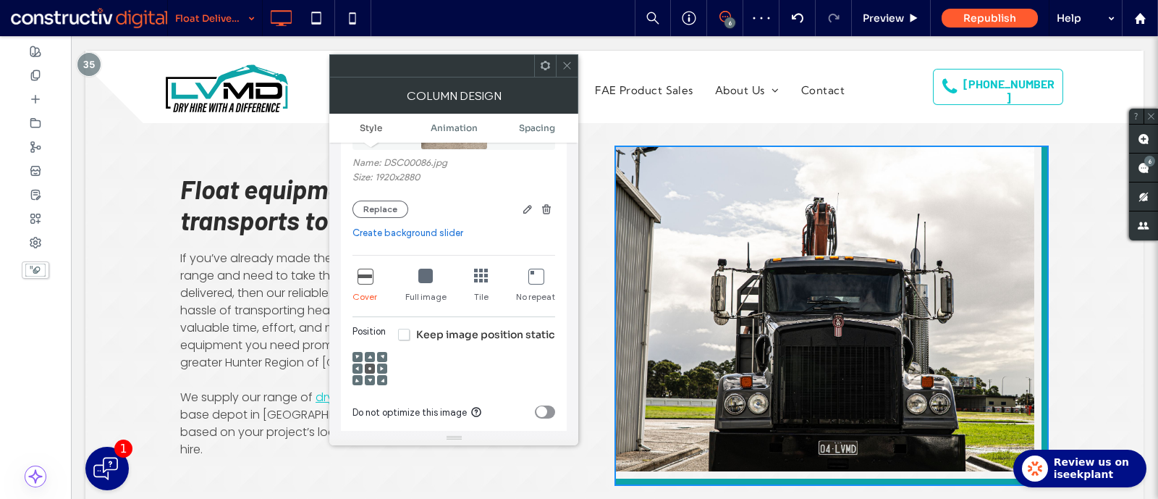
click at [566, 63] on icon at bounding box center [567, 65] width 11 height 11
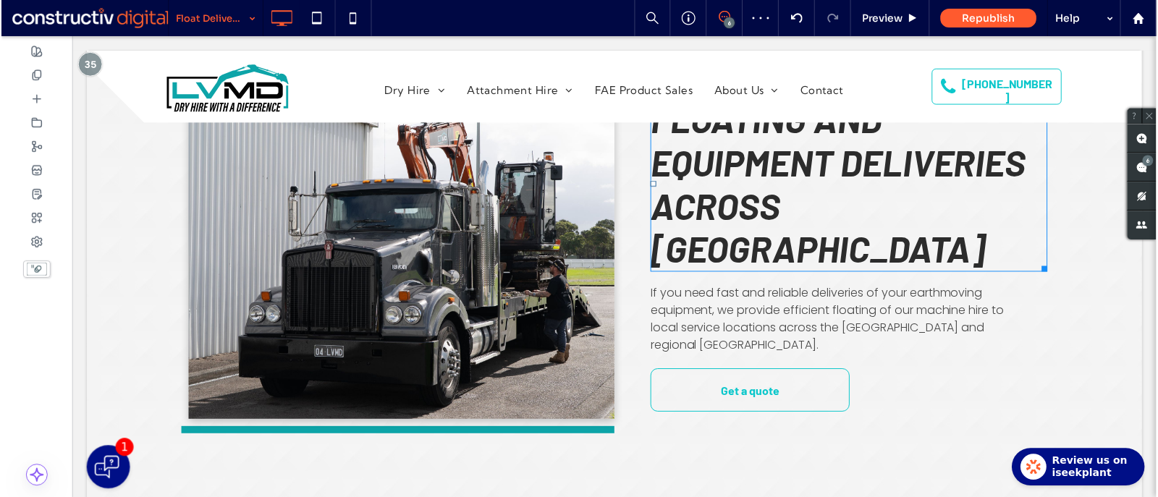
scroll to position [0, 0]
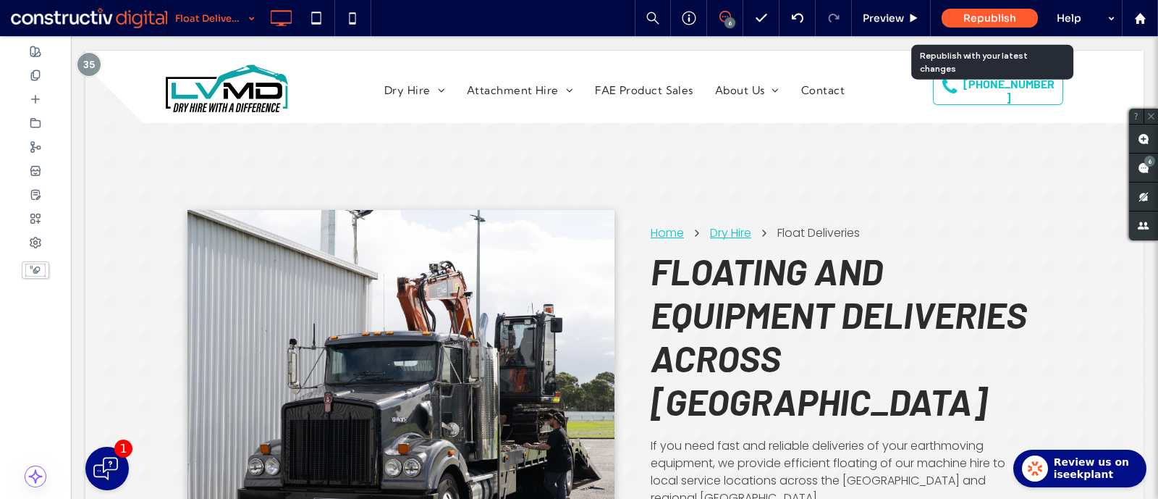
click at [986, 15] on span "Republish" at bounding box center [989, 18] width 53 height 13
